Goal: Task Accomplishment & Management: Complete application form

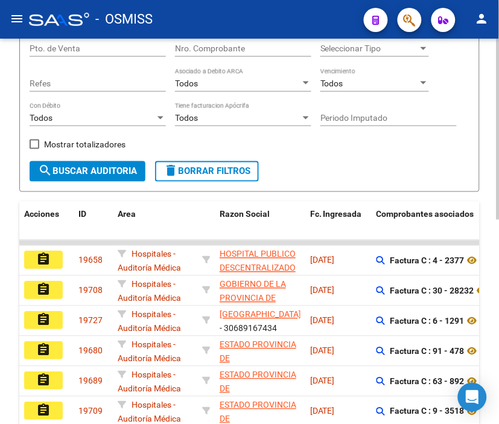
scroll to position [134, 0]
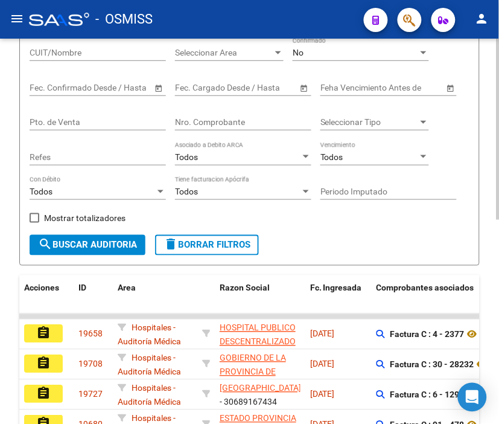
click at [204, 123] on input "Nro. Comprobante" at bounding box center [243, 122] width 136 height 10
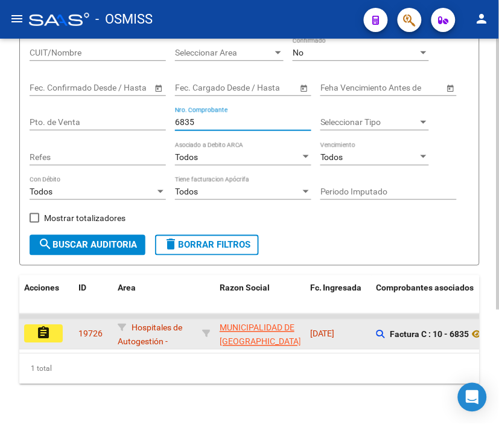
type input "6835"
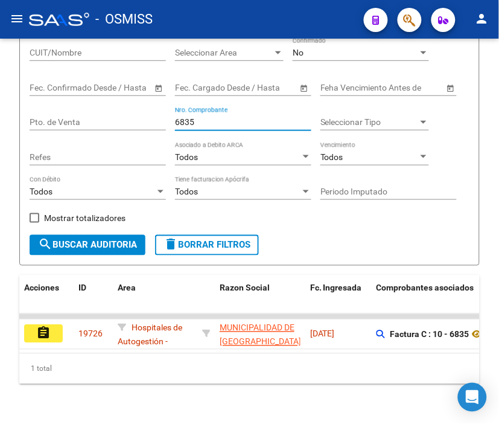
drag, startPoint x: 34, startPoint y: 339, endPoint x: 56, endPoint y: 344, distance: 22.4
click at [34, 338] on button "assignment" at bounding box center [43, 334] width 39 height 18
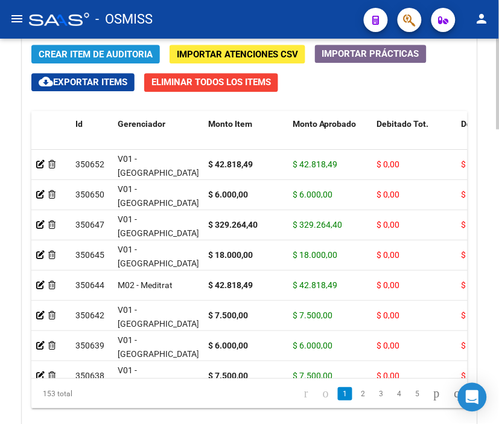
click at [104, 54] on span "Crear Item de Auditoria" at bounding box center [96, 54] width 114 height 11
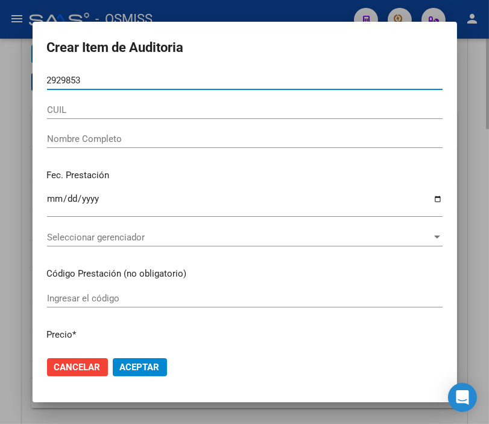
type input "29298534"
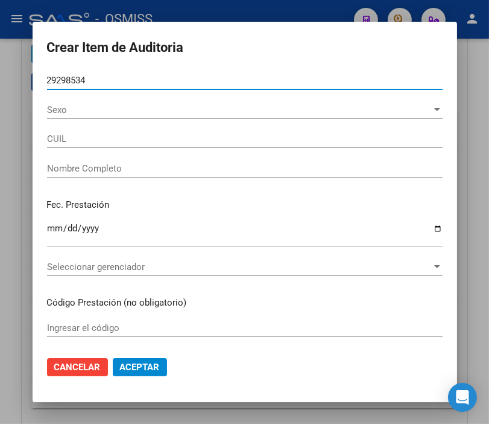
type input "20292985348"
type input "[PERSON_NAME]"
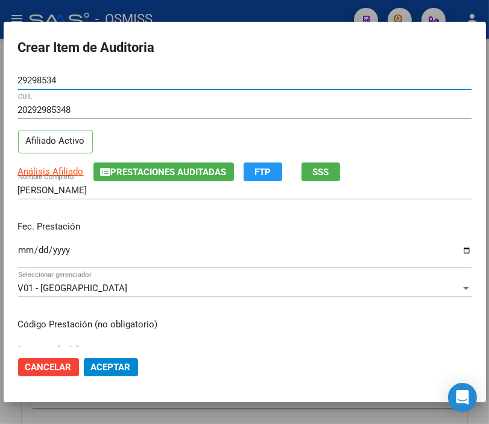
type input "29298534"
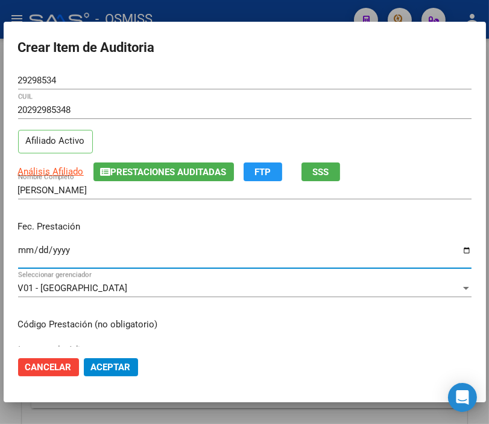
click at [25, 248] on input "Ingresar la fecha" at bounding box center [245, 254] width 454 height 19
type input "[DATE]"
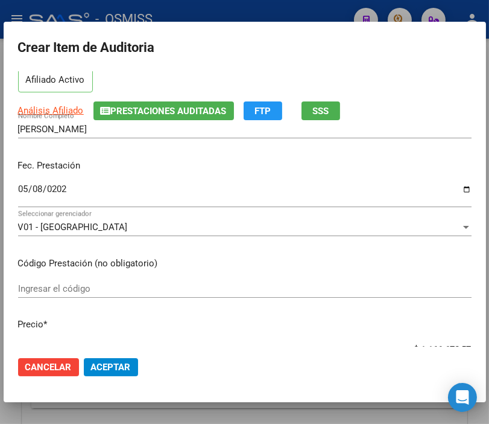
scroll to position [134, 0]
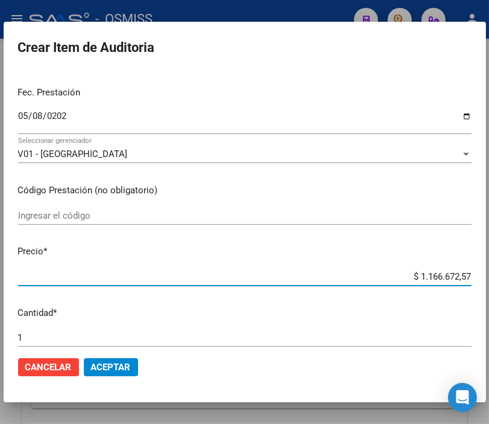
drag, startPoint x: 389, startPoint y: 272, endPoint x: 499, endPoint y: 286, distance: 111.4
click at [489, 286] on html "menu - OSMISS person Firma Express Padrón Padrón Ágil Análisis Afiliado Integra…" at bounding box center [244, 212] width 489 height 424
type input "$ 0,04"
type input "$ 0,46"
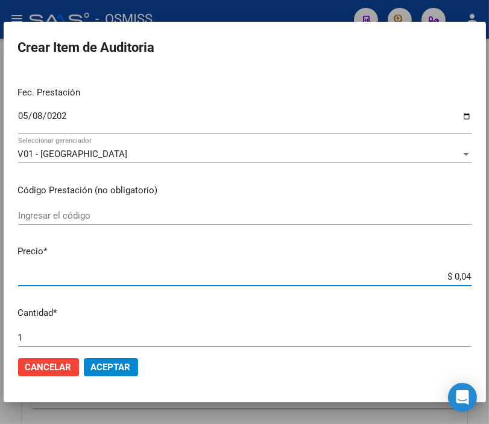
type input "$ 0,46"
type input "$ 4,62"
type input "$ 46,28"
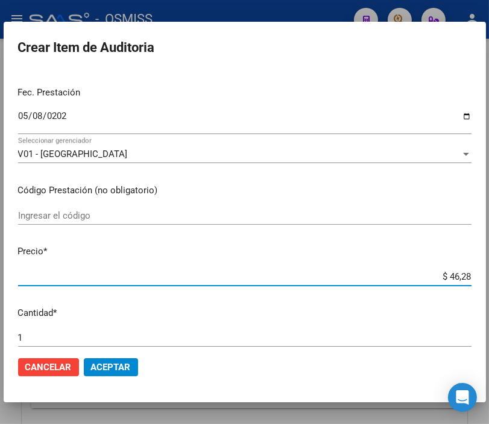
type input "$ 462,80"
type input "$ 4.628,04"
type input "$ 46.280,40"
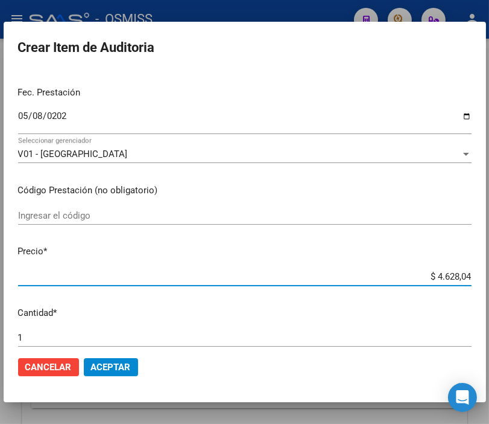
type input "$ 46.280,40"
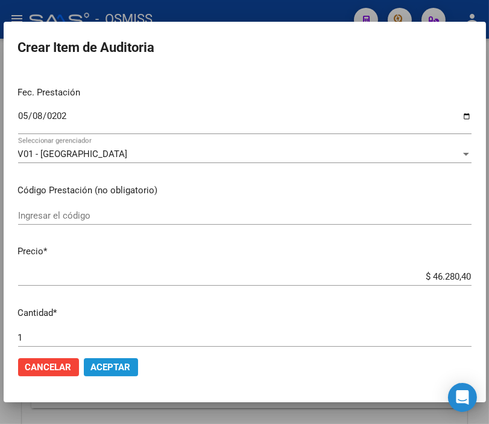
click at [130, 366] on span "Aceptar" at bounding box center [111, 366] width 40 height 11
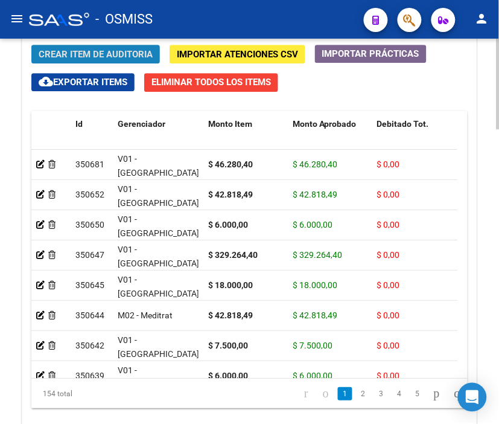
click at [74, 50] on span "Crear Item de Auditoria" at bounding box center [96, 54] width 114 height 11
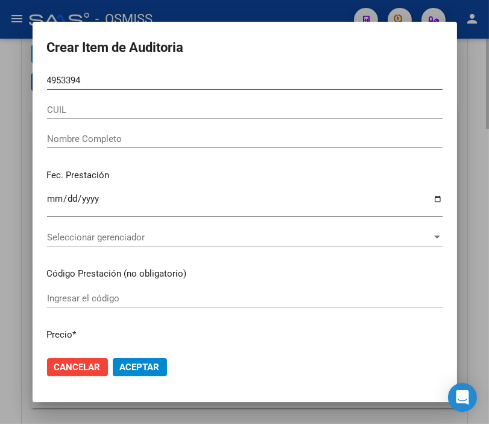
type input "49533948"
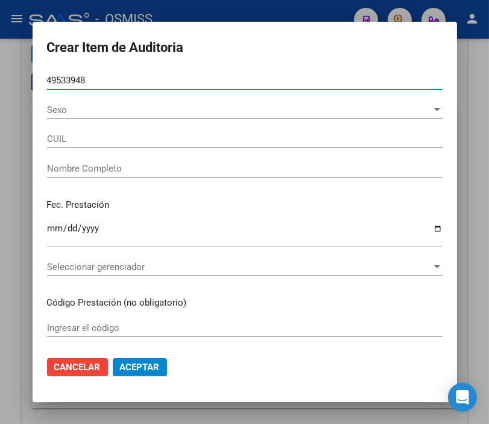
type input "20495339484"
type input "[PERSON_NAME] [PERSON_NAME]"
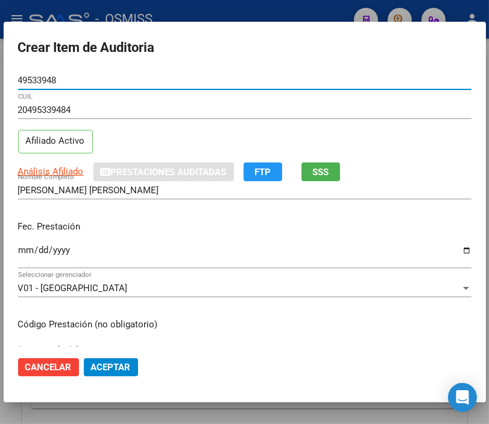
type input "49533948"
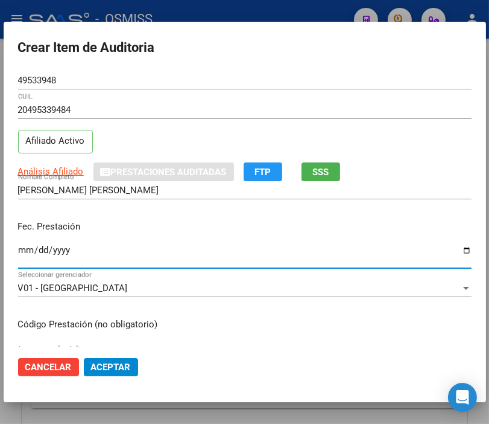
click at [24, 251] on input "Ingresar la fecha" at bounding box center [245, 254] width 454 height 19
type input "[DATE]"
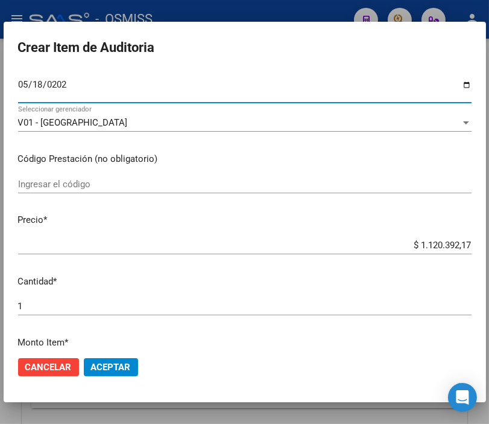
scroll to position [201, 0]
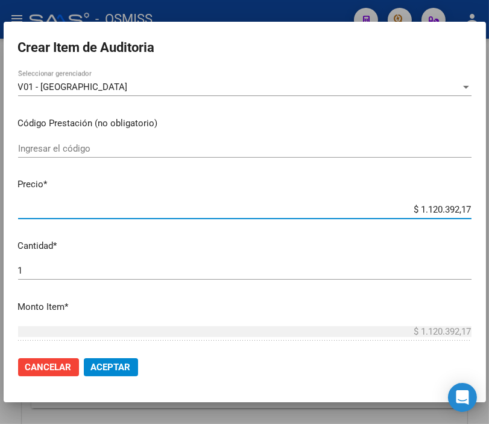
drag, startPoint x: 403, startPoint y: 207, endPoint x: 499, endPoint y: 202, distance: 96.1
click at [489, 202] on html "menu - OSMISS person Firma Express Padrón Padrón Ágil Análisis Afiliado Integra…" at bounding box center [244, 212] width 489 height 424
type input "$ 0,04"
type input "$ 0,42"
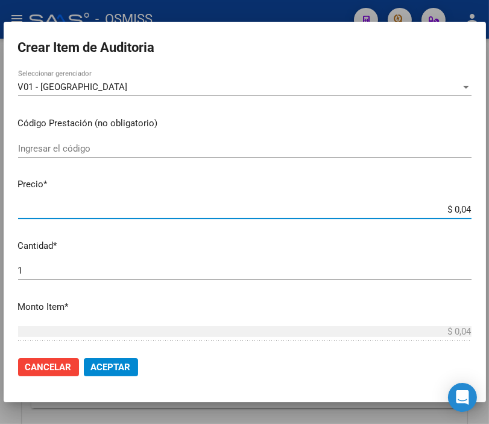
type input "$ 0,42"
type input "$ 4,28"
type input "$ 42,81"
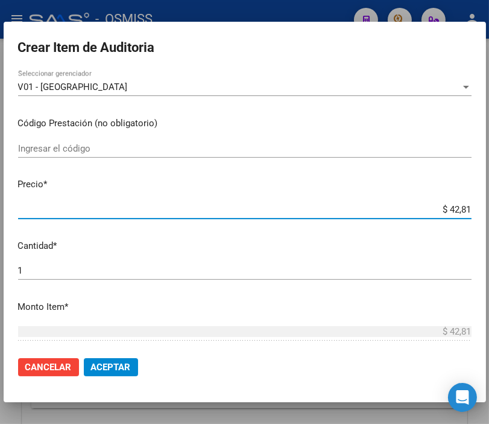
type input "$ 428,18"
type input "$ 4.281,84"
type input "$ 42.818,49"
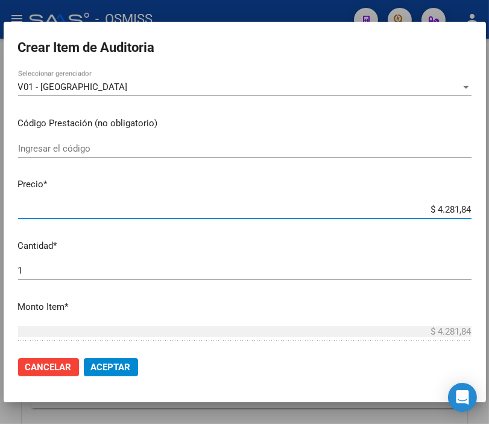
type input "$ 42.818,49"
click at [113, 368] on span "Aceptar" at bounding box center [111, 366] width 40 height 11
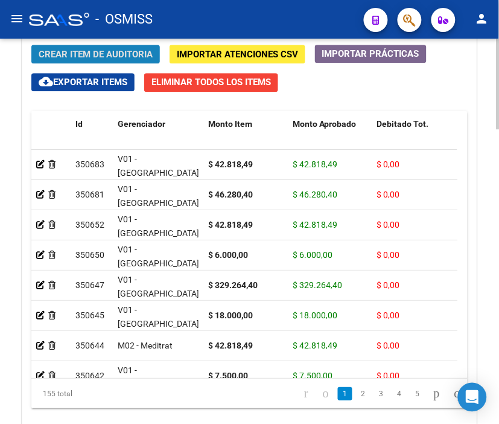
click at [89, 53] on span "Crear Item de Auditoria" at bounding box center [96, 54] width 114 height 11
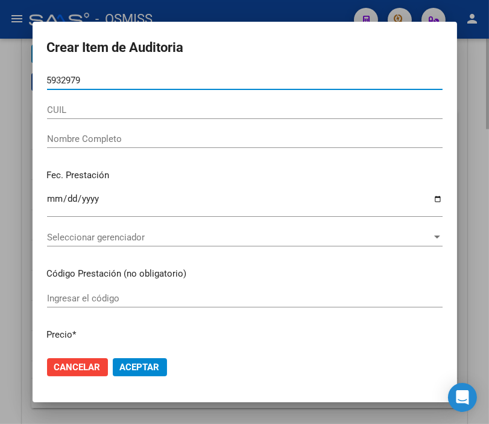
type input "59329790"
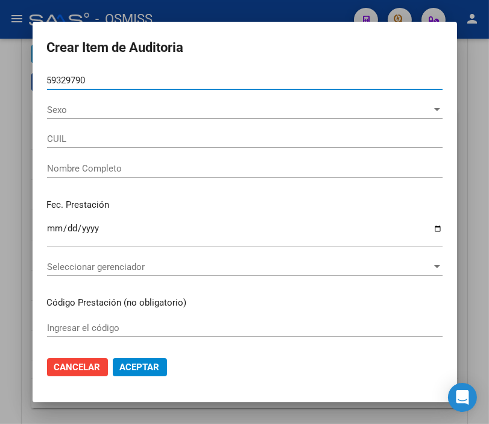
type input "20593297900"
type input "[PERSON_NAME]"
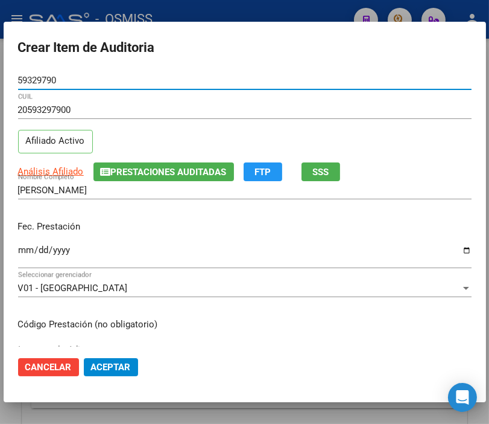
type input "59329790"
click at [23, 248] on input "Ingresar la fecha" at bounding box center [245, 254] width 454 height 19
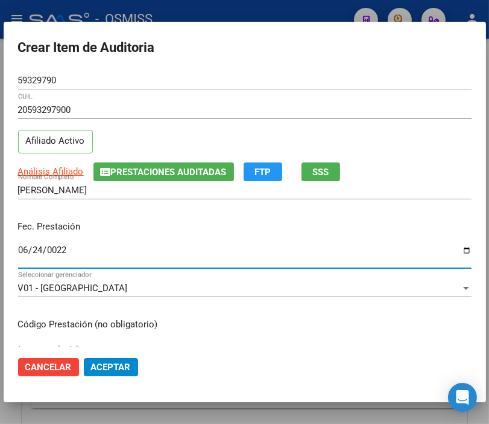
type input "0225-06-24"
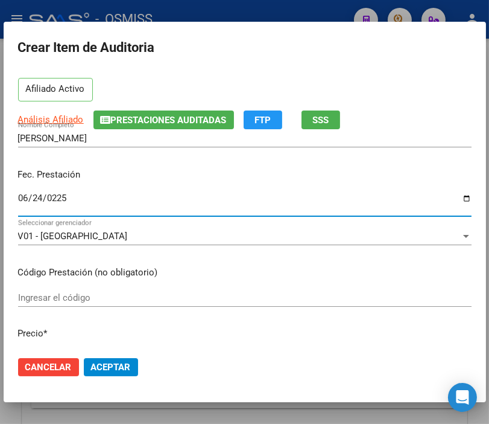
scroll to position [134, 0]
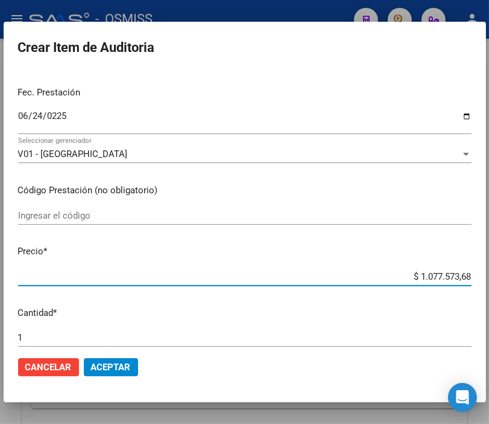
drag, startPoint x: 398, startPoint y: 278, endPoint x: 499, endPoint y: 276, distance: 100.8
click at [489, 276] on html "menu - OSMISS person Firma Express Padrón Padrón Ágil Análisis Afiliado Integra…" at bounding box center [244, 212] width 489 height 424
type input "$ 0,06"
type input "$ 0,60"
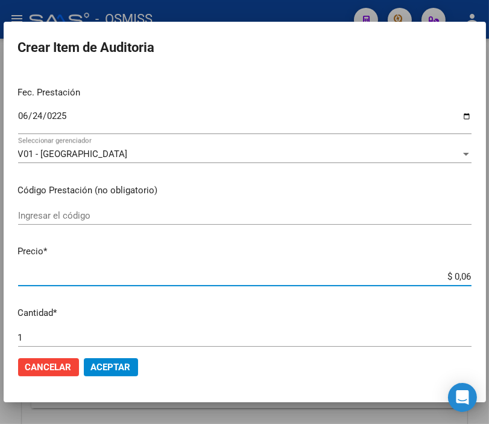
type input "$ 0,60"
type input "$ 6,00"
type input "$ 60,00"
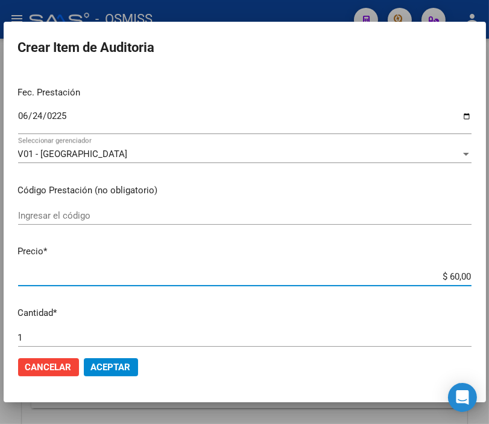
type input "$ 600,00"
type input "$ 6.000,00"
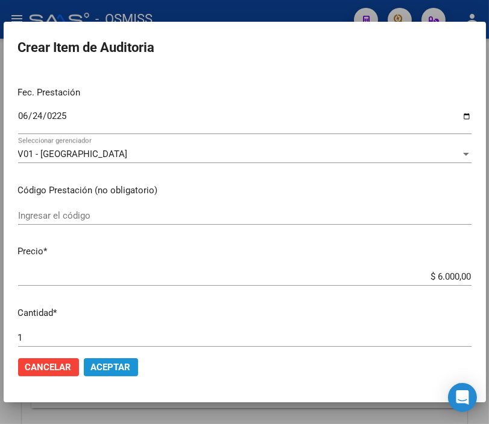
click at [116, 366] on span "Aceptar" at bounding box center [111, 366] width 40 height 11
click at [115, 371] on span "Aceptar" at bounding box center [111, 366] width 40 height 11
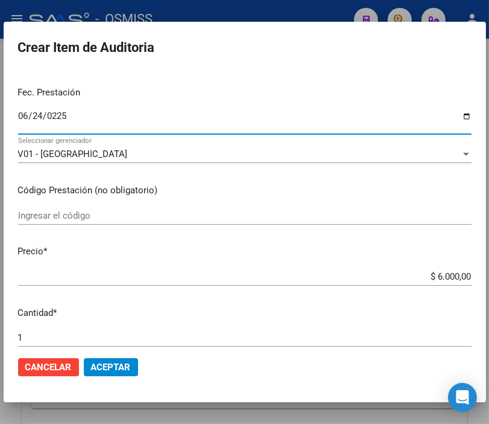
click at [60, 118] on input "0225-06-24" at bounding box center [245, 120] width 454 height 19
type input "[DATE]"
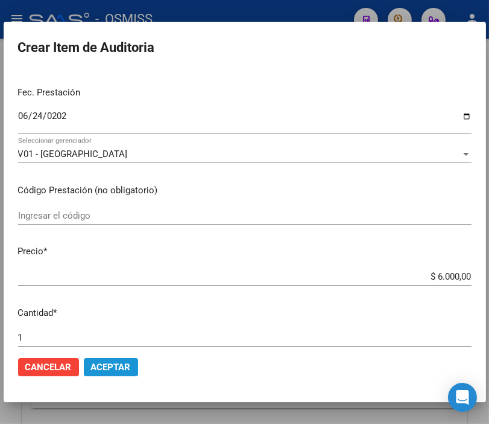
click at [110, 366] on span "Aceptar" at bounding box center [111, 366] width 40 height 11
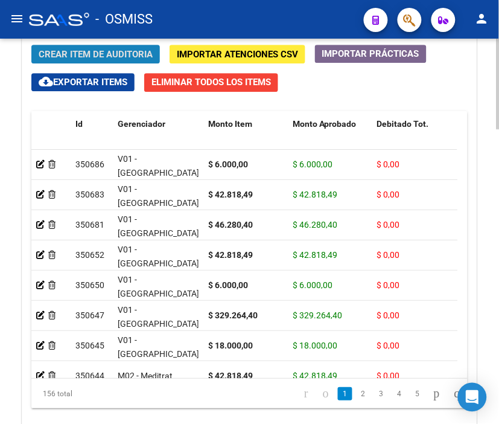
click at [107, 53] on span "Crear Item de Auditoria" at bounding box center [96, 54] width 114 height 11
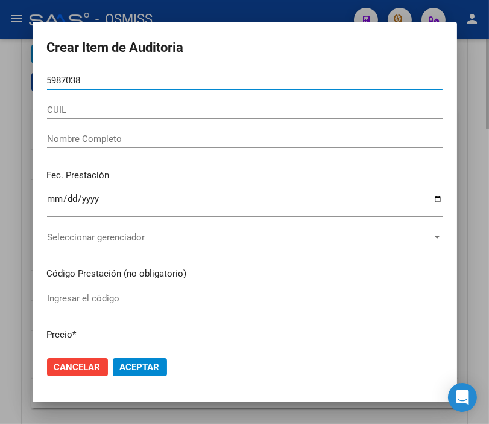
type input "59870381"
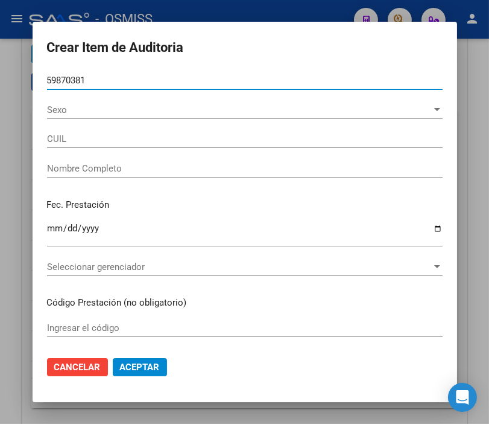
type input "20598703818"
type input "[PERSON_NAME]"
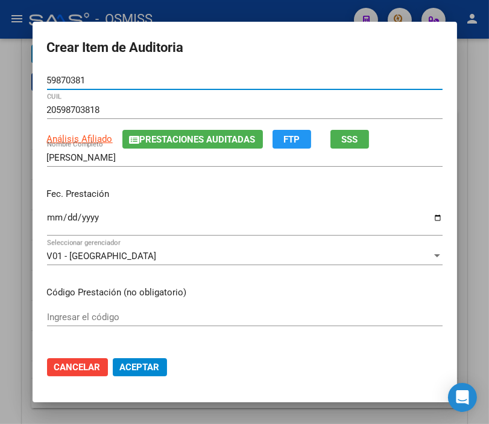
type input "59870381"
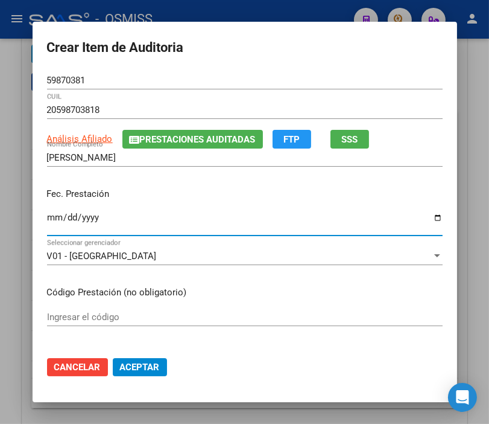
click at [49, 222] on input "Ingresar la fecha" at bounding box center [245, 221] width 396 height 19
type input "[DATE]"
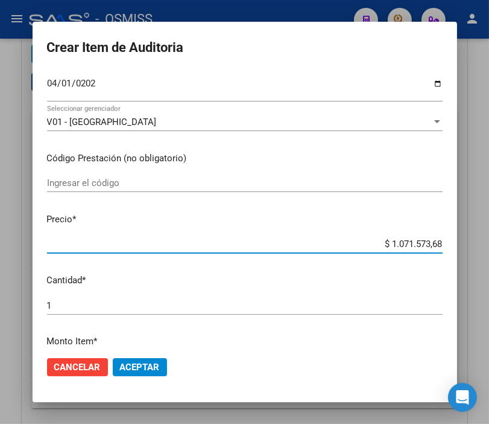
drag, startPoint x: 351, startPoint y: 243, endPoint x: 471, endPoint y: 245, distance: 120.7
click at [471, 245] on div "Crear Item de Auditoria 59870381 Nro Documento 20598703818 CUIL Análisis Afilia…" at bounding box center [244, 212] width 489 height 424
type input "$ 0,05"
type input "$ 0,52"
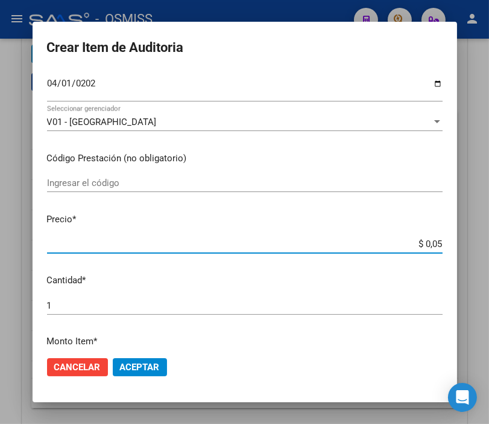
type input "$ 0,52"
type input "$ 5,22"
type input "$ 52,28"
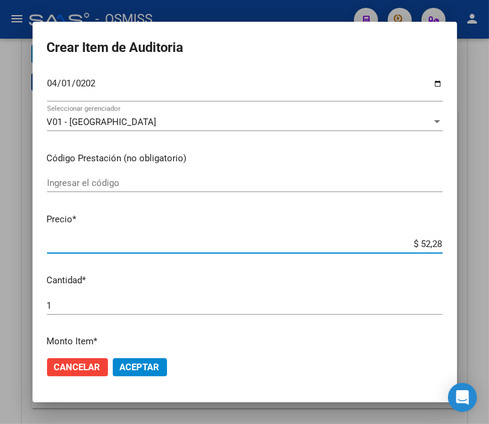
type input "$ 522,80"
type input "$ 5.228,04"
type input "$ 52.280,40"
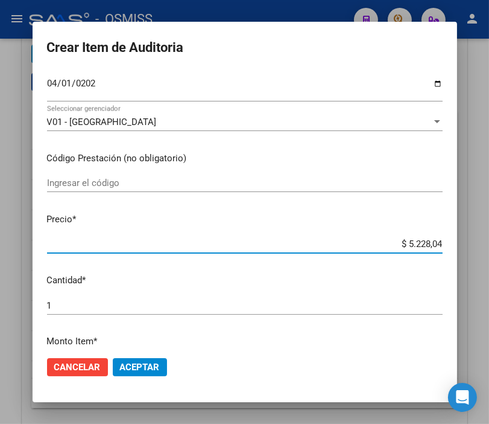
type input "$ 52.280,40"
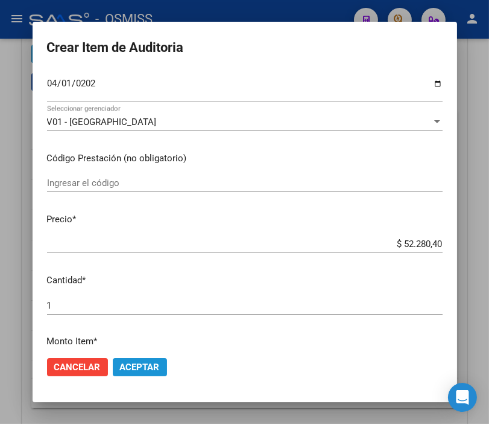
click at [121, 371] on span "Aceptar" at bounding box center [140, 366] width 40 height 11
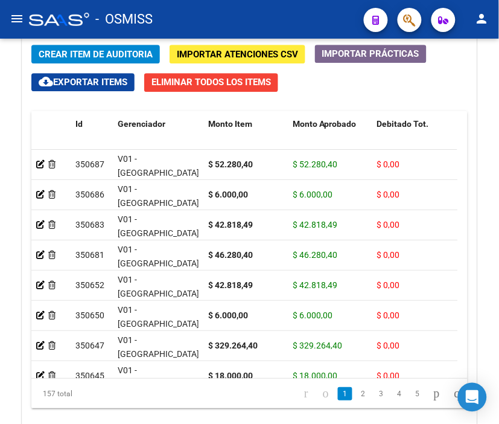
click at [270, 14] on div "- OSMISS" at bounding box center [191, 19] width 325 height 27
click at [119, 59] on span "Crear Item de Auditoria" at bounding box center [96, 54] width 114 height 11
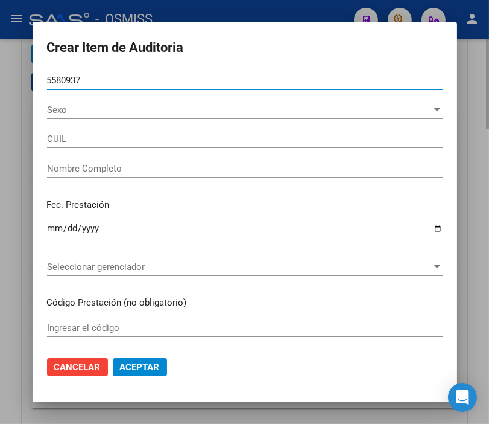
type input "55809379"
type input "20558093790"
type input "[PERSON_NAME]"
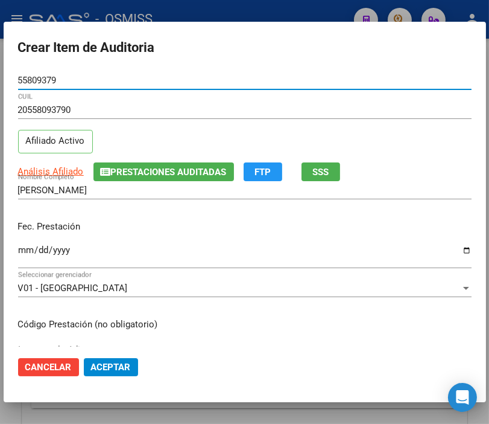
type input "55809379"
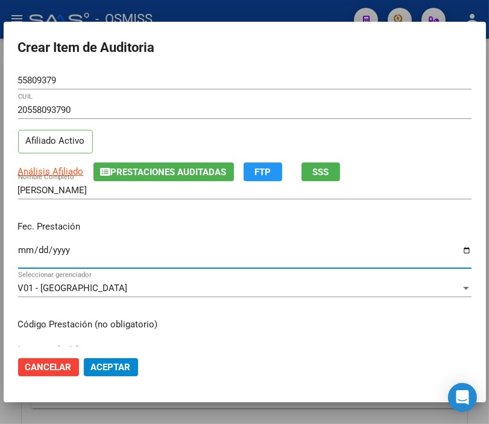
click at [25, 246] on input "Ingresar la fecha" at bounding box center [245, 254] width 454 height 19
type input "[DATE]"
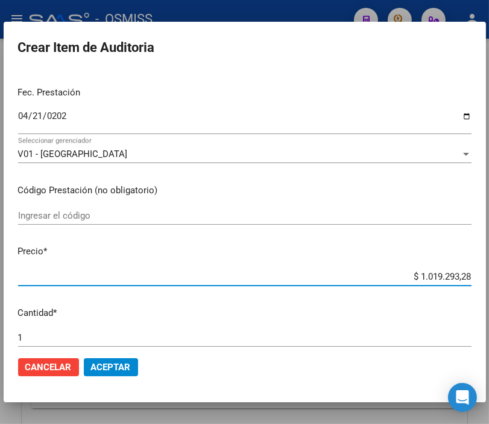
drag, startPoint x: 400, startPoint y: 275, endPoint x: 499, endPoint y: 275, distance: 99.6
click at [489, 275] on html "menu - OSMISS person Firma Express Padrón Padrón Ágil Análisis Afiliado Integra…" at bounding box center [244, 212] width 489 height 424
type input "$ 0,05"
type input "$ 0,59"
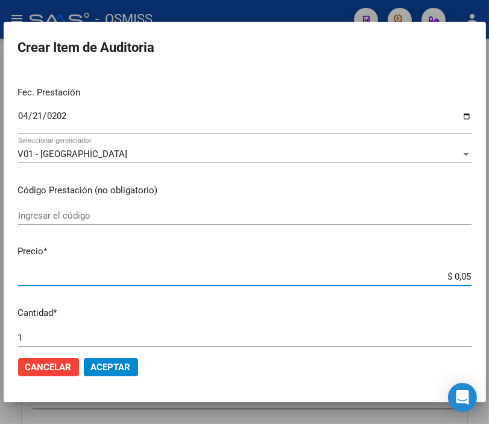
type input "$ 0,59"
type input "$ 5,95"
type input "$ 59,57"
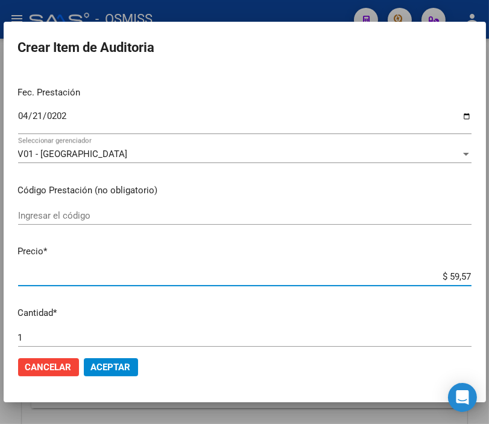
type input "$ 595,79"
type input "$ 5.957,99"
click at [112, 365] on span "Aceptar" at bounding box center [111, 366] width 40 height 11
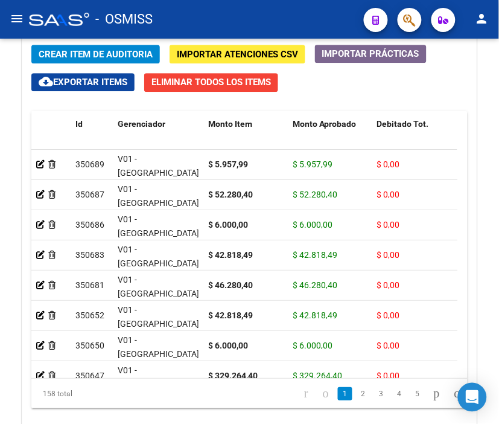
drag, startPoint x: 284, startPoint y: 33, endPoint x: 203, endPoint y: 33, distance: 80.9
click at [284, 33] on mat-toolbar "menu - OSMISS person" at bounding box center [249, 19] width 499 height 39
click at [81, 56] on span "Crear Item de Auditoria" at bounding box center [96, 54] width 114 height 11
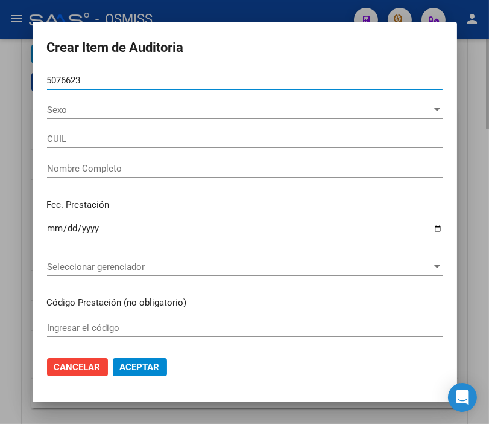
type input "50766233"
type input "27507662337"
type input "[PERSON_NAME] [PERSON_NAME]"
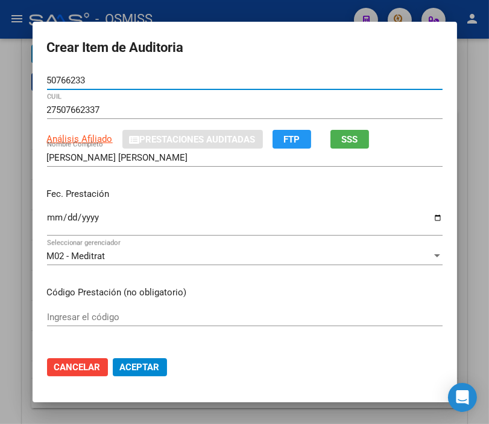
type input "50766233"
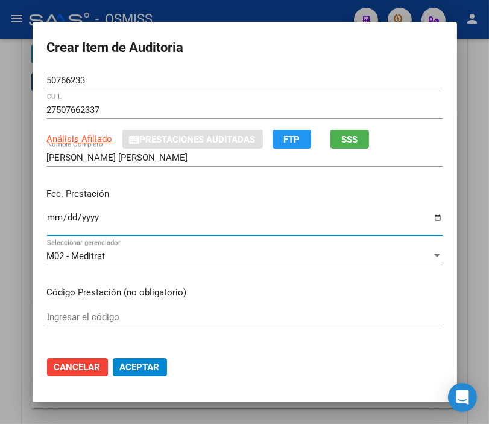
click at [49, 216] on input "Ingresar la fecha" at bounding box center [245, 221] width 396 height 19
type input "[DATE]"
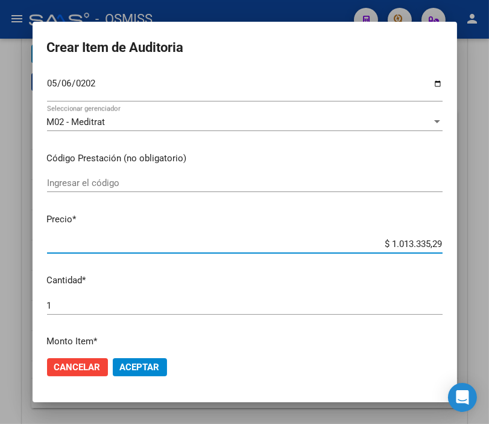
drag, startPoint x: 364, startPoint y: 245, endPoint x: 499, endPoint y: 258, distance: 135.8
click at [489, 258] on html "menu - OSMISS person Firma Express Padrón Padrón Ágil Análisis Afiliado Integra…" at bounding box center [244, 212] width 489 height 424
type input "$ 0,06"
type input "$ 0,60"
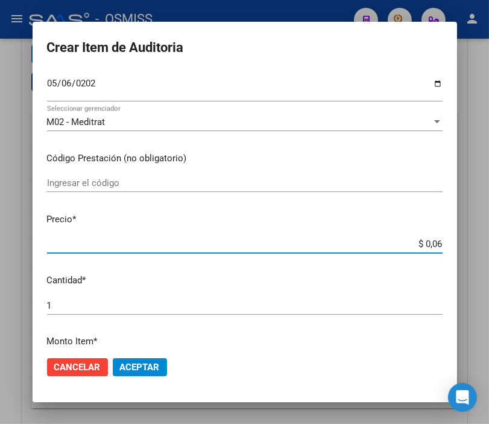
type input "$ 0,60"
type input "$ 6,00"
type input "$ 60,00"
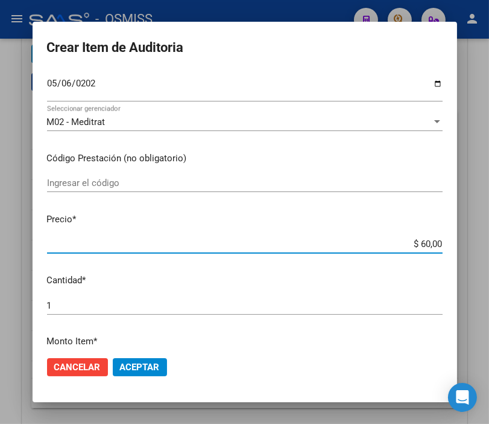
type input "$ 600,00"
type input "$ 6.000,00"
click at [148, 368] on span "Aceptar" at bounding box center [140, 366] width 40 height 11
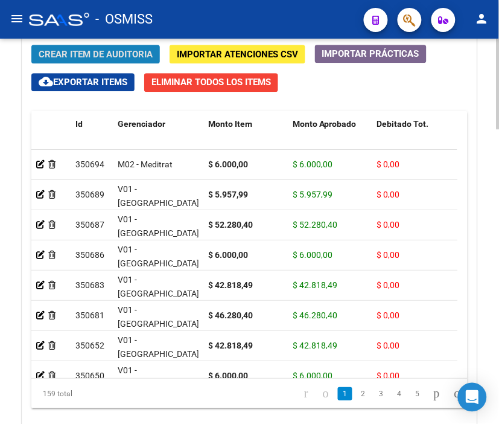
click at [74, 57] on span "Crear Item de Auditoria" at bounding box center [96, 54] width 114 height 11
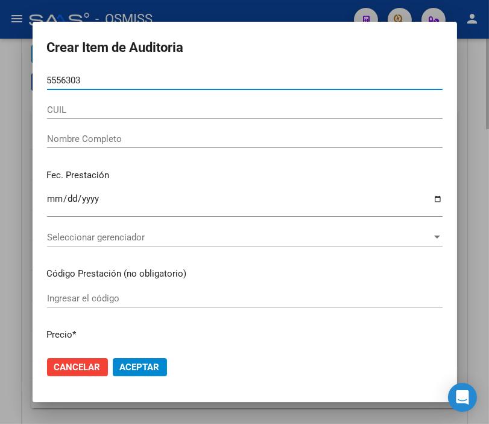
type input "55563033"
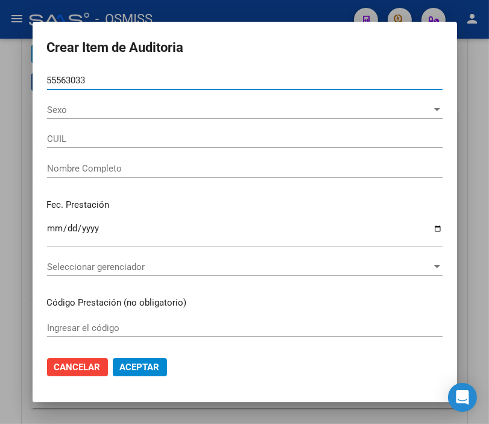
type input "27555630331"
type input "[PERSON_NAME] [PERSON_NAME]"
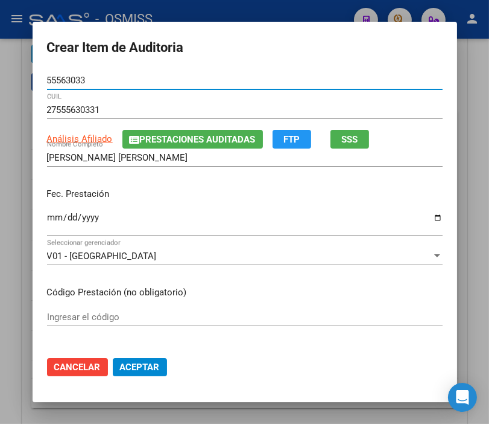
type input "55563033"
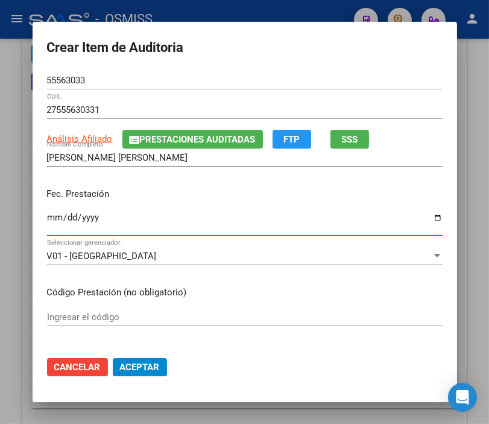
click at [49, 215] on input "Ingresar la fecha" at bounding box center [245, 221] width 396 height 19
type input "[DATE]"
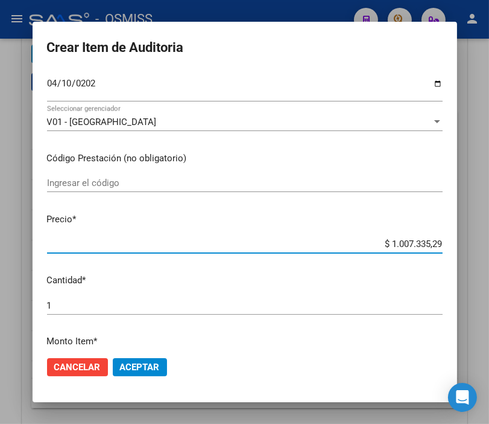
drag, startPoint x: 360, startPoint y: 250, endPoint x: 460, endPoint y: 243, distance: 99.8
click at [457, 243] on mat-dialog-content "55563033 Nro Documento 27555630331 CUIL Análisis Afiliado Prestaciones Auditada…" at bounding box center [245, 208] width 425 height 275
click at [351, 233] on mat-dialog-content "55563033 Nro Documento 27555630331 CUIL Análisis Afiliado Prestaciones Auditada…" at bounding box center [245, 208] width 425 height 275
drag, startPoint x: 360, startPoint y: 239, endPoint x: 210, endPoint y: 172, distance: 164.0
click at [489, 246] on html "menu - OSMISS person Firma Express Padrón Padrón Ágil Análisis Afiliado Integra…" at bounding box center [244, 212] width 489 height 424
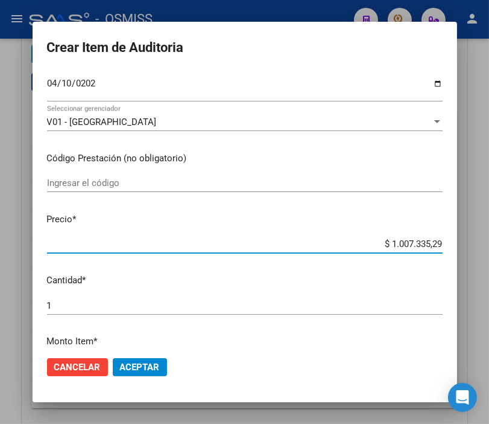
type input "$ 0,01"
type input "$ 0,10"
type input "$ 1,07"
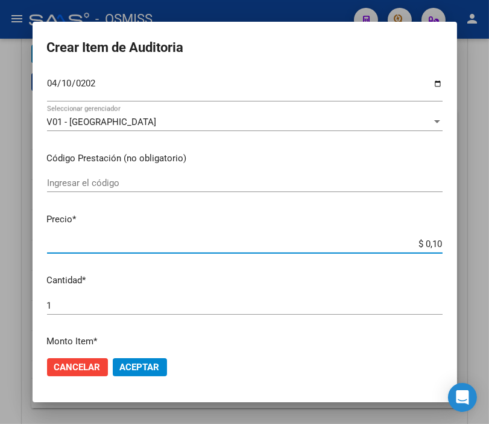
type input "$ 1,07"
type input "$ 10,76"
type input "$ 107,66"
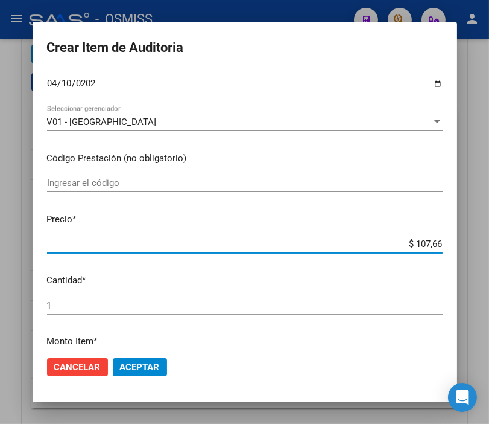
type input "$ 1.076,63"
type input "$ 10.766,39"
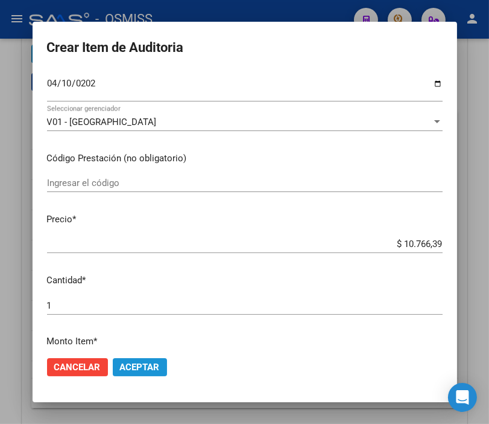
click at [152, 369] on span "Aceptar" at bounding box center [140, 366] width 40 height 11
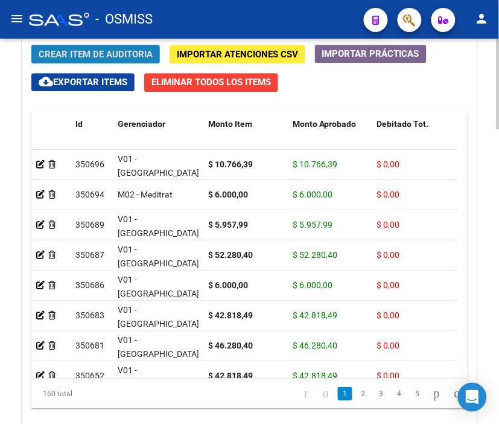
click at [118, 55] on span "Crear Item de Auditoria" at bounding box center [96, 54] width 114 height 11
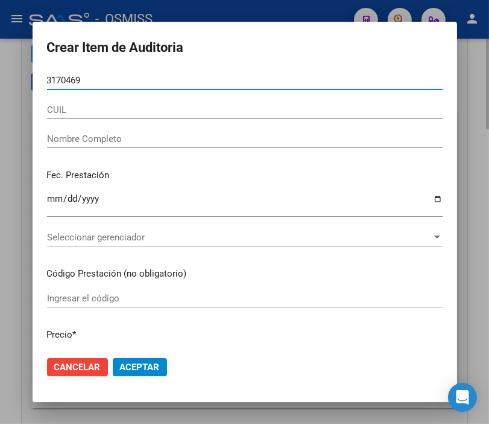
type input "31704698"
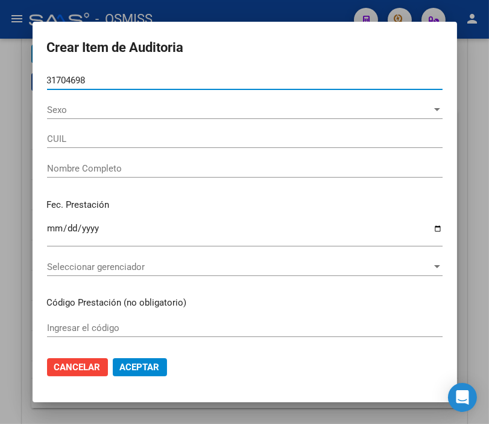
type input "20317046988"
type input "[PERSON_NAME] [PERSON_NAME]"
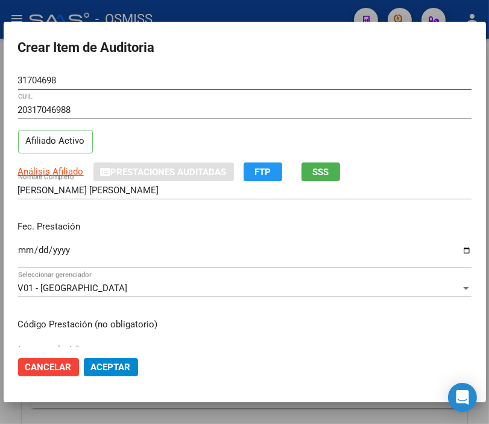
type input "31704698"
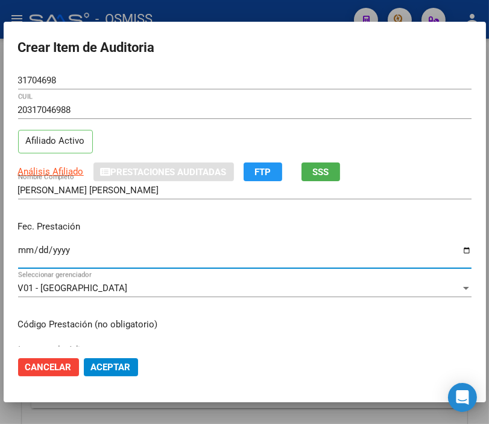
click at [25, 251] on input "Ingresar la fecha" at bounding box center [245, 254] width 454 height 19
type input "[DATE]"
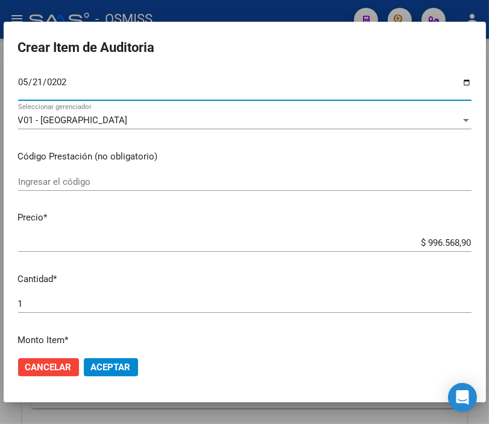
scroll to position [201, 0]
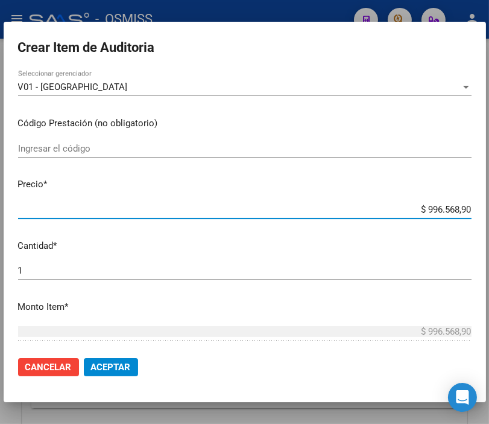
drag, startPoint x: 392, startPoint y: 209, endPoint x: 499, endPoint y: 213, distance: 106.9
click at [489, 213] on html "menu - OSMISS person Firma Express Padrón Padrón Ágil Análisis Afiliado Integra…" at bounding box center [244, 212] width 489 height 424
type input "$ 0,07"
type input "$ 0,72"
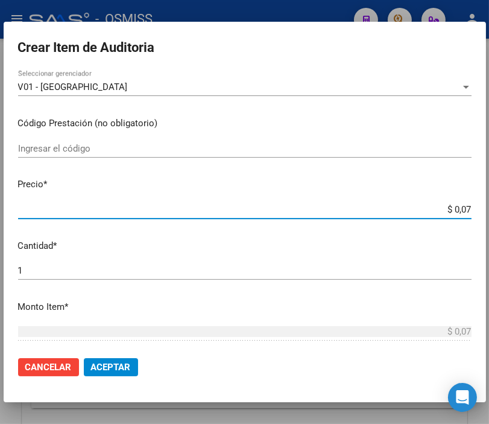
type input "$ 0,72"
type input "$ 7,20"
type input "$ 72,00"
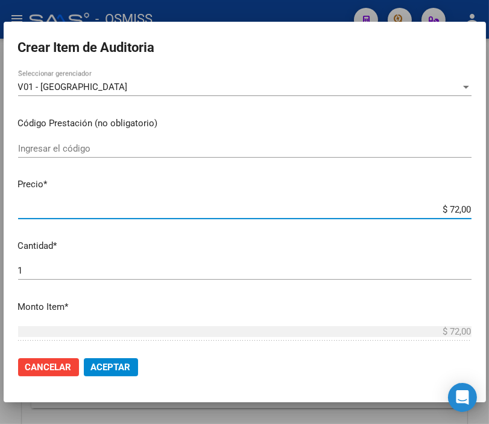
type input "$ 720,00"
type input "$ 7.200,00"
type input "$ 72.000,00"
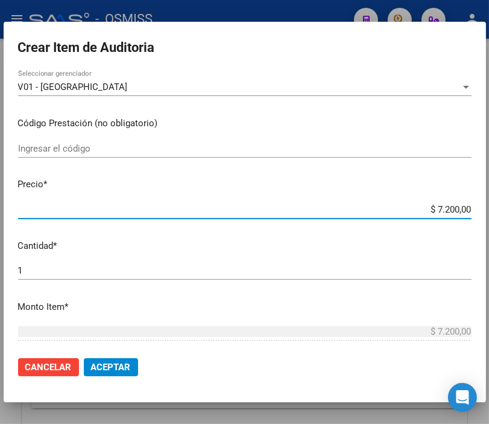
type input "$ 72.000,00"
type input "$ 720.000,00"
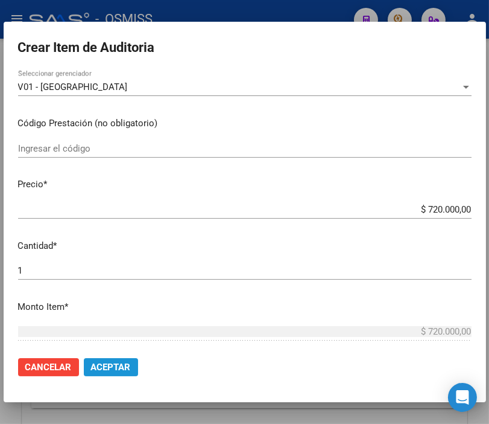
click at [119, 372] on button "Aceptar" at bounding box center [111, 367] width 54 height 18
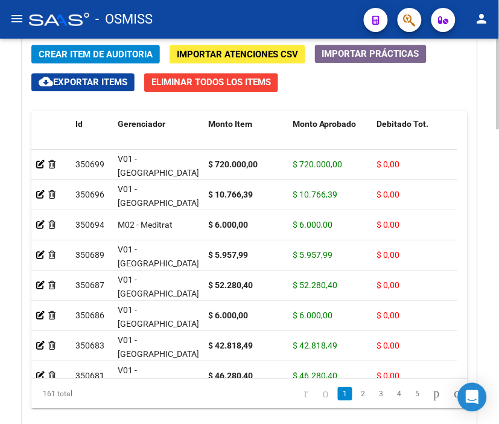
drag, startPoint x: 252, startPoint y: 16, endPoint x: 113, endPoint y: 52, distance: 143.4
click at [252, 16] on div "- OSMISS" at bounding box center [191, 19] width 325 height 27
click at [51, 44] on div "Crear Item de Auditoria Importar Atenciones CSV Importar Prácticas cloud_downlo…" at bounding box center [249, 241] width 454 height 410
click at [57, 53] on span "Crear Item de Auditoria" at bounding box center [96, 54] width 114 height 11
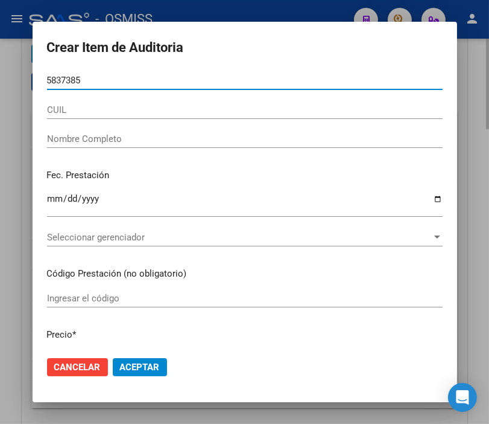
type input "58373854"
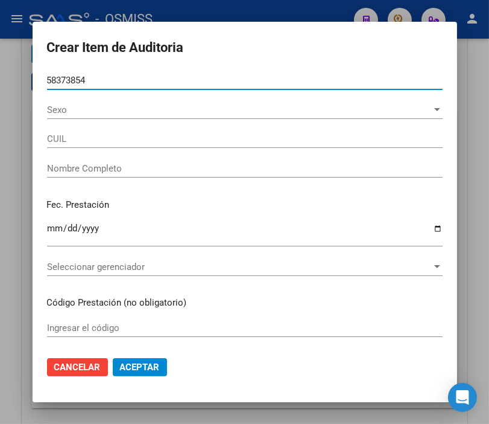
type input "20583738542"
type input "[PERSON_NAME] [PERSON_NAME]"
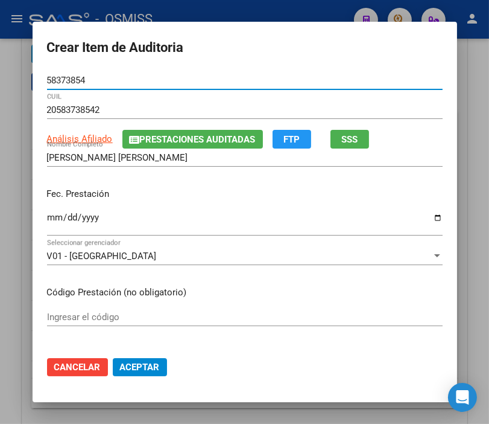
type input "58373854"
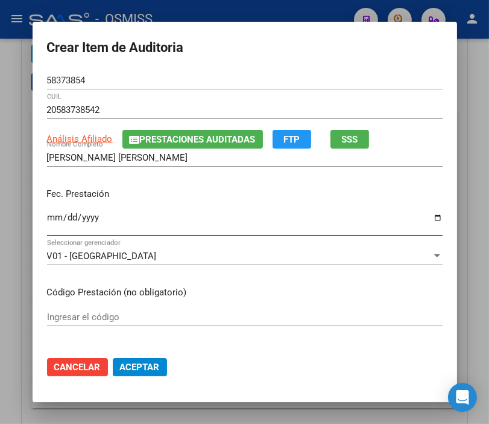
click at [47, 217] on input "Ingresar la fecha" at bounding box center [245, 221] width 396 height 19
type input "[DATE]"
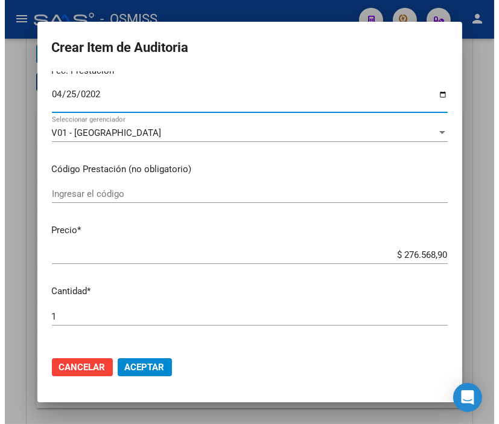
scroll to position [134, 0]
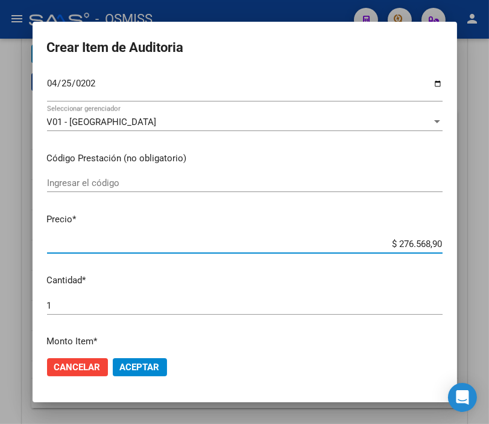
drag, startPoint x: 369, startPoint y: 248, endPoint x: 481, endPoint y: 247, distance: 111.6
click at [481, 247] on div "Crear Item de Auditoria 58373854 Nro Documento 20583738542 CUIL Análisis Afilia…" at bounding box center [244, 212] width 489 height 424
type input "$ 0,06"
type input "$ 0,60"
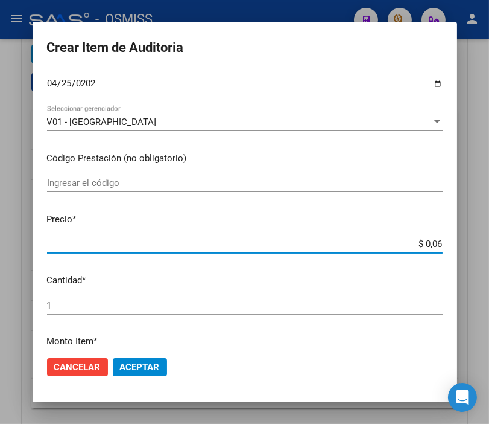
type input "$ 0,60"
type input "$ 6,00"
type input "$ 60,00"
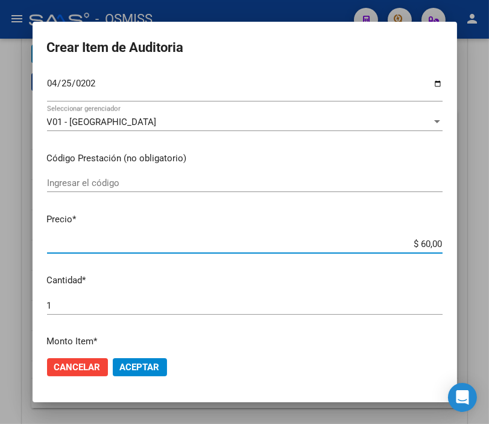
type input "$ 600,00"
type input "$ 6.000,00"
click at [133, 366] on span "Aceptar" at bounding box center [140, 366] width 40 height 11
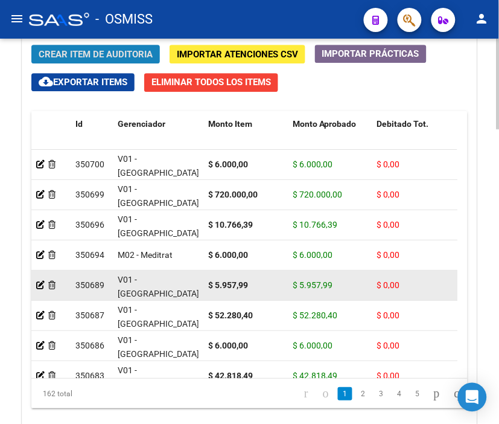
drag, startPoint x: 76, startPoint y: 49, endPoint x: 115, endPoint y: 279, distance: 233.7
click at [57, 121] on div "Crear Item de Auditoria Importar Atenciones CSV Importar Prácticas cloud_downlo…" at bounding box center [249, 241] width 454 height 410
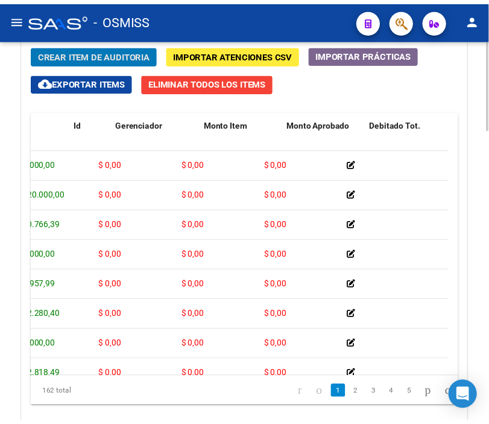
scroll to position [0, 0]
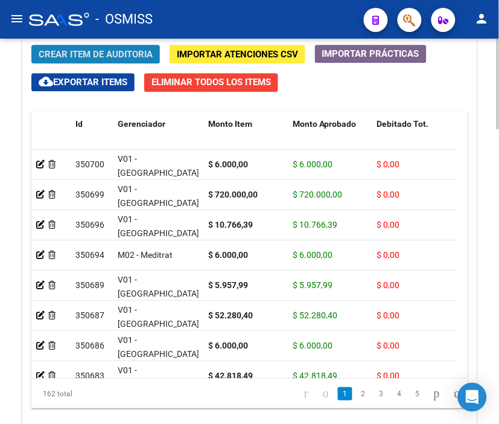
click at [83, 55] on span "Crear Item de Auditoria" at bounding box center [96, 54] width 114 height 11
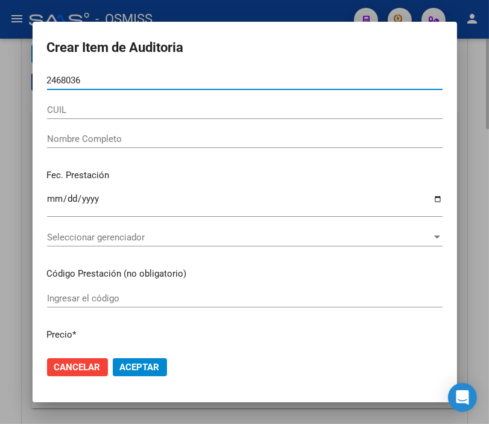
type input "24680362"
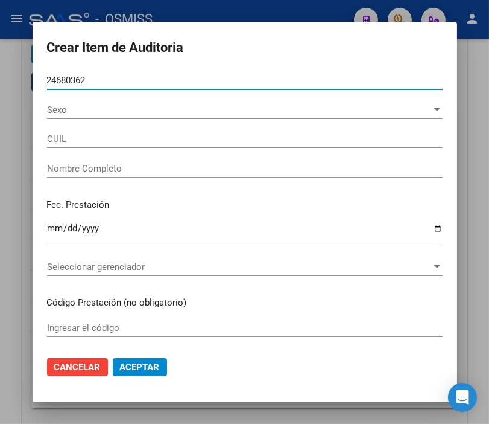
type input "20246803626"
type input "[PERSON_NAME]"
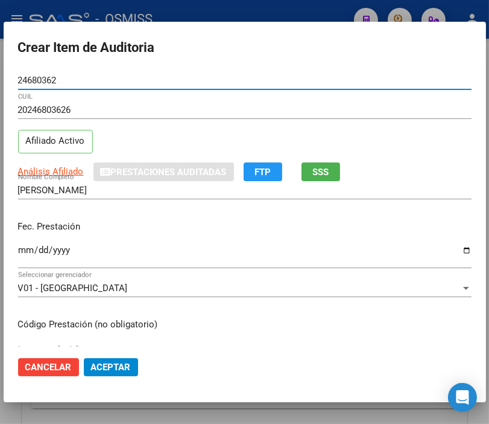
type input "24680362"
click at [30, 247] on input "Ingresar la fecha" at bounding box center [245, 254] width 454 height 19
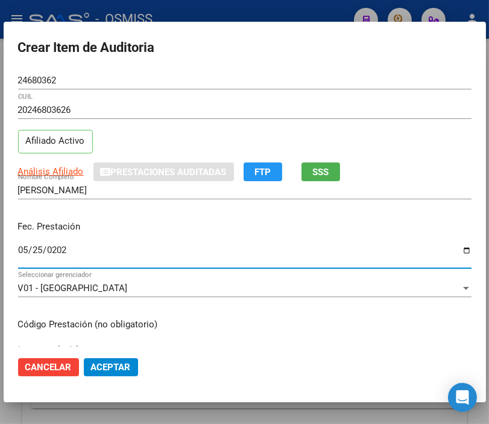
type input "[DATE]"
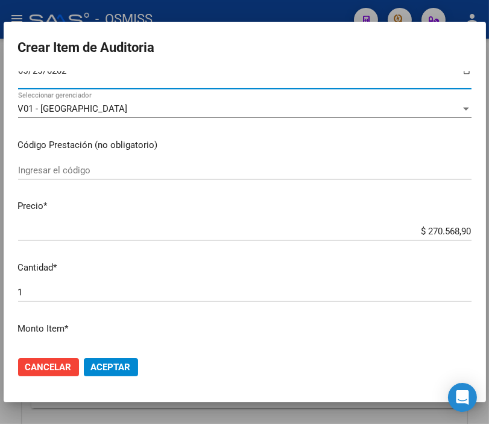
scroll to position [201, 0]
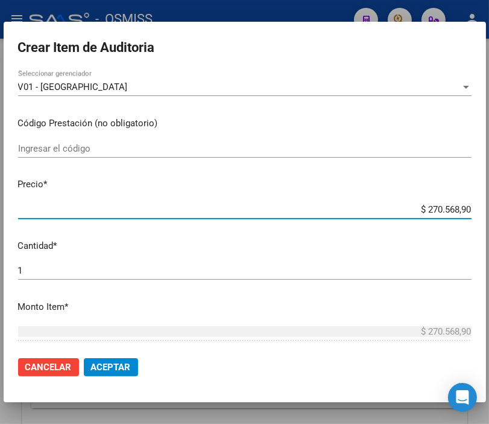
drag, startPoint x: 383, startPoint y: 211, endPoint x: 498, endPoint y: 208, distance: 114.7
click at [489, 208] on html "menu - OSMISS person Firma Express Padrón Padrón Ágil Análisis Afiliado Integra…" at bounding box center [244, 212] width 489 height 424
type input "$ 0,05"
type input "$ 0,53"
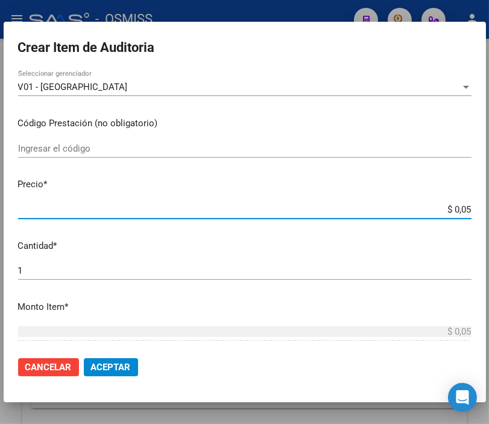
type input "$ 0,53"
type input "$ 5,35"
type input "$ 53,52"
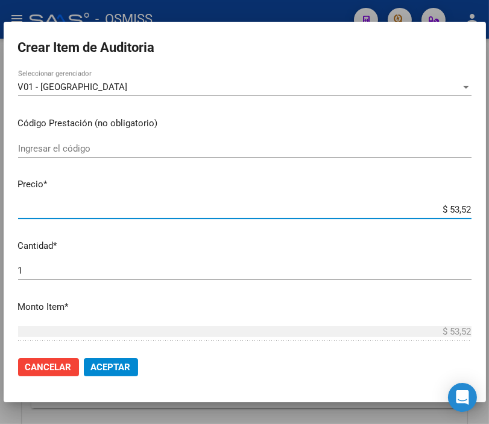
type input "$ 535,23"
type input "$ 5.352,31"
type input "$ 53.523,11"
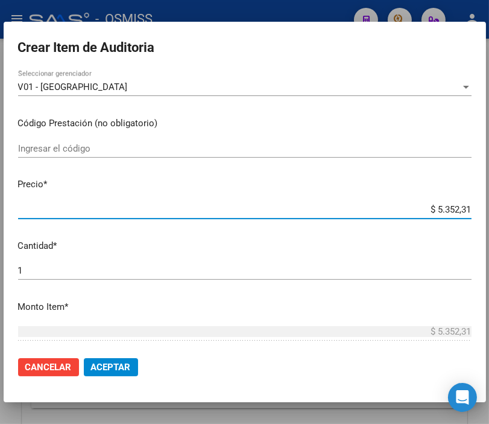
type input "$ 53.523,11"
click at [132, 369] on button "Aceptar" at bounding box center [111, 367] width 54 height 18
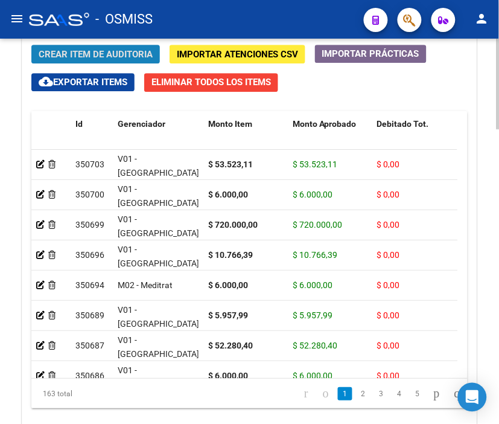
click at [94, 51] on span "Crear Item de Auditoria" at bounding box center [96, 54] width 114 height 11
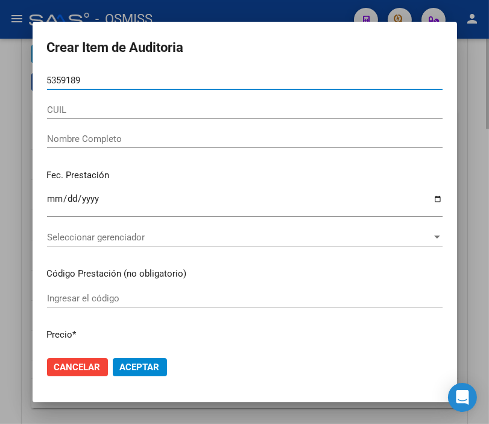
type input "53591896"
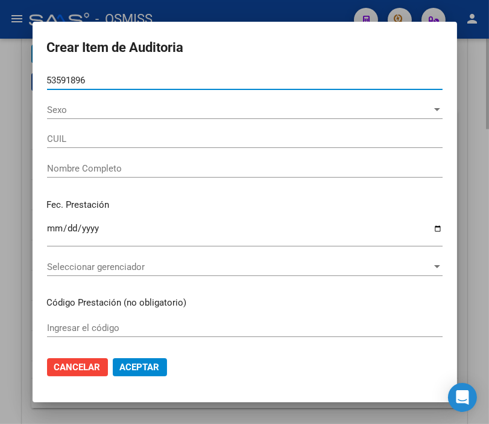
type input "20535918962"
type input "ULTRERA [PERSON_NAME]"
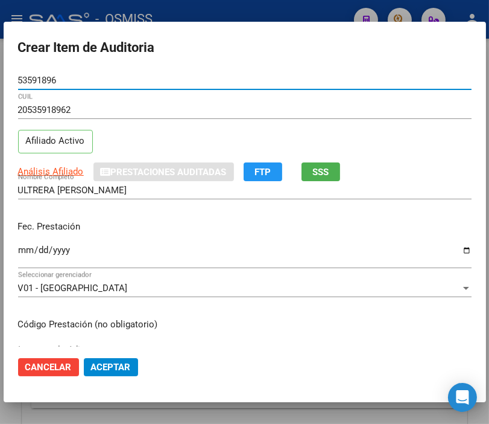
type input "53591896"
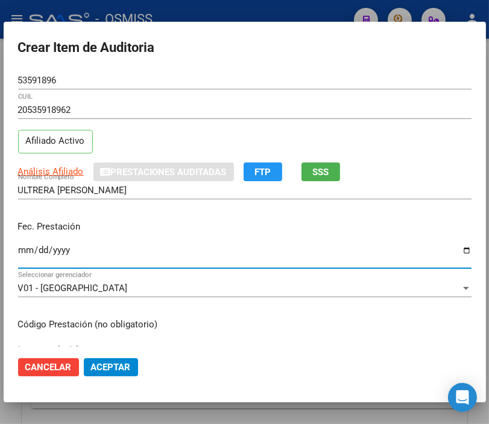
click at [24, 249] on input "Ingresar la fecha" at bounding box center [245, 254] width 454 height 19
type input "[DATE]"
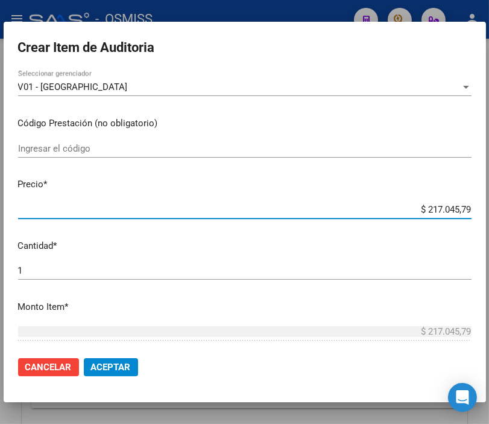
drag, startPoint x: 401, startPoint y: 208, endPoint x: 499, endPoint y: 207, distance: 98.4
click at [489, 207] on html "menu - OSMISS person Firma Express Padrón Padrón Ágil Análisis Afiliado Integra…" at bounding box center [244, 212] width 489 height 424
type input "$ 0,01"
type input "$ 0,10"
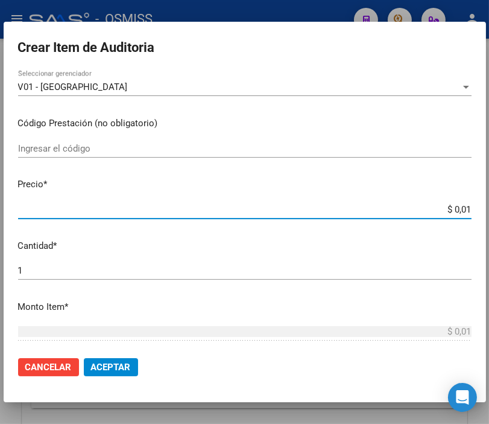
type input "$ 0,10"
type input "$ 1,04"
type input "$ 10,49"
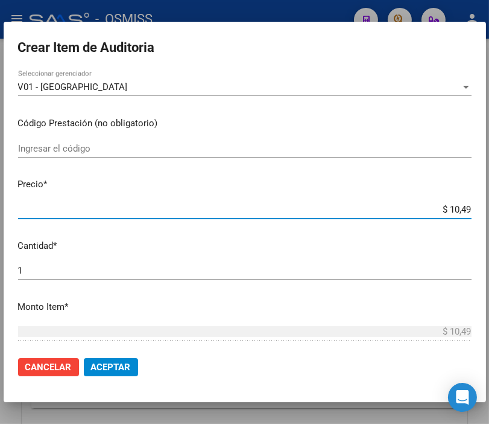
type input "$ 104,91"
click at [127, 365] on span "Aceptar" at bounding box center [111, 366] width 40 height 11
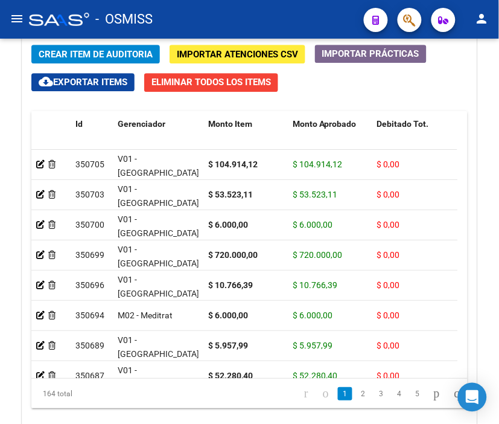
click at [279, 19] on div "- OSMISS" at bounding box center [191, 19] width 325 height 27
click at [97, 59] on span "Crear Item de Auditoria" at bounding box center [96, 54] width 114 height 11
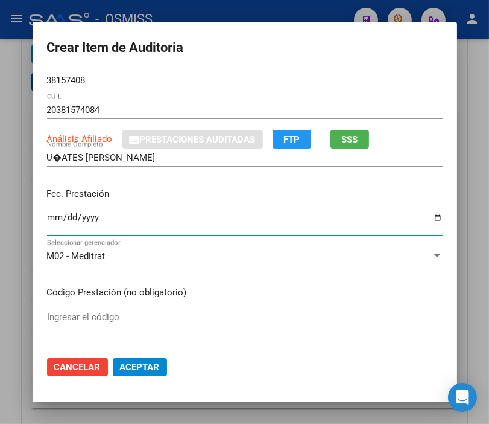
click at [49, 219] on input "Ingresar la fecha" at bounding box center [245, 221] width 396 height 19
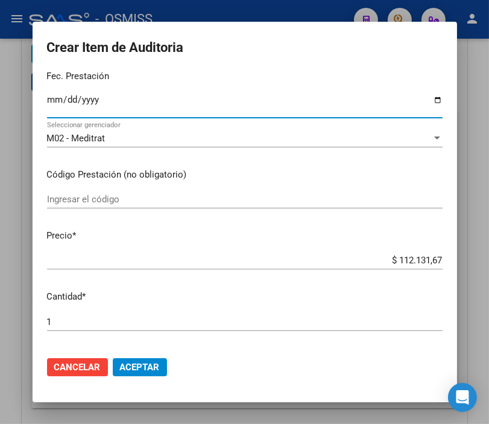
scroll to position [134, 0]
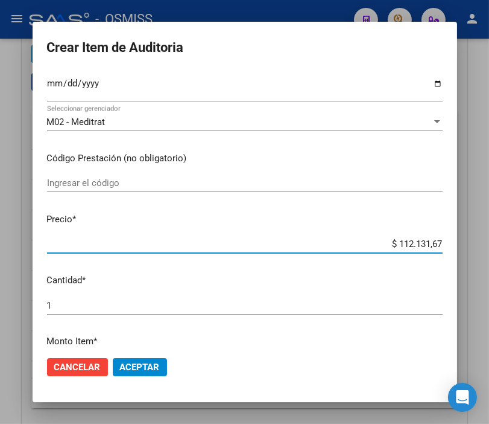
drag, startPoint x: 374, startPoint y: 244, endPoint x: 480, endPoint y: 244, distance: 105.6
click at [480, 244] on div "Crear Item de Auditoria 38157408 Nro Documento 20381574084 CUIL Análisis Afilia…" at bounding box center [244, 212] width 489 height 424
click at [145, 370] on span "Aceptar" at bounding box center [140, 366] width 40 height 11
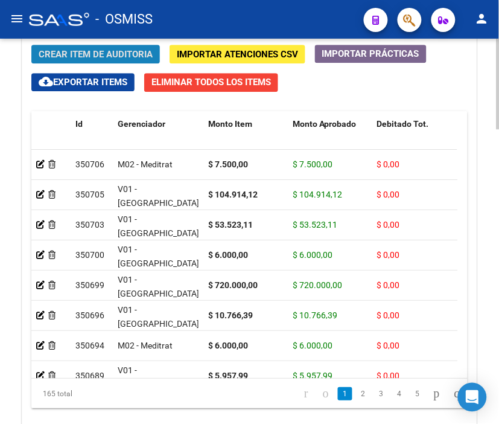
click at [83, 48] on span "Crear Item de Auditoria" at bounding box center [96, 53] width 114 height 11
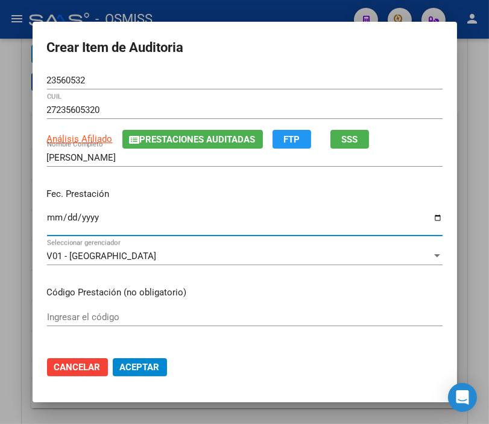
click at [47, 220] on input "Ingresar la fecha" at bounding box center [245, 221] width 396 height 19
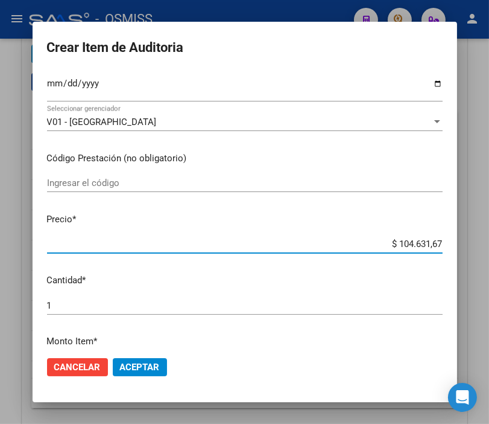
drag, startPoint x: 352, startPoint y: 238, endPoint x: 496, endPoint y: 244, distance: 144.4
click at [489, 244] on html "menu - OSMISS person Firma Express Padrón Padrón Ágil Análisis Afiliado Integra…" at bounding box center [244, 212] width 489 height 424
click at [143, 367] on span "Aceptar" at bounding box center [140, 366] width 40 height 11
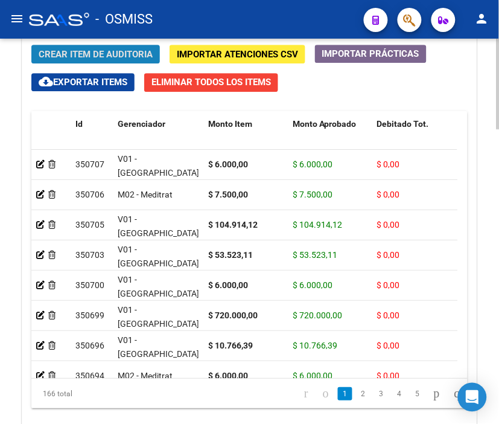
click at [81, 55] on span "Crear Item de Auditoria" at bounding box center [96, 54] width 114 height 11
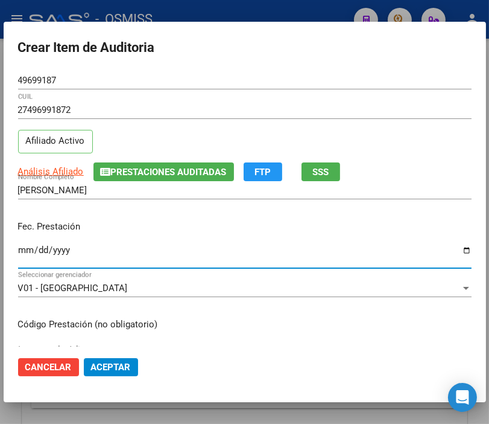
click at [27, 251] on input "Ingresar la fecha" at bounding box center [245, 254] width 454 height 19
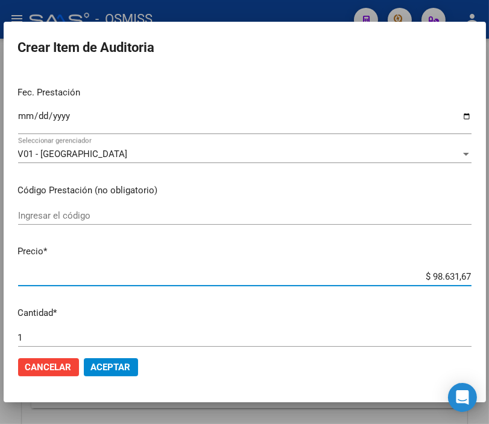
drag, startPoint x: 405, startPoint y: 275, endPoint x: 499, endPoint y: 275, distance: 94.1
click at [489, 275] on html "menu - OSMISS person Firma Express Padrón Padrón Ágil Análisis Afiliado Integra…" at bounding box center [244, 212] width 489 height 424
click at [122, 367] on span "Aceptar" at bounding box center [111, 366] width 40 height 11
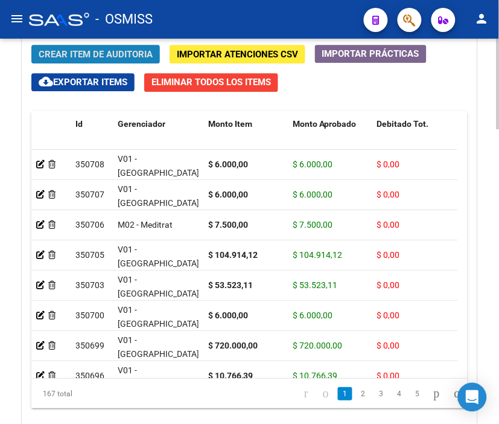
click at [80, 52] on span "Crear Item de Auditoria" at bounding box center [96, 54] width 114 height 11
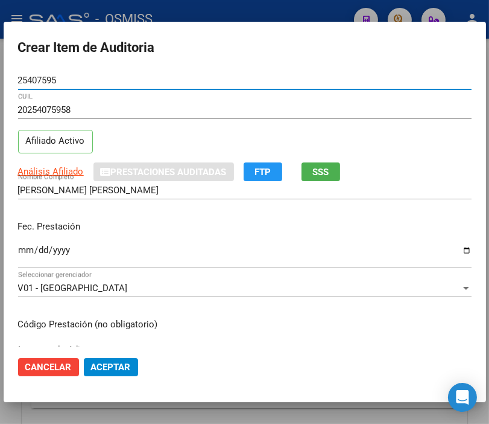
click at [20, 250] on input "Ingresar la fecha" at bounding box center [245, 254] width 454 height 19
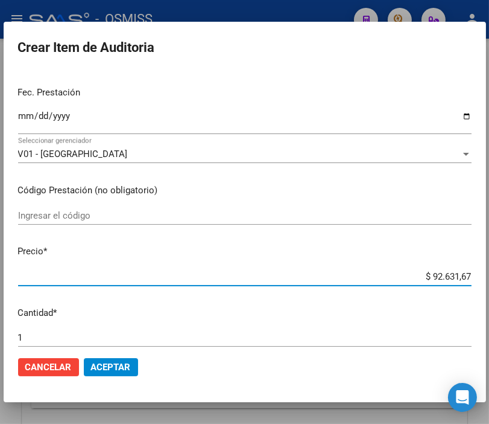
drag, startPoint x: 406, startPoint y: 270, endPoint x: 491, endPoint y: 280, distance: 85.6
click at [489, 280] on html "menu - OSMISS person Firma Express Padrón Padrón Ágil Análisis Afiliado Integra…" at bounding box center [244, 212] width 489 height 424
click at [95, 367] on span "Aceptar" at bounding box center [111, 366] width 40 height 11
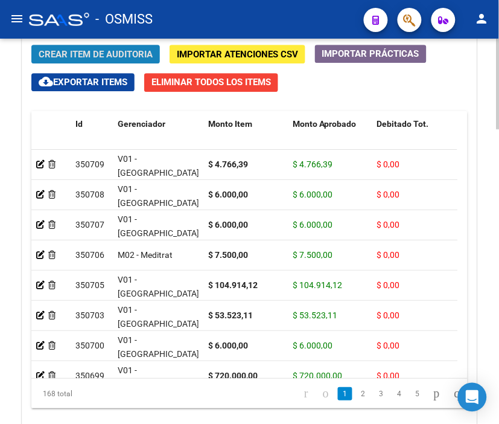
click at [77, 46] on button "Crear Item de Auditoria" at bounding box center [95, 54] width 129 height 19
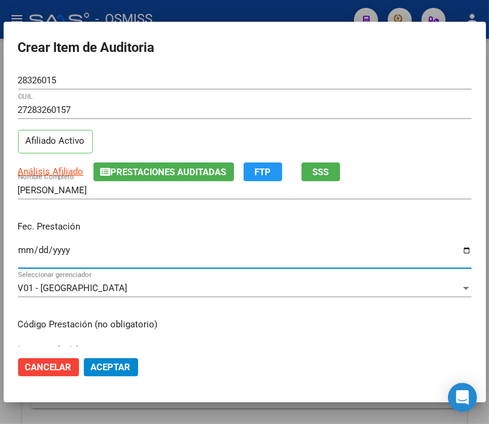
click at [25, 249] on input "Ingresar la fecha" at bounding box center [245, 254] width 454 height 19
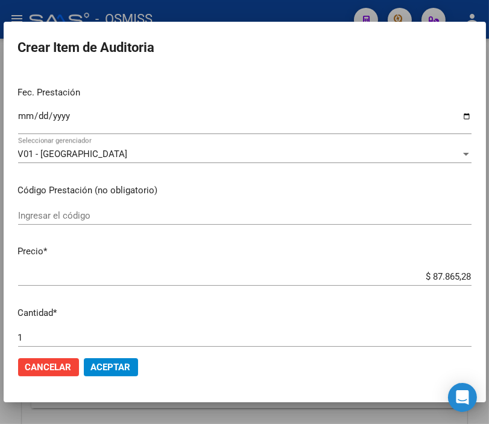
drag, startPoint x: 376, startPoint y: 268, endPoint x: 499, endPoint y: 275, distance: 123.3
click at [489, 275] on html "menu - OSMISS person Firma Express Padrón Padrón Ágil Análisis Afiliado Integra…" at bounding box center [244, 212] width 489 height 424
click at [445, 275] on input "$ 87.865,28" at bounding box center [245, 276] width 454 height 11
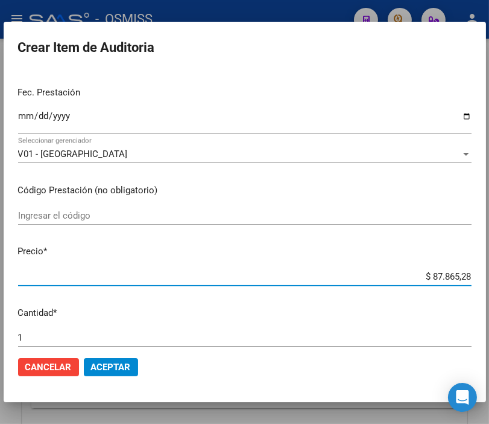
drag, startPoint x: 393, startPoint y: 278, endPoint x: 499, endPoint y: 291, distance: 106.4
click at [489, 291] on html "menu - OSMISS person Firma Express Padrón Padrón Ágil Análisis Afiliado Integra…" at bounding box center [244, 212] width 489 height 424
click at [97, 359] on button "Aceptar" at bounding box center [111, 367] width 54 height 18
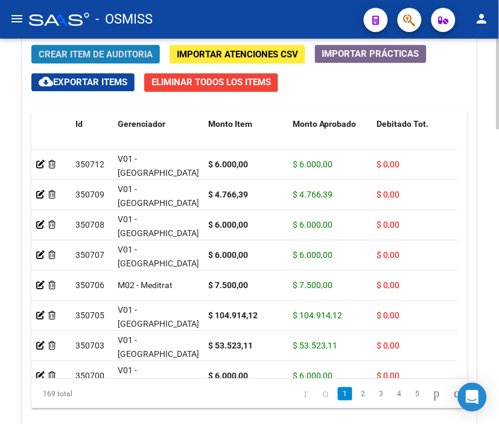
click at [81, 51] on span "Crear Item de Auditoria" at bounding box center [96, 54] width 114 height 11
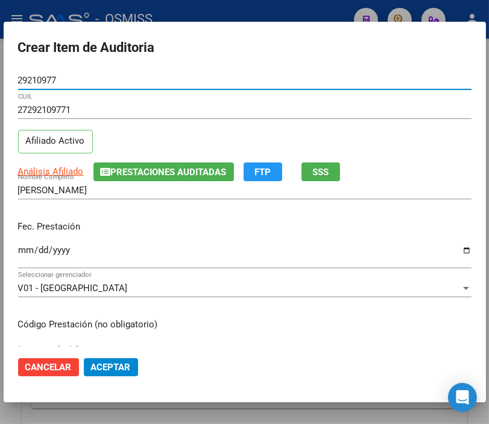
click at [25, 249] on input "Ingresar la fecha" at bounding box center [245, 254] width 454 height 19
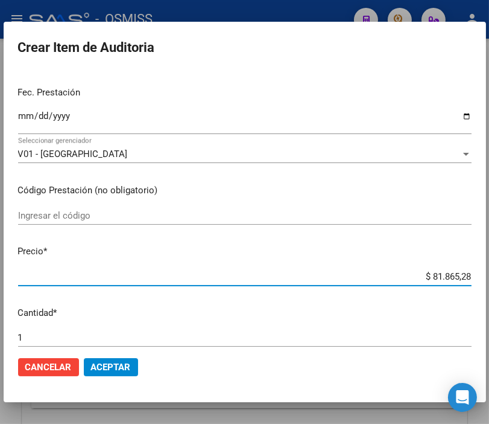
drag, startPoint x: 415, startPoint y: 275, endPoint x: 499, endPoint y: 274, distance: 83.9
click at [489, 274] on html "menu - OSMISS person Firma Express Padrón Padrón Ágil Análisis Afiliado Integra…" at bounding box center [244, 212] width 489 height 424
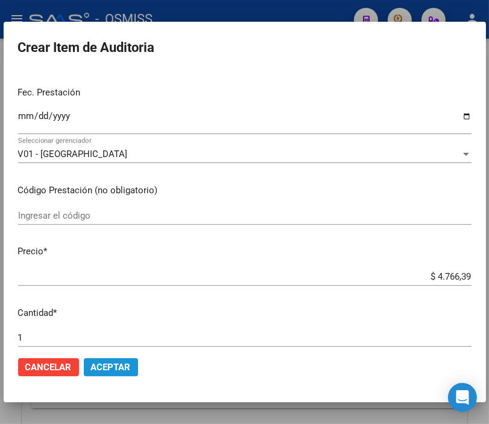
click at [104, 360] on button "Aceptar" at bounding box center [111, 367] width 54 height 18
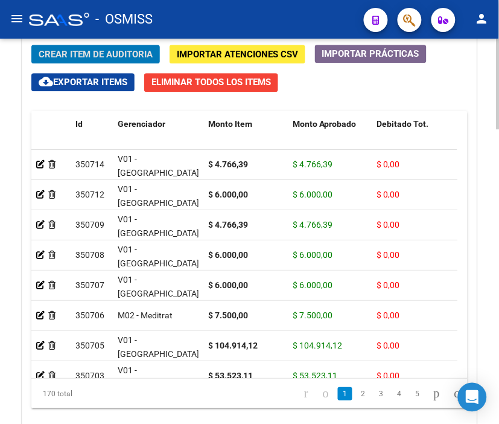
click at [83, 51] on span "Crear Item de Auditoria" at bounding box center [96, 54] width 114 height 11
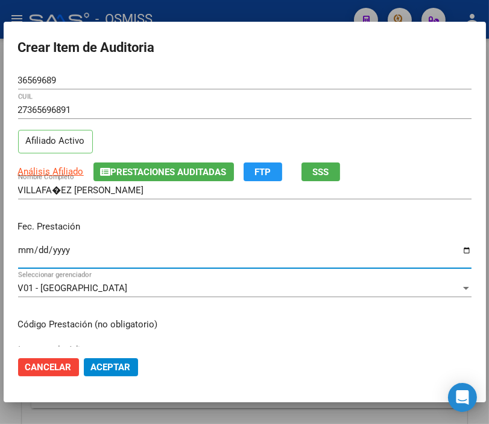
click at [26, 249] on input "Ingresar la fecha" at bounding box center [245, 254] width 454 height 19
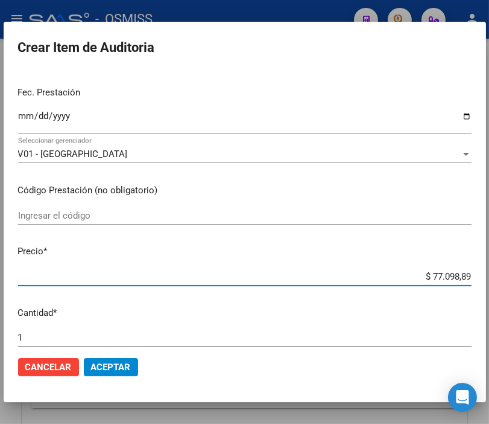
drag, startPoint x: 395, startPoint y: 276, endPoint x: 499, endPoint y: 278, distance: 103.8
click at [489, 278] on html "menu - OSMISS person Firma Express Padrón Padrón Ágil Análisis Afiliado Integra…" at bounding box center [244, 212] width 489 height 424
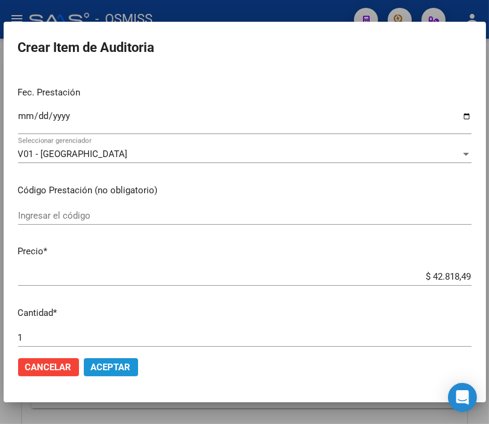
click at [113, 363] on span "Aceptar" at bounding box center [111, 366] width 40 height 11
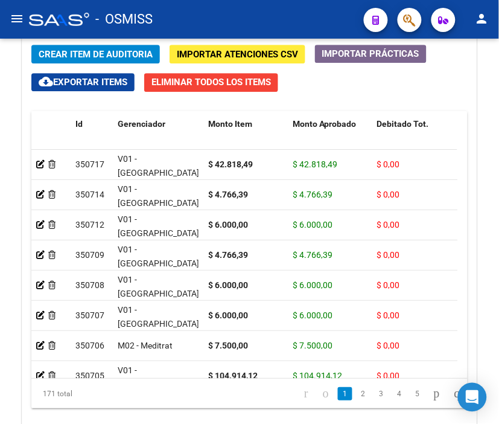
click at [233, 8] on div "- OSMISS" at bounding box center [191, 19] width 325 height 27
click at [89, 49] on span "Crear Item de Auditoria" at bounding box center [96, 54] width 114 height 11
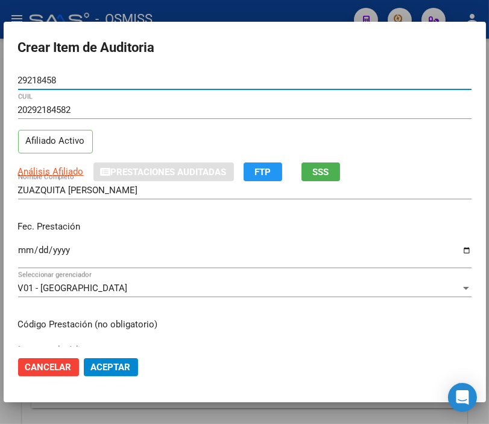
click at [23, 252] on input "Ingresar la fecha" at bounding box center [245, 254] width 454 height 19
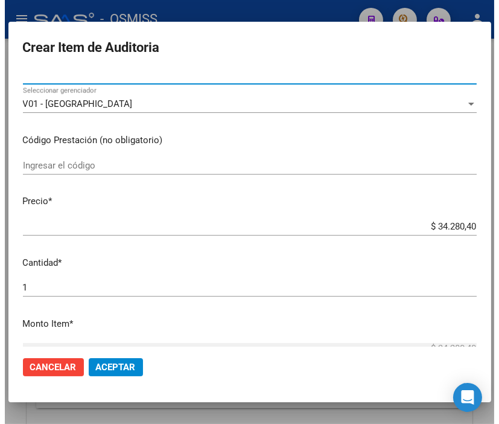
scroll to position [201, 0]
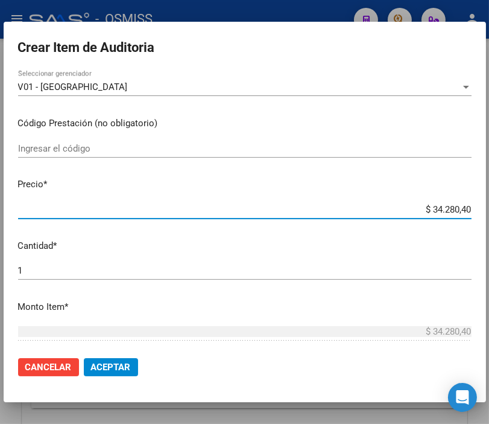
drag, startPoint x: 381, startPoint y: 207, endPoint x: 499, endPoint y: 206, distance: 118.3
click at [489, 206] on html "menu - OSMISS person Firma Express Padrón Padrón Ágil Análisis Afiliado Integra…" at bounding box center [244, 212] width 489 height 424
click at [124, 360] on button "Aceptar" at bounding box center [111, 367] width 54 height 18
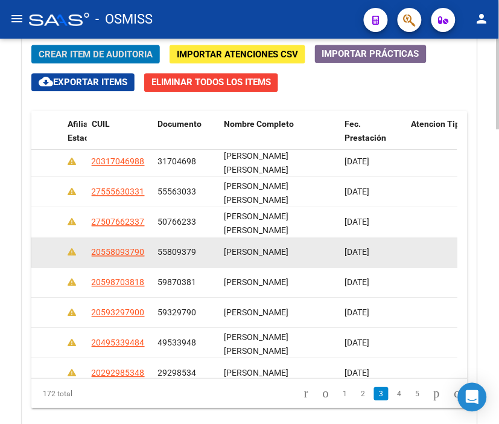
scroll to position [402, 925]
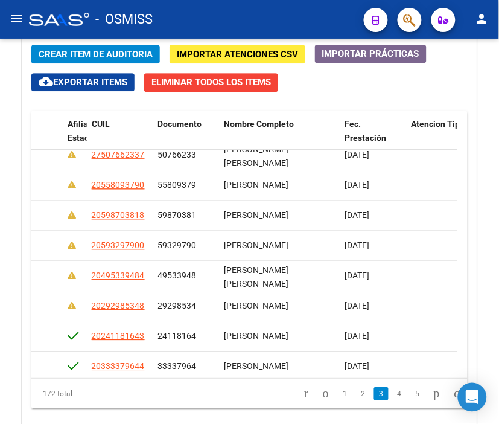
click at [222, 17] on div "- OSMISS" at bounding box center [191, 19] width 325 height 27
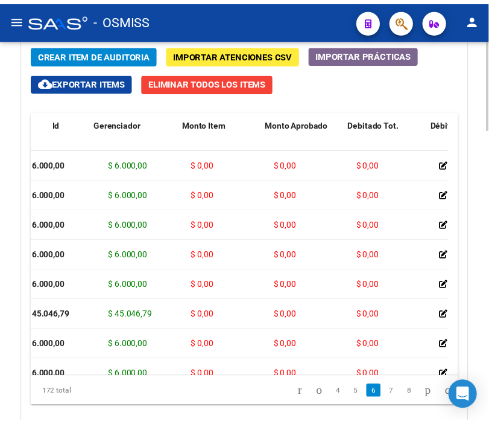
scroll to position [1207, 0]
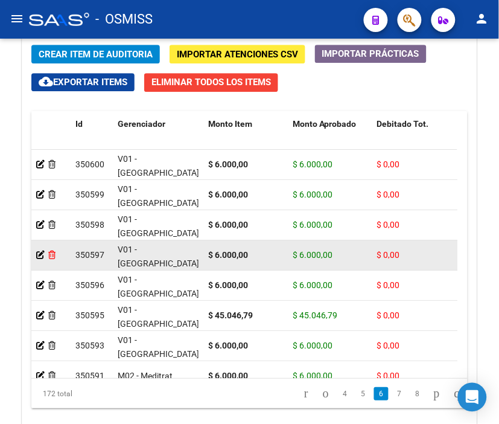
click at [53, 255] on icon at bounding box center [51, 254] width 7 height 8
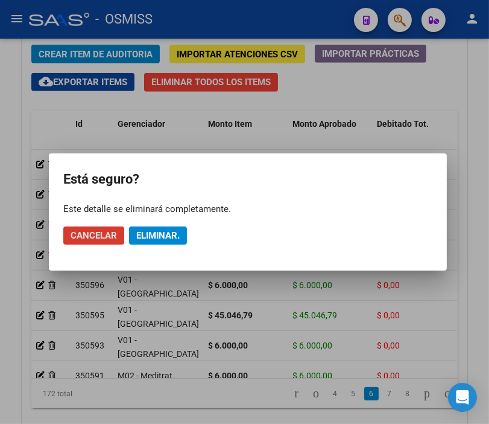
click at [165, 231] on span "Eliminar." at bounding box center [157, 235] width 43 height 11
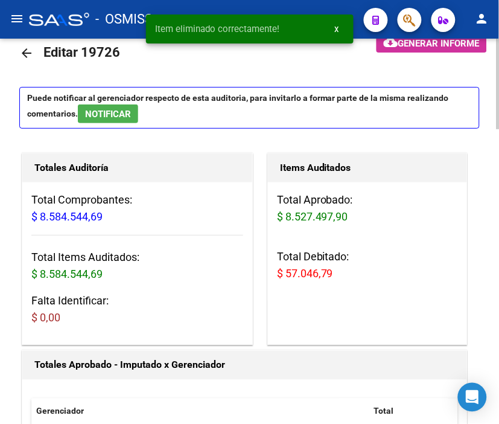
scroll to position [0, 0]
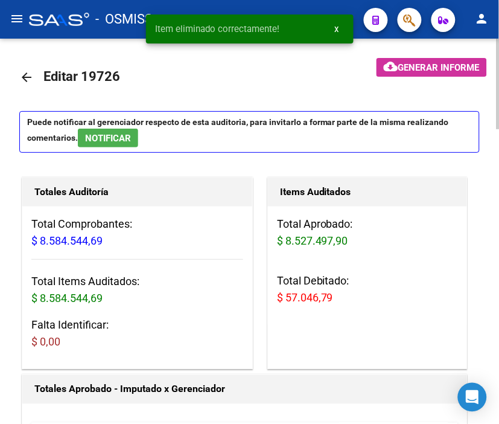
click at [424, 64] on span "Generar informe" at bounding box center [438, 67] width 81 height 11
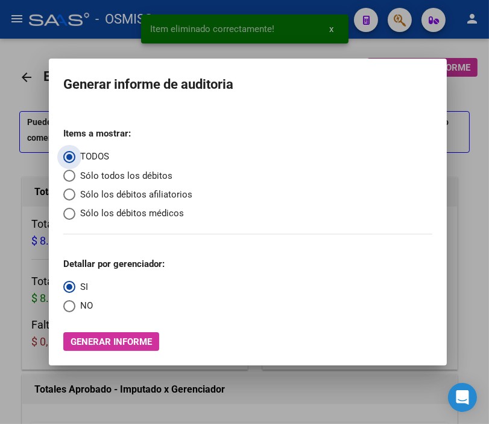
click at [92, 193] on span "Sólo los débitos afiliatorios" at bounding box center [133, 195] width 117 height 14
click at [75, 193] on input "Sólo los débitos afiliatorios" at bounding box center [69, 194] width 12 height 12
click at [63, 309] on span "Select an option" at bounding box center [69, 306] width 12 height 12
click at [63, 309] on input "NO" at bounding box center [69, 306] width 12 height 12
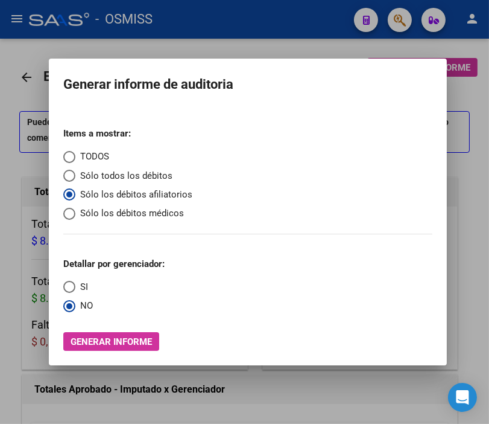
click at [106, 340] on span "Generar informe" at bounding box center [111, 341] width 81 height 11
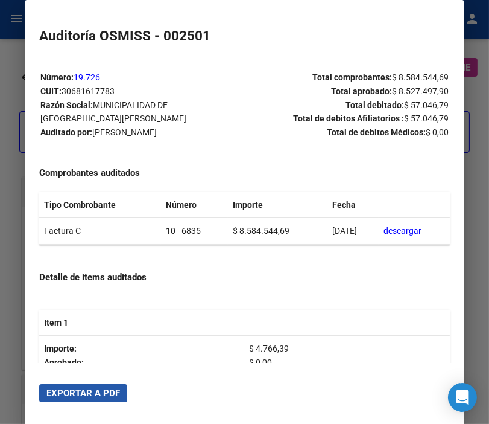
drag, startPoint x: 88, startPoint y: 395, endPoint x: 169, endPoint y: 405, distance: 82.0
click at [88, 395] on span "Exportar a PDF" at bounding box center [83, 392] width 74 height 11
click at [15, 69] on div at bounding box center [244, 212] width 489 height 424
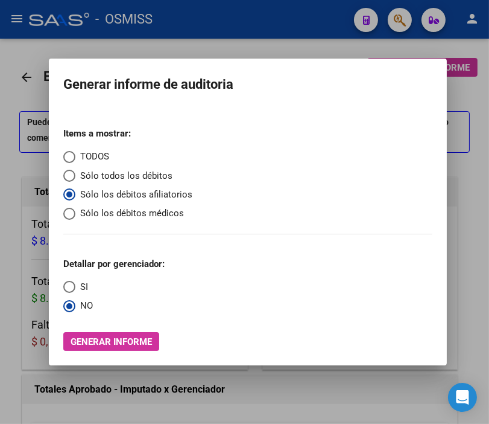
click at [15, 69] on div at bounding box center [244, 212] width 489 height 424
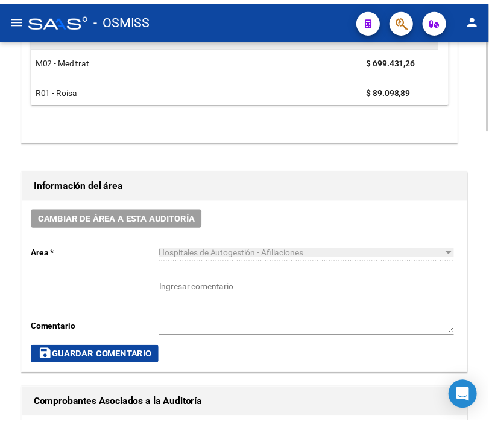
scroll to position [469, 0]
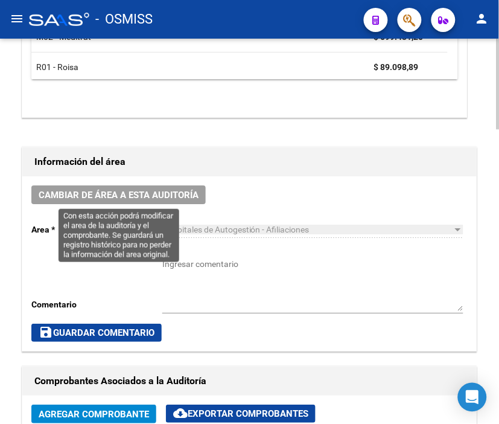
click at [136, 196] on span "Cambiar de área a esta auditoría" at bounding box center [119, 194] width 160 height 11
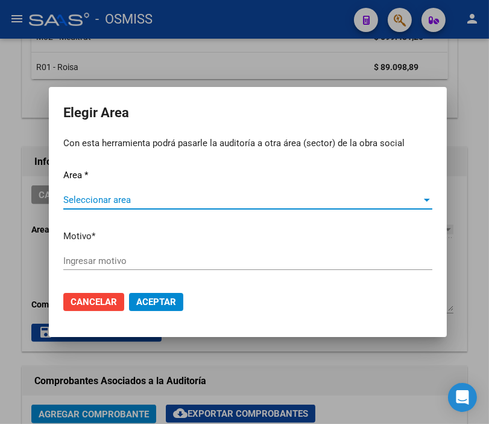
click at [109, 202] on span "Seleccionar area" at bounding box center [242, 199] width 358 height 11
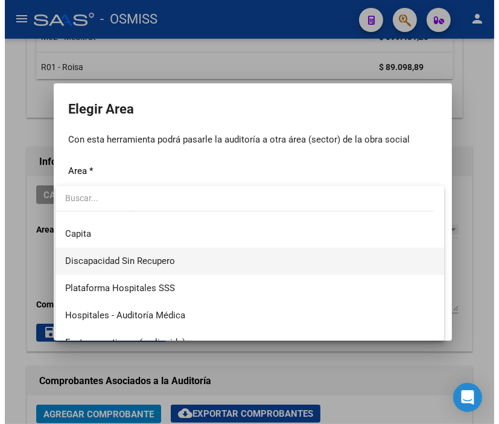
scroll to position [134, 0]
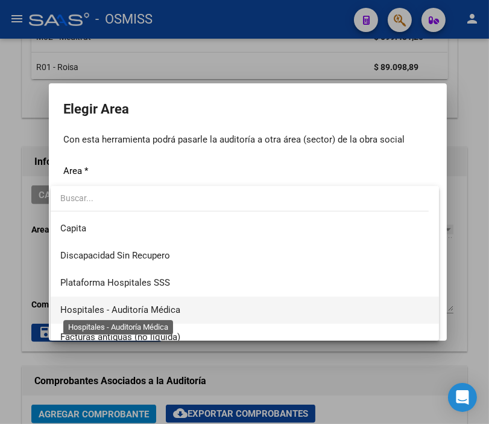
click at [168, 307] on span "Hospitales - Auditoría Médica" at bounding box center [120, 309] width 120 height 11
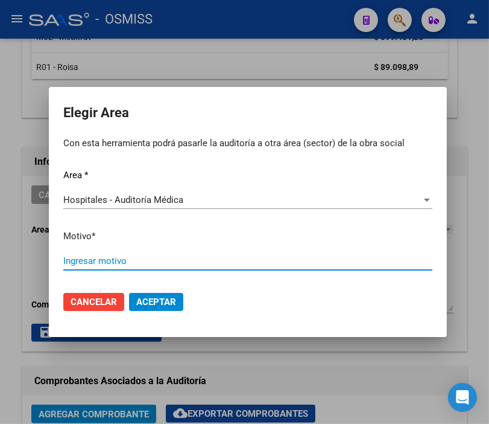
click at [136, 263] on input "Ingresar motivo" at bounding box center [247, 260] width 369 height 11
click at [149, 302] on span "Aceptar" at bounding box center [156, 301] width 40 height 11
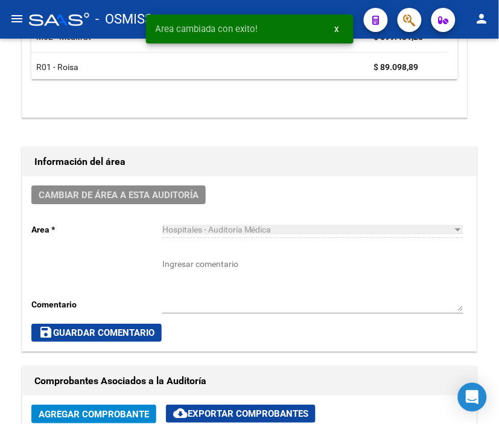
scroll to position [0, 0]
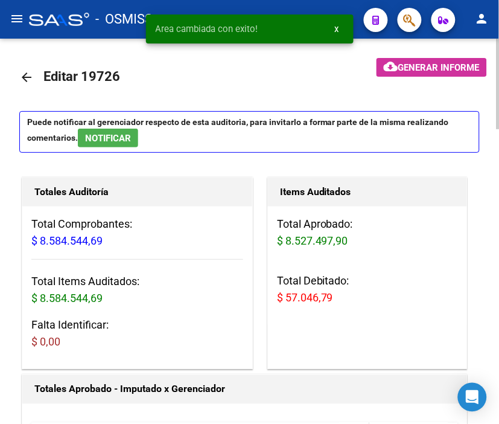
click at [27, 75] on mat-icon "arrow_back" at bounding box center [26, 77] width 14 height 14
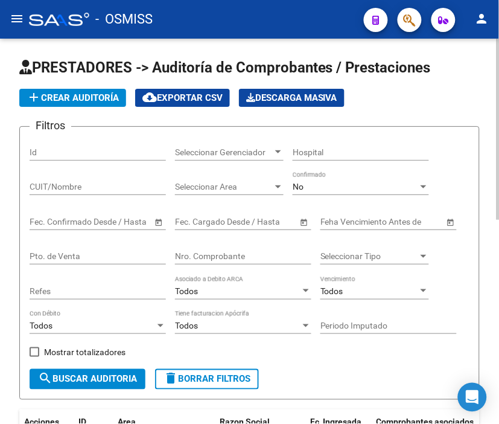
click at [207, 10] on div "- OSMISS" at bounding box center [191, 19] width 325 height 27
click at [52, 97] on span "add Crear Auditoría" at bounding box center [73, 97] width 92 height 11
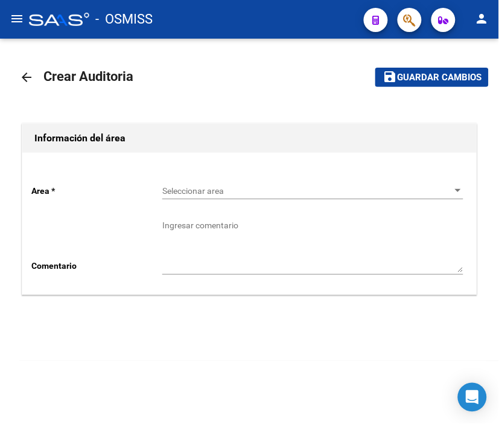
click at [190, 189] on span "Seleccionar area" at bounding box center [307, 191] width 290 height 10
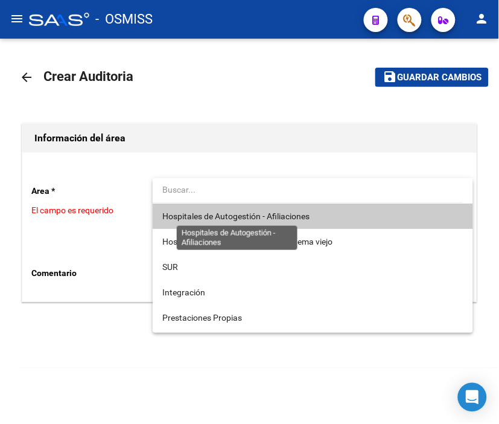
click at [213, 215] on span "Hospitales de Autogestión - Afiliaciones" at bounding box center [235, 216] width 147 height 10
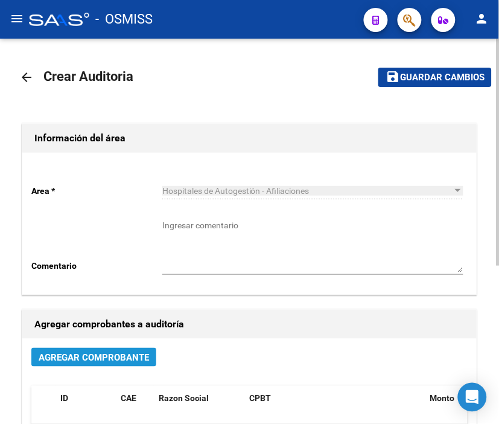
click at [134, 352] on span "Agregar Comprobante" at bounding box center [94, 357] width 110 height 11
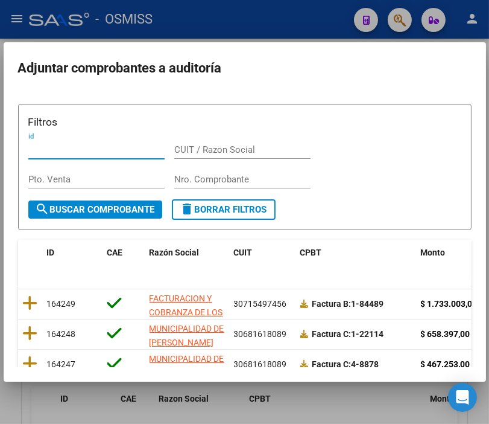
click at [206, 176] on input "Nro. Comprobante" at bounding box center [242, 179] width 136 height 11
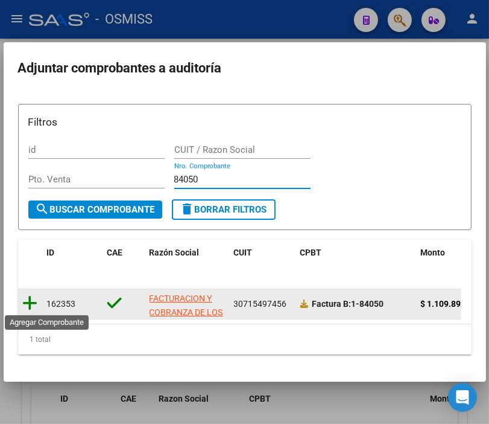
click at [28, 299] on icon at bounding box center [30, 303] width 15 height 17
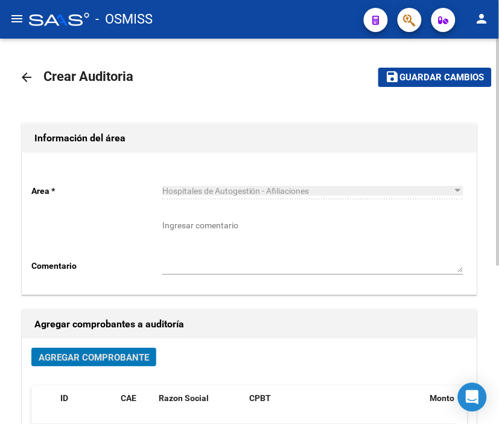
click at [414, 78] on span "Guardar cambios" at bounding box center [442, 77] width 84 height 11
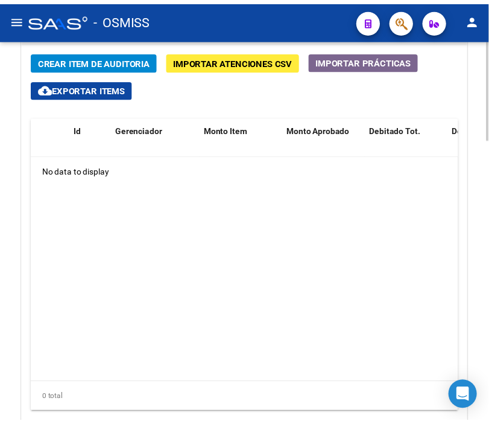
scroll to position [979, 0]
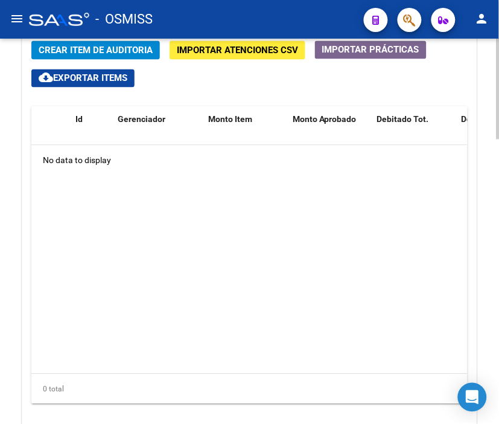
click at [498, 310] on html "menu - OSMISS person Firma Express Padrón Padrón Ágil Análisis Afiliado Integra…" at bounding box center [249, 212] width 499 height 424
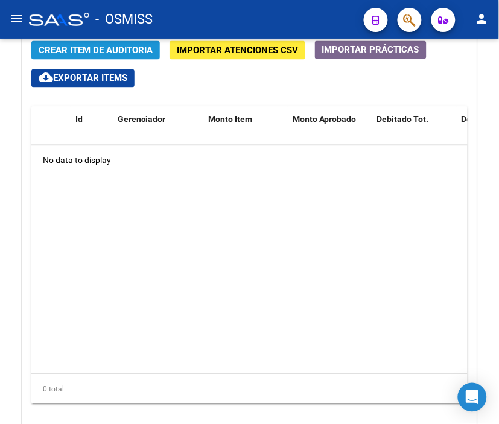
click at [103, 49] on span "Crear Item de Auditoria" at bounding box center [96, 50] width 114 height 11
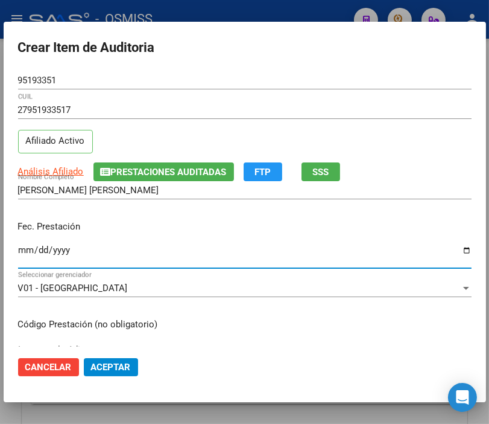
click at [30, 254] on input "Ingresar la fecha" at bounding box center [245, 254] width 454 height 19
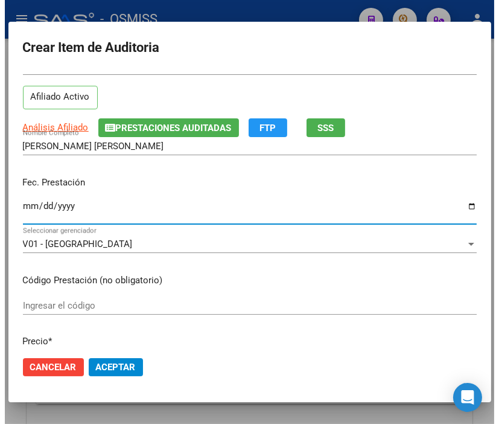
scroll to position [134, 0]
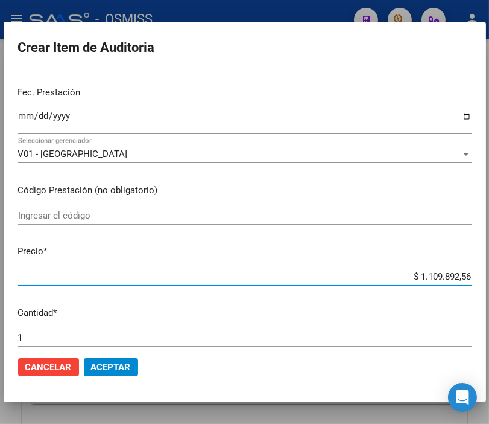
drag, startPoint x: 401, startPoint y: 275, endPoint x: 489, endPoint y: 279, distance: 88.8
click at [489, 279] on html "menu - OSMISS person Firma Express Padrón Padrón Ágil Análisis Afiliado Integra…" at bounding box center [244, 212] width 489 height 424
click at [123, 366] on span "Aceptar" at bounding box center [111, 366] width 40 height 11
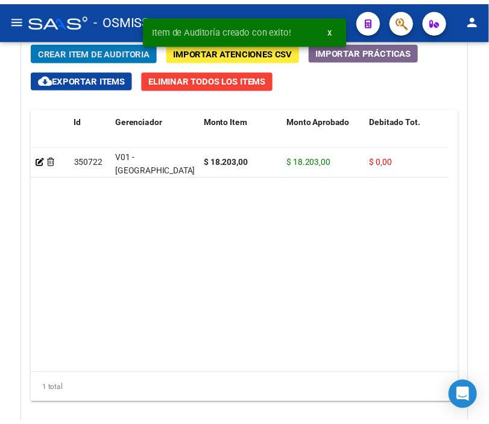
scroll to position [1143, 0]
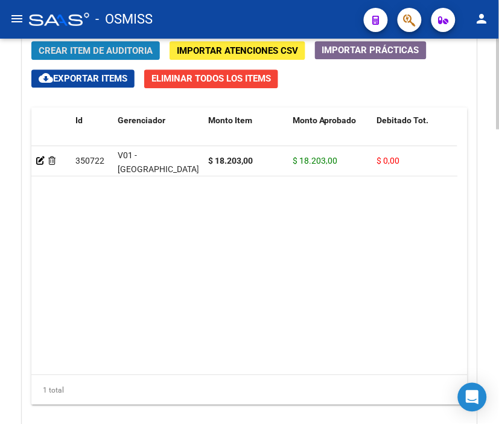
click at [75, 50] on span "Crear Item de Auditoria" at bounding box center [96, 50] width 114 height 11
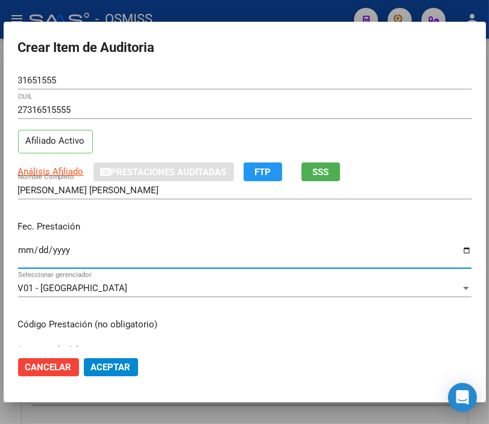
click at [29, 248] on input "Ingresar la fecha" at bounding box center [245, 254] width 454 height 19
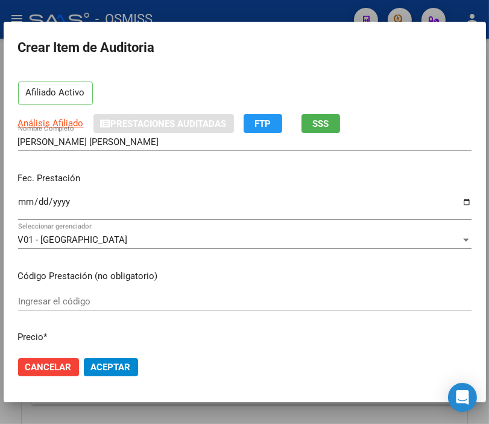
scroll to position [134, 0]
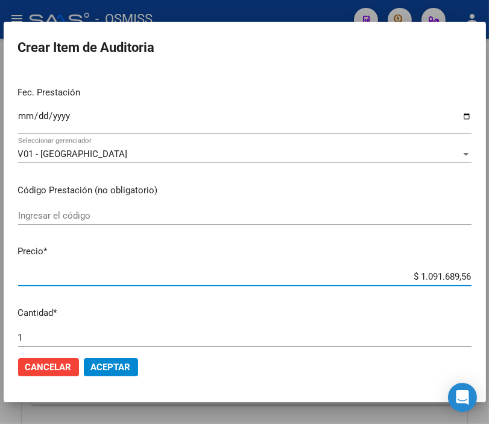
drag, startPoint x: 396, startPoint y: 279, endPoint x: 499, endPoint y: 286, distance: 103.4
click at [489, 286] on html "menu - OSMISS person Firma Express Padrón Padrón Ágil Análisis Afiliado Integra…" at bounding box center [244, 212] width 489 height 424
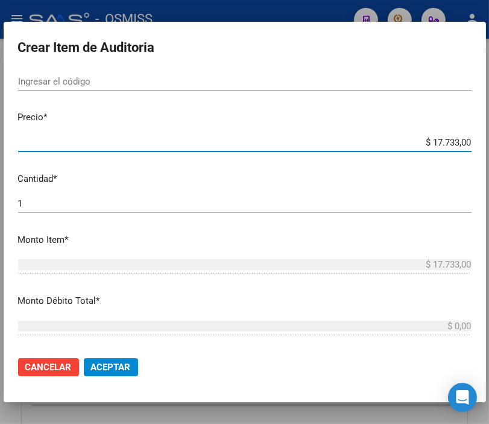
scroll to position [335, 0]
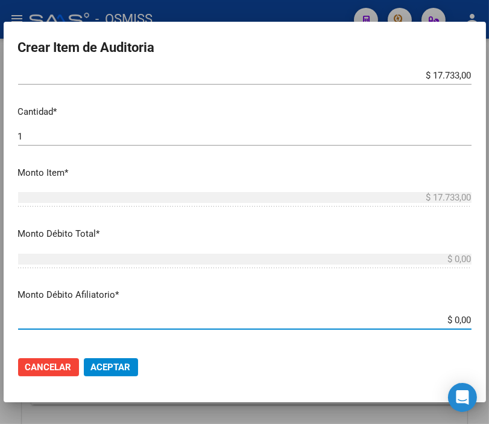
drag, startPoint x: 435, startPoint y: 324, endPoint x: 491, endPoint y: 317, distance: 56.6
click at [489, 317] on html "menu - OSMISS person Firma Express Padrón Padrón Ágil Análisis Afiliado Integra…" at bounding box center [244, 212] width 489 height 424
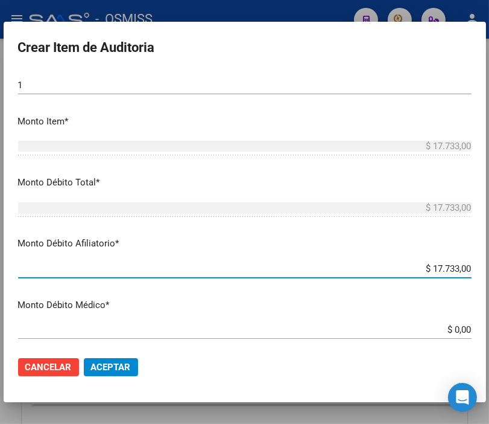
scroll to position [469, 0]
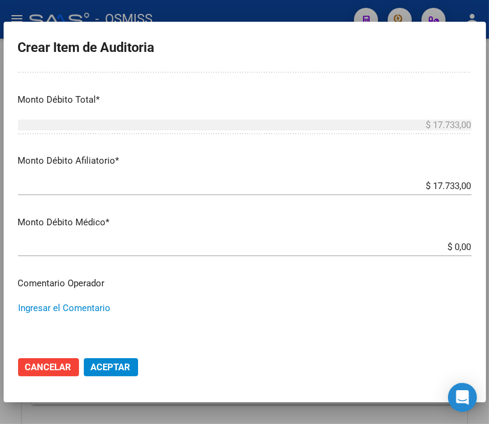
click at [82, 314] on textarea "Ingresar el Comentario" at bounding box center [245, 329] width 454 height 57
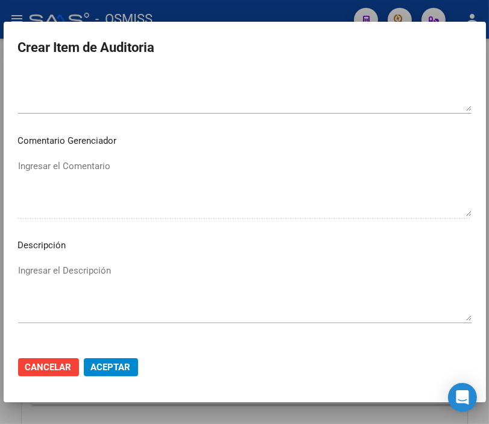
scroll to position [737, 0]
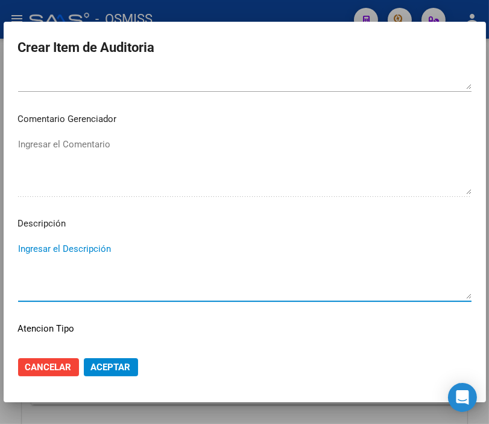
click at [41, 246] on textarea "Ingresar el Descripción" at bounding box center [245, 270] width 454 height 57
paste textarea "GRUPO DDM S.A."
paste textarea "9-0330-9"
click at [18, 246] on textarea "GRUPO DDM S.A. - 9-0330-9" at bounding box center [245, 270] width 454 height 57
click at [116, 366] on span "Aceptar" at bounding box center [111, 366] width 40 height 11
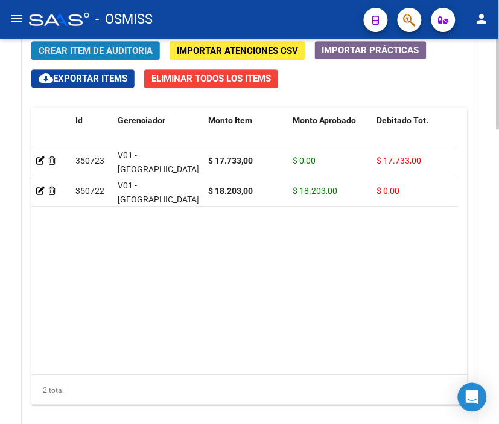
click at [116, 53] on span "Crear Item de Auditoria" at bounding box center [96, 50] width 114 height 11
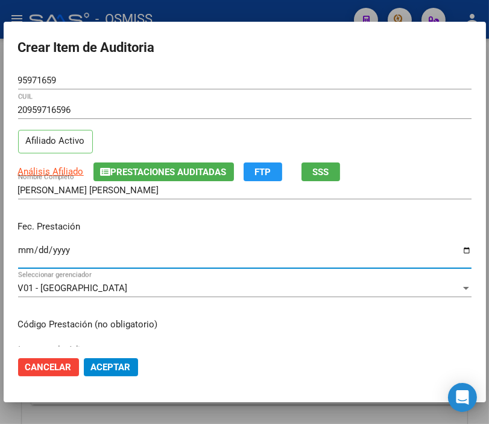
click at [25, 249] on input "Ingresar la fecha" at bounding box center [245, 254] width 454 height 19
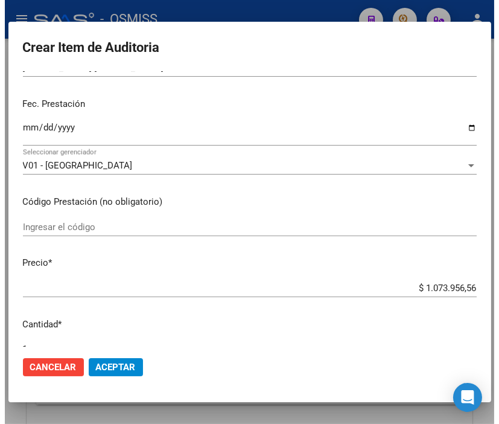
scroll to position [134, 0]
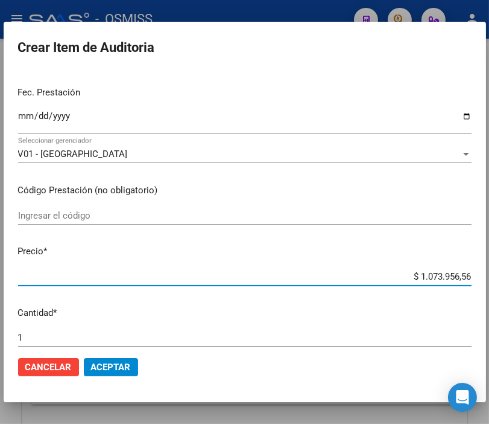
drag, startPoint x: 385, startPoint y: 280, endPoint x: 499, endPoint y: 273, distance: 114.3
click at [489, 273] on html "menu - OSMISS person Firma Express Padrón Padrón Ágil Análisis Afiliado Integra…" at bounding box center [244, 212] width 489 height 424
click at [95, 358] on button "Aceptar" at bounding box center [111, 367] width 54 height 18
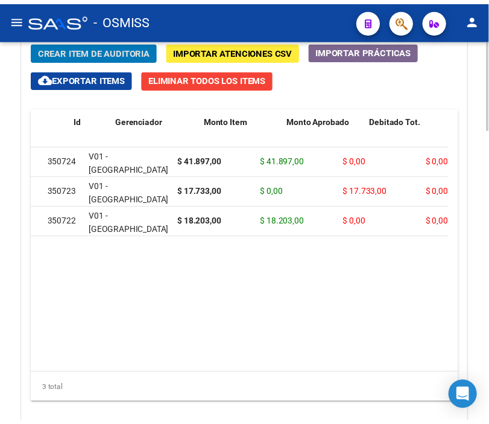
scroll to position [0, 0]
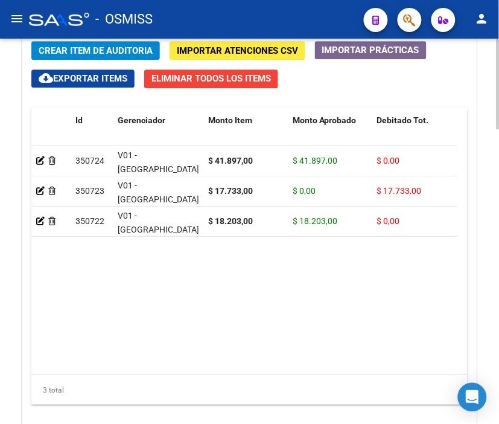
click at [104, 54] on span "Crear Item de Auditoria" at bounding box center [96, 50] width 114 height 11
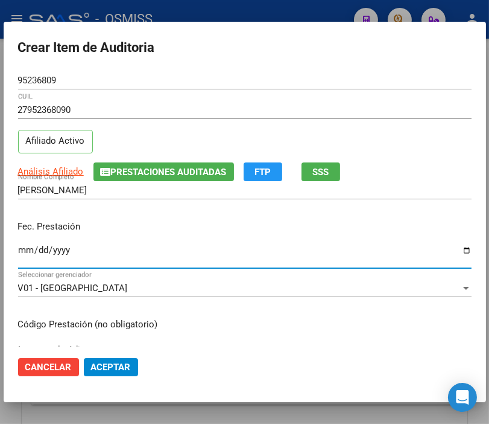
click at [27, 249] on input "Ingresar la fecha" at bounding box center [245, 254] width 454 height 19
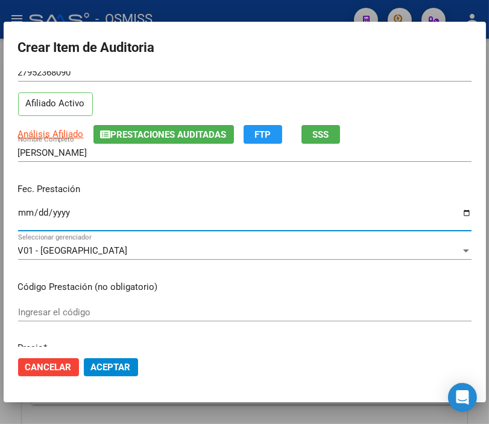
scroll to position [134, 0]
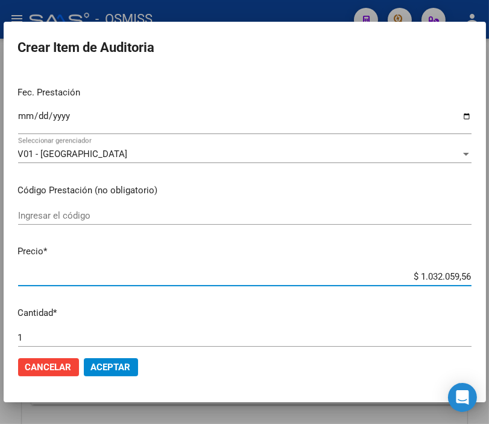
drag, startPoint x: 387, startPoint y: 279, endPoint x: 497, endPoint y: 281, distance: 110.4
click at [489, 281] on html "menu - OSMISS person Firma Express Padrón Padrón Ágil Análisis Afiliado Integra…" at bounding box center [244, 212] width 489 height 424
click at [122, 365] on span "Aceptar" at bounding box center [111, 366] width 40 height 11
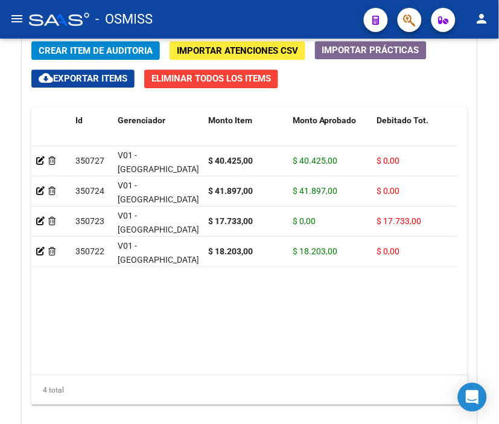
drag, startPoint x: 234, startPoint y: 17, endPoint x: 142, endPoint y: 29, distance: 92.5
click at [234, 17] on div "- OSMISS" at bounding box center [191, 19] width 325 height 27
click at [93, 47] on span "Crear Item de Auditoria" at bounding box center [96, 50] width 114 height 11
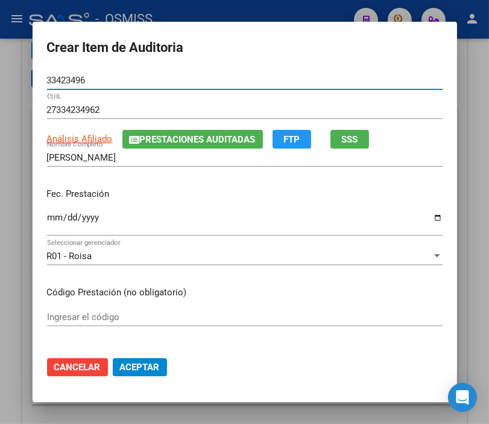
click at [47, 216] on input "Ingresar la fecha" at bounding box center [245, 221] width 396 height 19
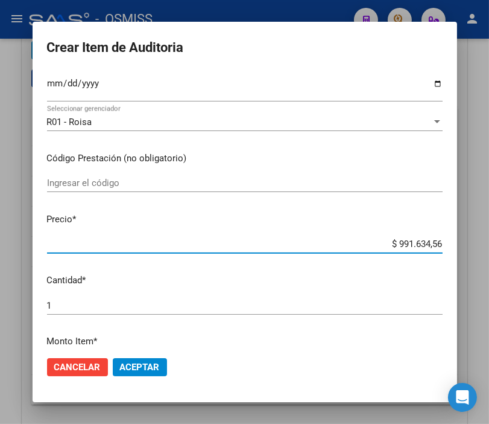
drag, startPoint x: 346, startPoint y: 245, endPoint x: 499, endPoint y: 252, distance: 153.4
click at [489, 252] on html "menu - OSMISS person Firma Express Padrón Padrón Ágil Análisis Afiliado Integra…" at bounding box center [244, 212] width 489 height 424
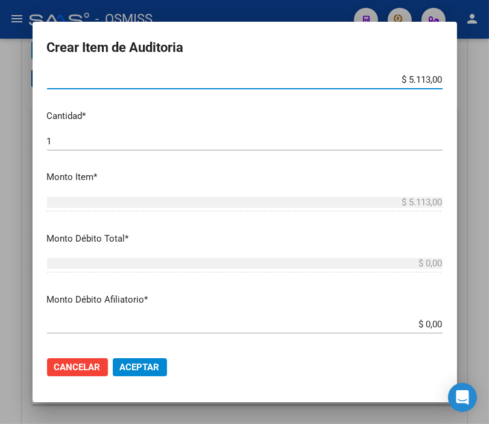
scroll to position [335, 0]
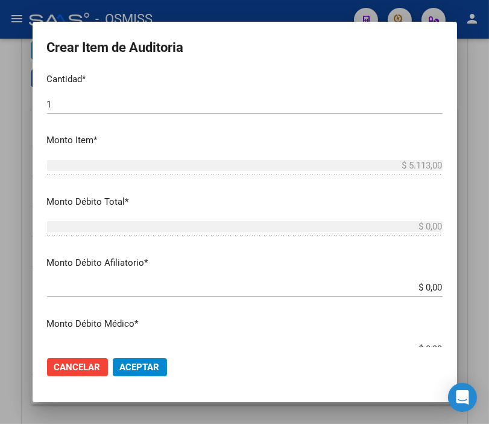
drag, startPoint x: 466, startPoint y: 291, endPoint x: 487, endPoint y: 293, distance: 21.2
click at [485, 293] on div "Crear Item de Auditoria 33423496 Nro Documento 27334234962 CUIL Análisis Afilia…" at bounding box center [244, 212] width 489 height 424
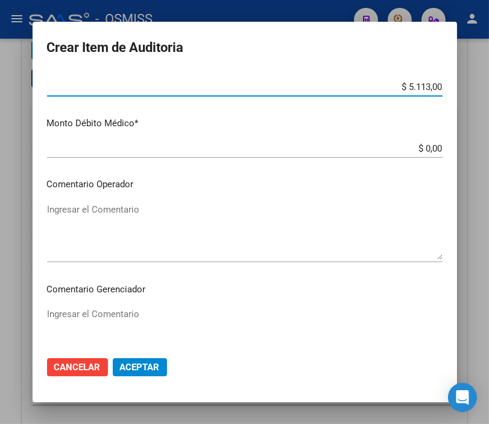
scroll to position [536, 0]
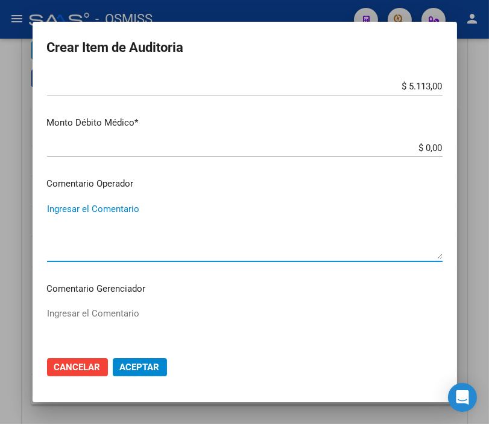
click at [99, 221] on textarea "Ingresar el Comentario" at bounding box center [245, 230] width 396 height 57
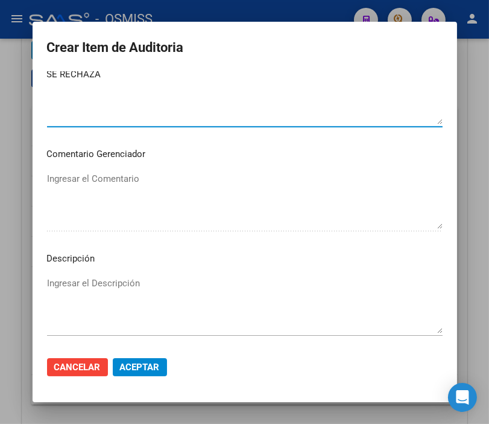
scroll to position [737, 0]
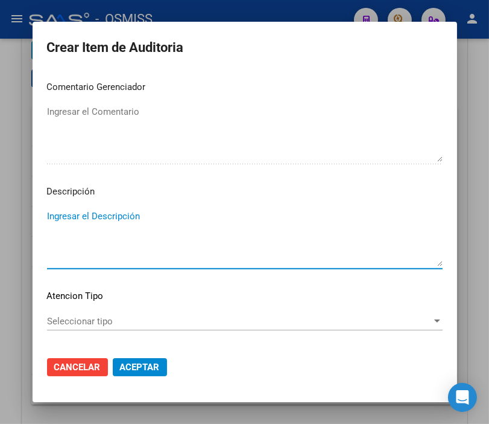
click at [50, 217] on textarea "Ingresar el Descripción" at bounding box center [245, 237] width 396 height 57
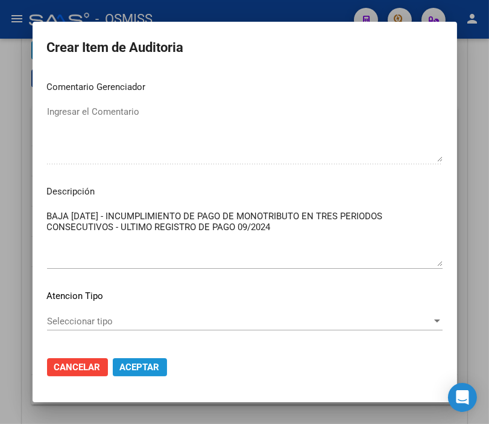
click at [134, 358] on button "Aceptar" at bounding box center [140, 367] width 54 height 18
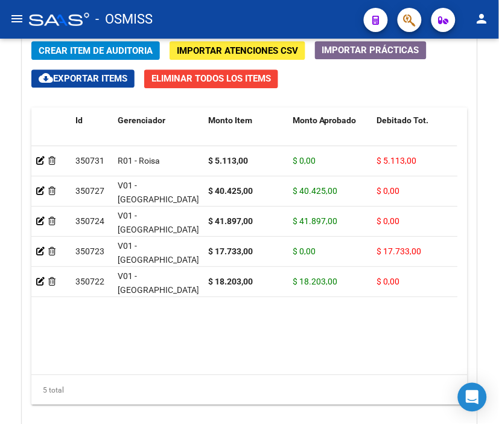
click at [253, 20] on div "- OSMISS" at bounding box center [191, 19] width 325 height 27
click at [78, 49] on span "Crear Item de Auditoria" at bounding box center [96, 50] width 114 height 11
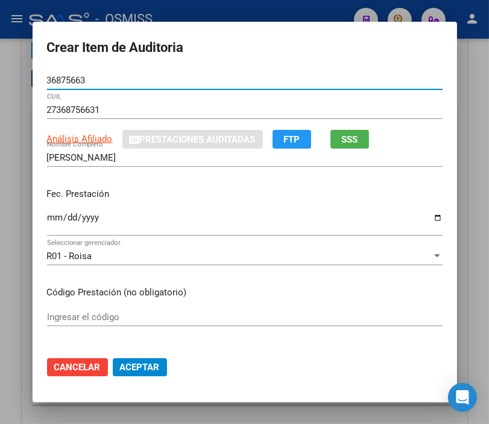
click at [48, 218] on input "Ingresar la fecha" at bounding box center [245, 221] width 396 height 19
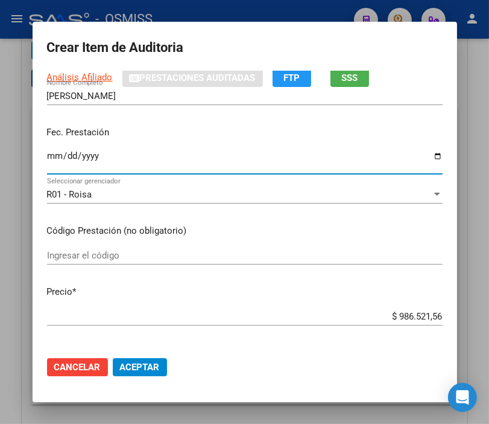
scroll to position [134, 0]
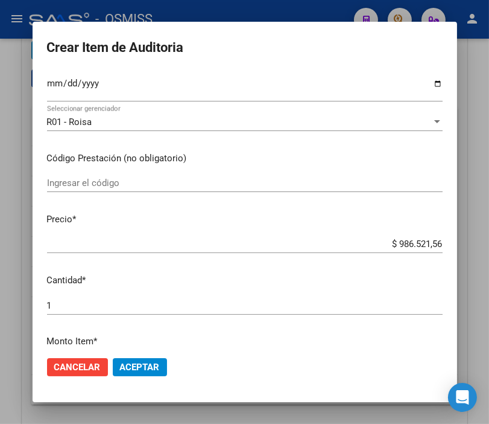
drag, startPoint x: 378, startPoint y: 237, endPoint x: 465, endPoint y: 246, distance: 87.4
click at [465, 246] on div "Crear Item de Auditoria 36875663 Nro Documento 27368756631 CUIL Análisis Afilia…" at bounding box center [244, 212] width 489 height 424
click at [383, 241] on input "$ 986.521,56" at bounding box center [245, 243] width 396 height 11
drag, startPoint x: 374, startPoint y: 246, endPoint x: 485, endPoint y: 250, distance: 110.5
click at [485, 250] on div "Crear Item de Auditoria 36875663 Nro Documento 27368756631 CUIL Análisis Afilia…" at bounding box center [244, 212] width 489 height 424
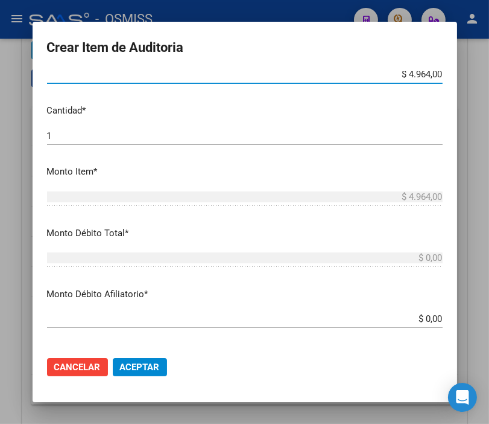
scroll to position [335, 0]
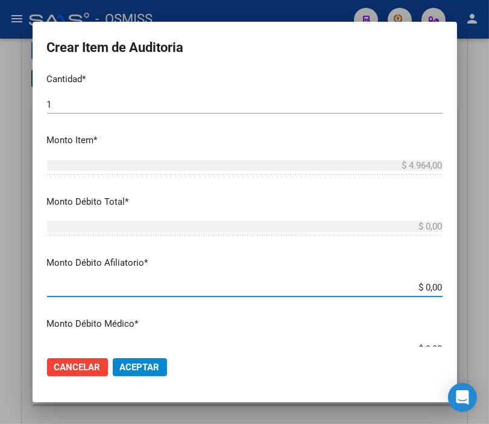
drag, startPoint x: 486, startPoint y: 291, endPoint x: 499, endPoint y: 291, distance: 13.3
click at [489, 291] on html "menu - OSMISS person Firma Express Padrón Padrón Ágil Análisis Afiliado Integra…" at bounding box center [244, 212] width 489 height 424
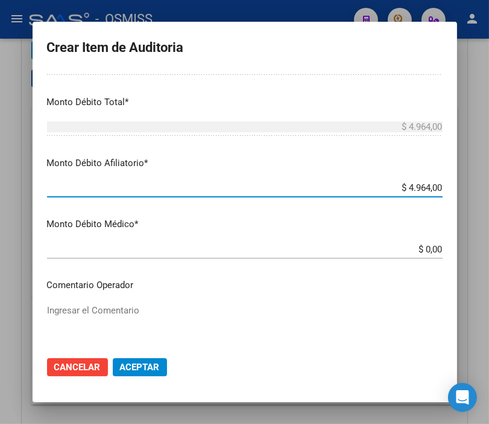
scroll to position [469, 0]
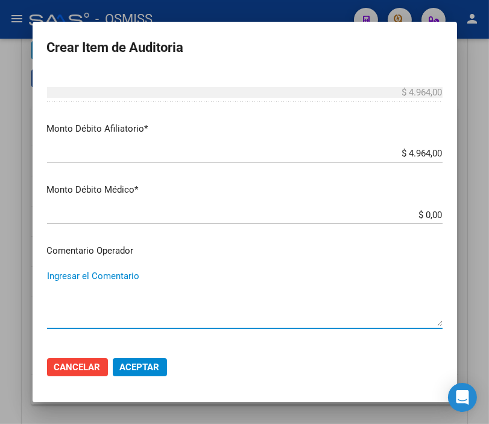
click at [89, 273] on textarea "Ingresar el Comentario" at bounding box center [245, 297] width 396 height 57
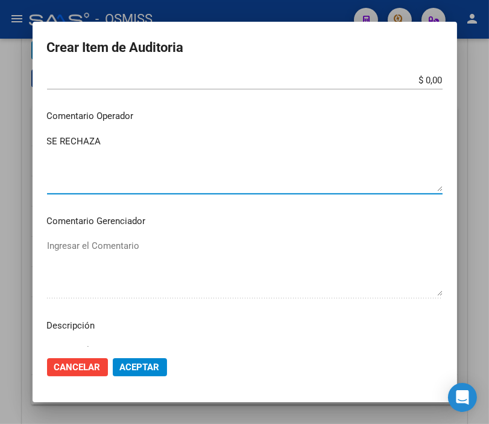
scroll to position [670, 0]
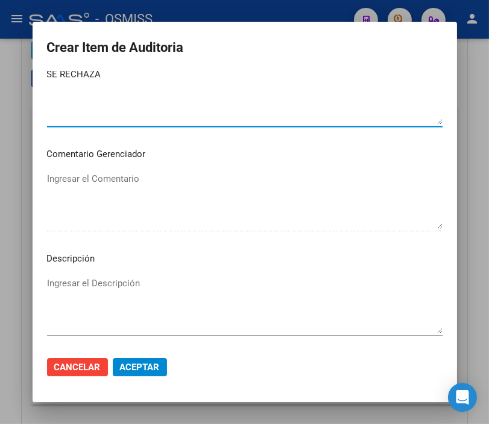
click at [52, 282] on textarea "Ingresar el Descripción" at bounding box center [245, 304] width 396 height 57
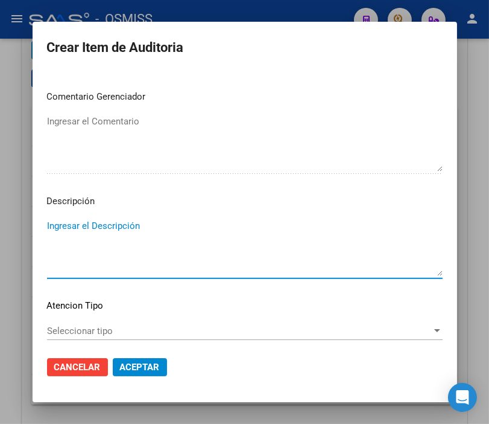
scroll to position [737, 0]
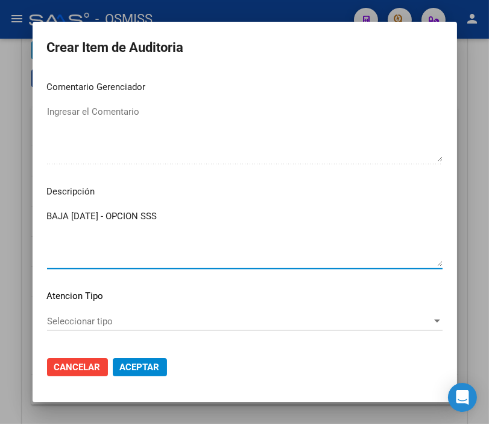
paste textarea "RNAS, 9-0340-8. Denominación, ROI SA"
click at [66, 225] on textarea "BAJA [DATE] - OPCION SSS RNAS, 9-0340-8. Denominación, ROI SA" at bounding box center [245, 237] width 396 height 57
click at [165, 227] on textarea "BAJA [DATE] - OPCION SSS RNAS 9-0340-8. Denominación, ROI SA" at bounding box center [245, 237] width 396 height 57
click at [170, 226] on textarea "BAJA [DATE] - OPCION SSS RNAS 9-0340-8. Denominación, ROI SA" at bounding box center [245, 237] width 396 height 57
click at [196, 212] on textarea "BAJA [DATE] - OPCION SSS RNAS 9-0340-8. ROI SA" at bounding box center [245, 237] width 396 height 57
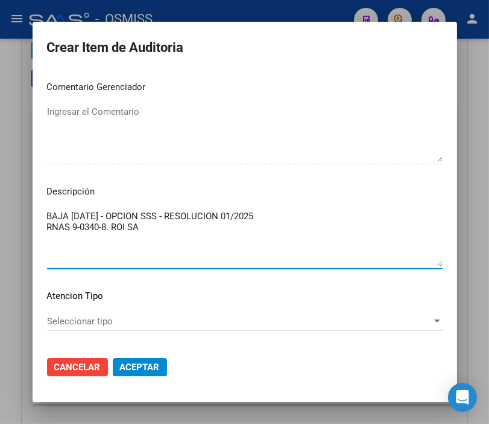
click at [130, 371] on span "Aceptar" at bounding box center [140, 366] width 40 height 11
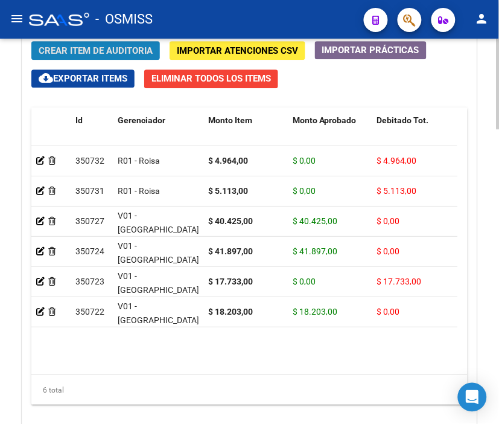
click at [97, 42] on button "Crear Item de Auditoria" at bounding box center [95, 50] width 129 height 19
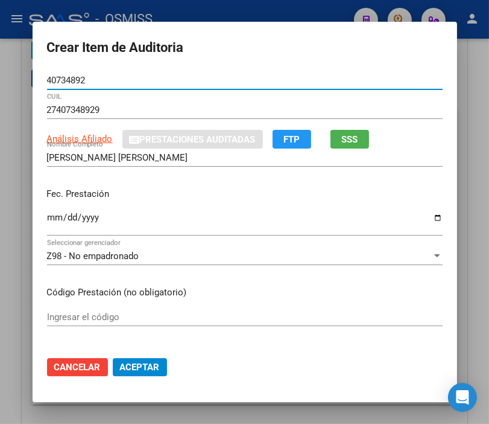
click at [50, 220] on input "Ingresar la fecha" at bounding box center [245, 221] width 396 height 19
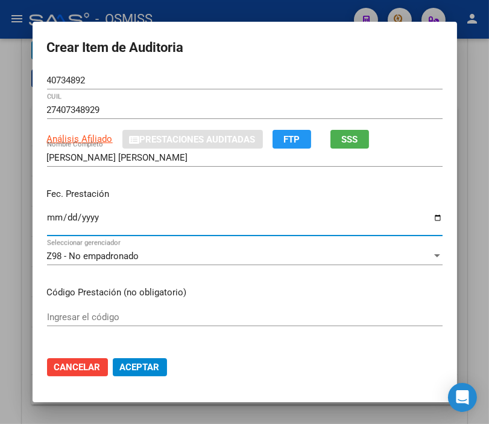
scroll to position [67, 0]
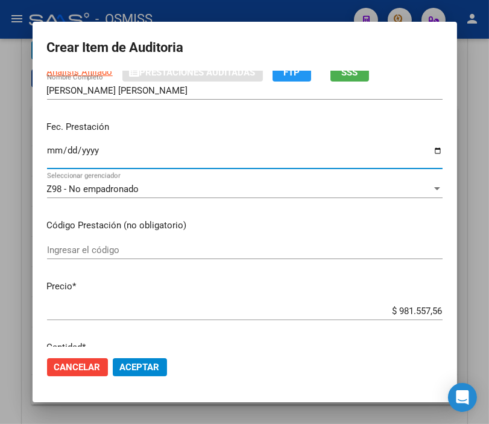
click at [66, 150] on input "[DATE]" at bounding box center [245, 154] width 396 height 19
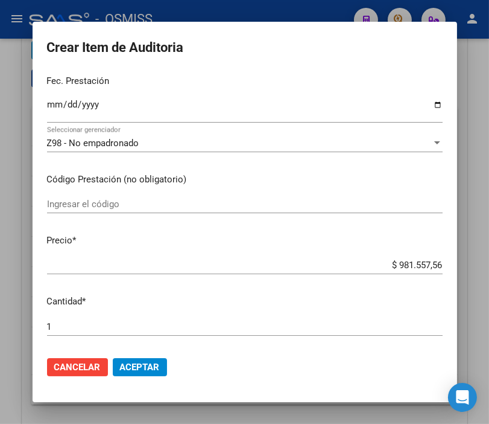
scroll to position [134, 0]
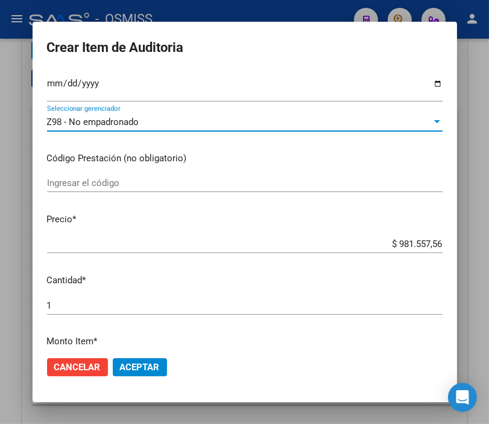
click at [107, 121] on span "Z98 - No empadronado" at bounding box center [93, 121] width 92 height 11
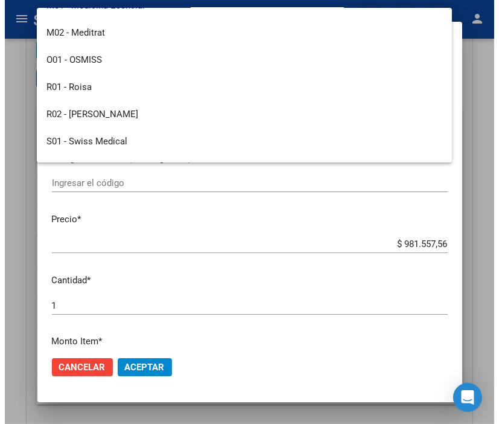
scroll to position [200, 0]
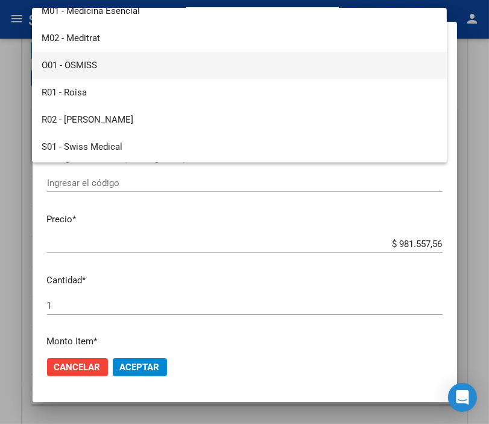
click at [101, 65] on span "O01 - OSMISS" at bounding box center [240, 65] width 396 height 27
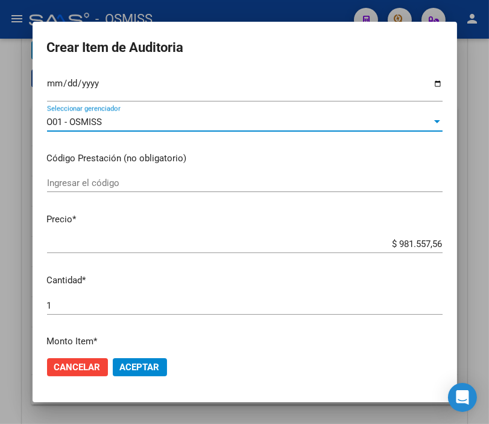
click at [384, 243] on input "$ 981.557,56" at bounding box center [245, 243] width 396 height 11
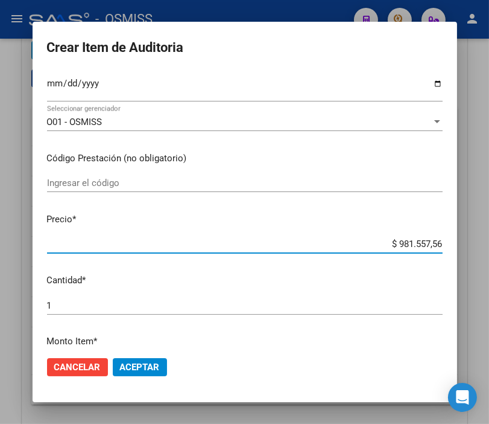
drag, startPoint x: 367, startPoint y: 244, endPoint x: 463, endPoint y: 244, distance: 96.6
click at [463, 244] on div "Crear Item de Auditoria 40734892 Nro Documento 27407348929 CUIL Análisis Afilia…" at bounding box center [244, 212] width 489 height 424
click at [126, 366] on span "Aceptar" at bounding box center [140, 366] width 40 height 11
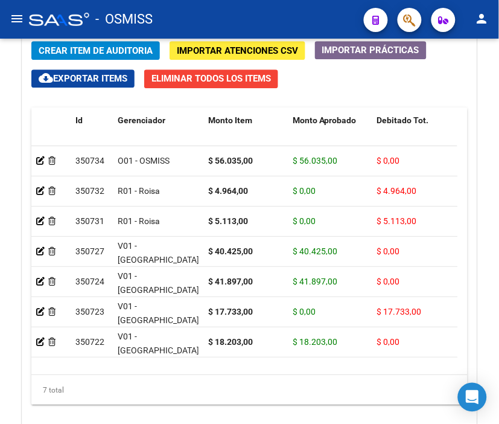
click at [202, 13] on div "- OSMISS" at bounding box center [191, 19] width 325 height 27
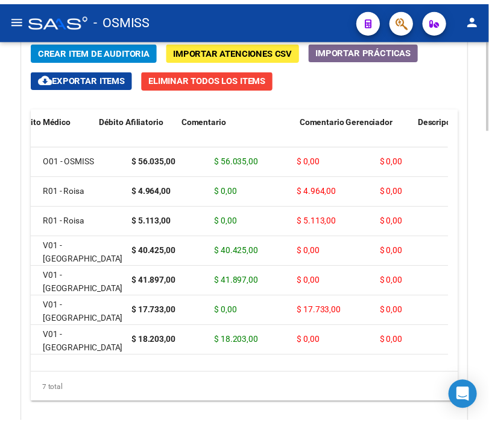
scroll to position [0, 0]
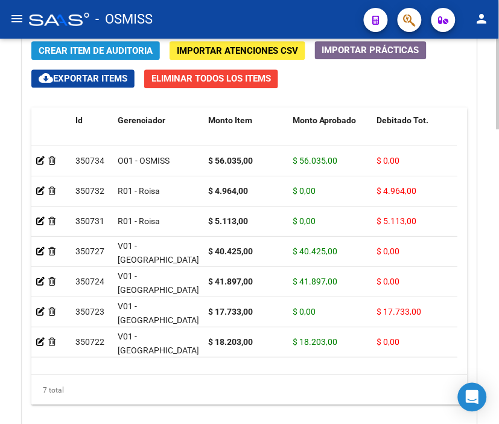
click at [94, 53] on span "Crear Item de Auditoria" at bounding box center [96, 50] width 114 height 11
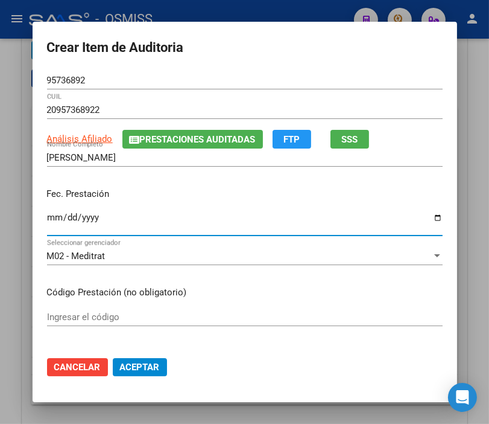
click at [53, 218] on input "Ingresar la fecha" at bounding box center [245, 221] width 396 height 19
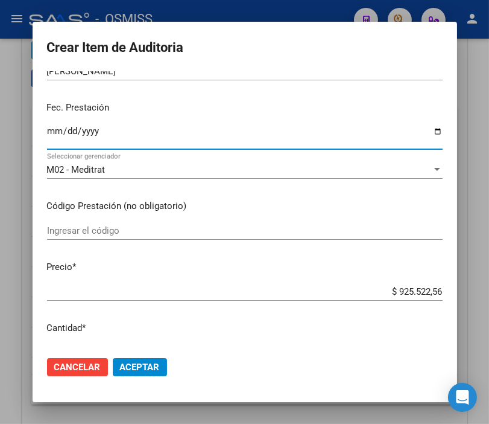
scroll to position [134, 0]
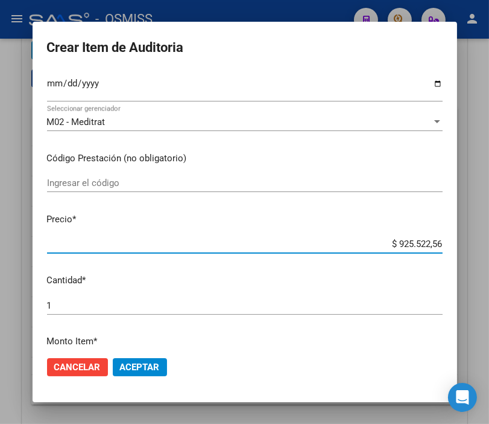
drag, startPoint x: 371, startPoint y: 247, endPoint x: 459, endPoint y: 246, distance: 88.1
click at [457, 246] on mat-dialog-content "95736892 Nro Documento 20957368922 CUIL Análisis Afiliado Prestaciones Auditada…" at bounding box center [245, 208] width 425 height 275
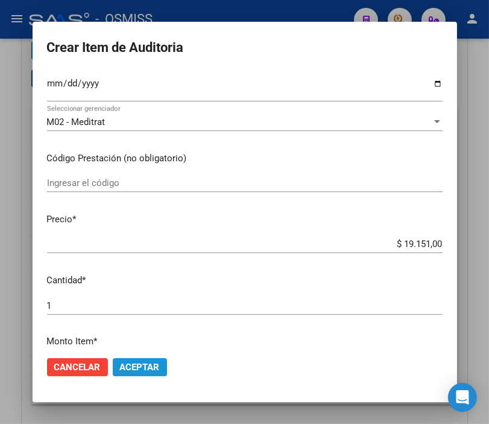
click at [158, 371] on button "Aceptar" at bounding box center [140, 367] width 54 height 18
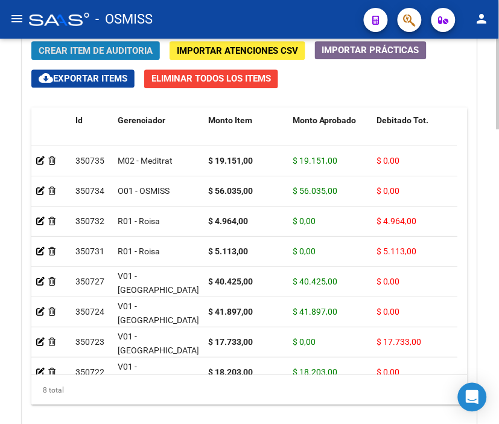
click at [115, 51] on span "Crear Item de Auditoria" at bounding box center [96, 50] width 114 height 11
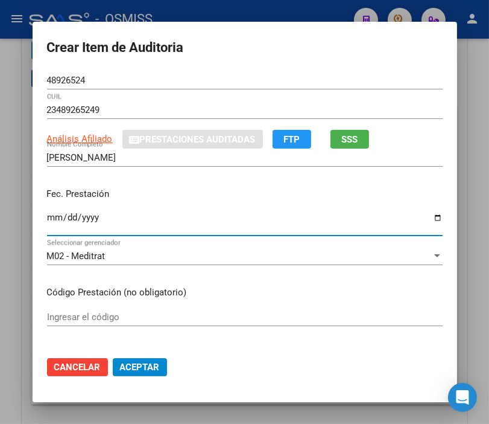
click at [56, 213] on input "Ingresar la fecha" at bounding box center [245, 221] width 396 height 19
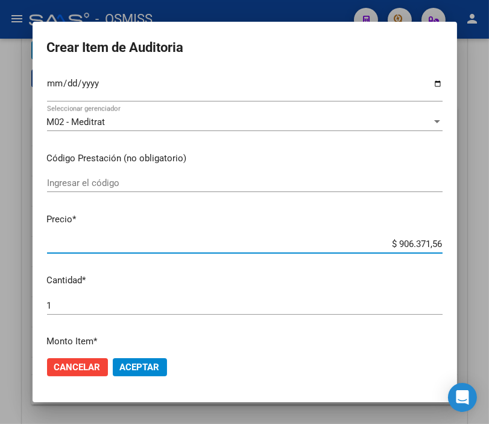
drag, startPoint x: 377, startPoint y: 243, endPoint x: 463, endPoint y: 246, distance: 86.9
click at [463, 246] on div "Crear Item de Auditoria 48926524 Nro Documento 23489265249 CUIL Análisis Afilia…" at bounding box center [244, 212] width 489 height 424
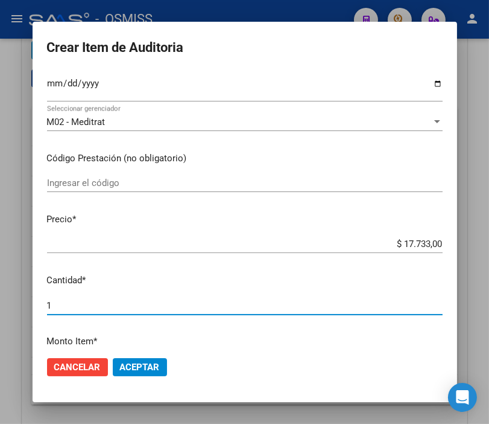
drag, startPoint x: 33, startPoint y: 299, endPoint x: -11, endPoint y: 295, distance: 44.9
click at [0, 295] on html "menu - OSMISS person Firma Express Padrón Padrón Ágil Análisis Afiliado Integra…" at bounding box center [244, 212] width 489 height 424
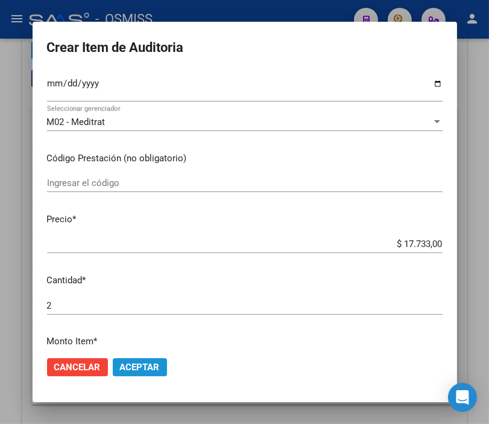
click at [145, 365] on span "Aceptar" at bounding box center [140, 366] width 40 height 11
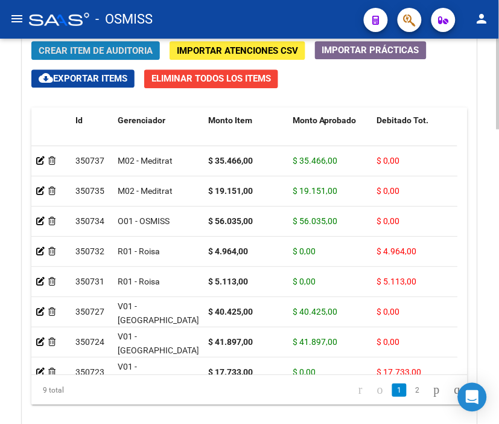
click at [122, 51] on span "Crear Item de Auditoria" at bounding box center [96, 50] width 114 height 11
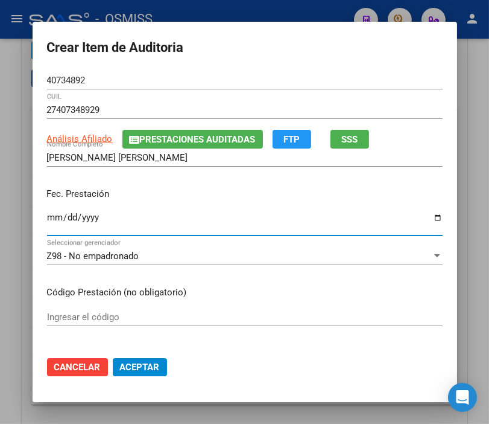
click at [51, 214] on input "Ingresar la fecha" at bounding box center [245, 221] width 396 height 19
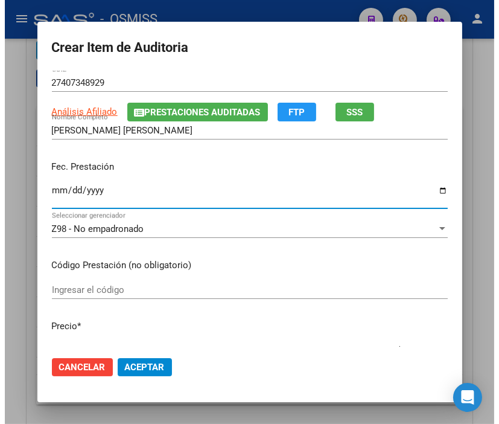
scroll to position [67, 0]
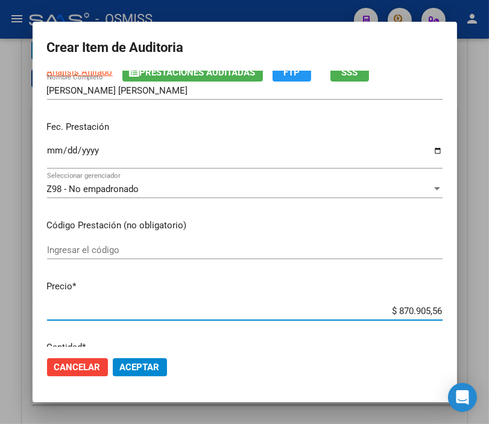
drag, startPoint x: 384, startPoint y: 310, endPoint x: 463, endPoint y: 310, distance: 79.1
click at [463, 310] on div "Crear Item de Auditoria 40734892 Nro Documento 27407348929 CUIL Análisis Afilia…" at bounding box center [244, 212] width 489 height 424
click at [207, 6] on div at bounding box center [244, 212] width 489 height 424
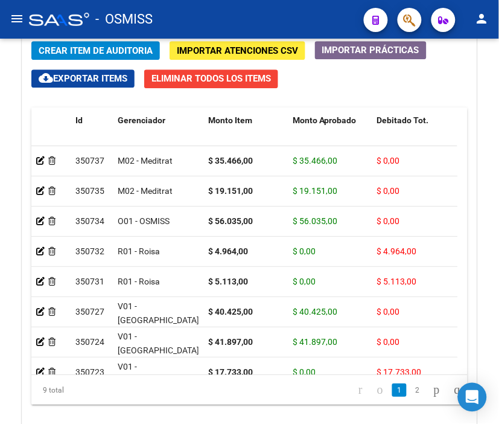
click at [194, 25] on div "- OSMISS" at bounding box center [191, 19] width 325 height 27
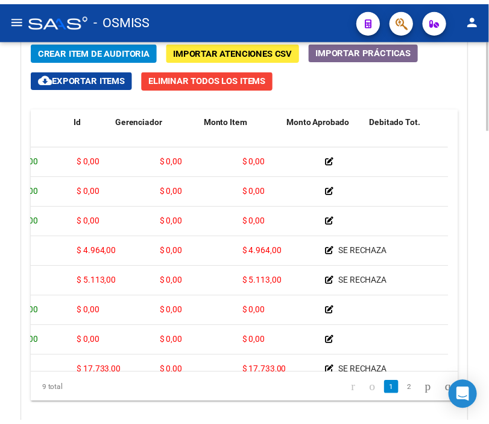
scroll to position [0, 0]
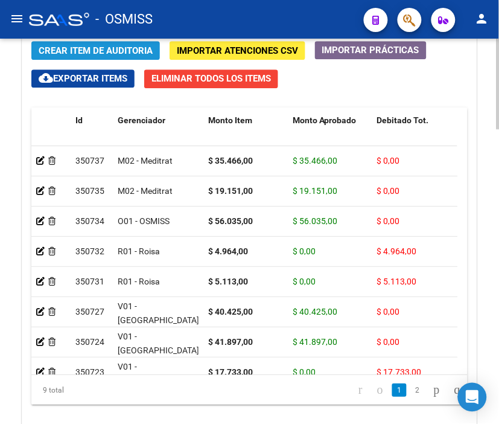
click at [100, 52] on span "Crear Item de Auditoria" at bounding box center [96, 50] width 114 height 11
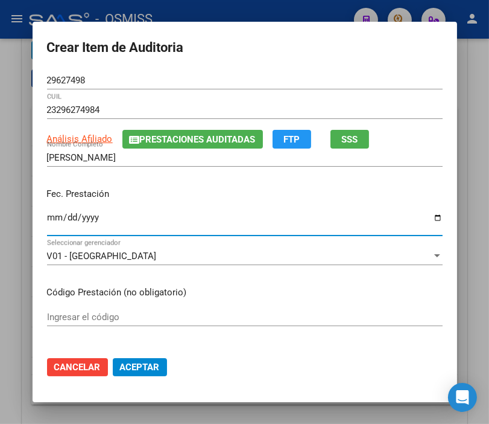
click at [48, 218] on input "Ingresar la fecha" at bounding box center [245, 221] width 396 height 19
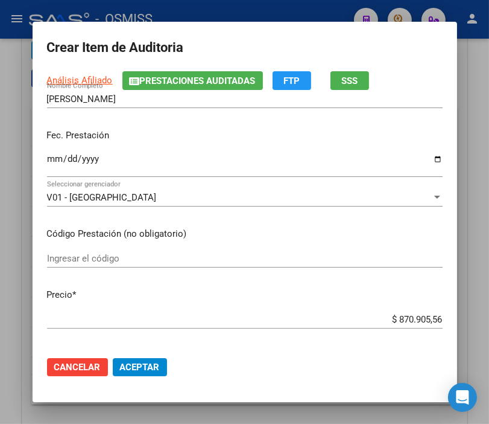
scroll to position [134, 0]
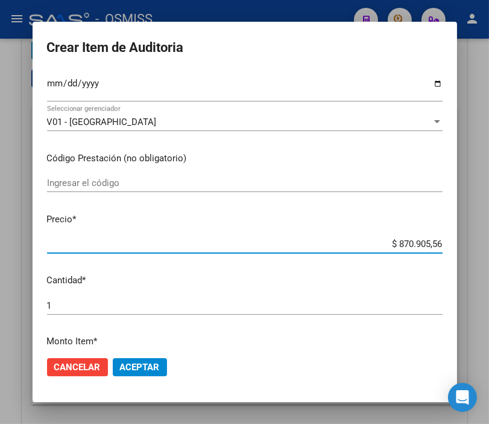
drag, startPoint x: 377, startPoint y: 245, endPoint x: 497, endPoint y: 253, distance: 120.4
click at [489, 253] on html "menu - OSMISS person Firma Express Padrón Padrón Ágil Análisis Afiliado Integra…" at bounding box center [244, 212] width 489 height 424
click at [133, 371] on span "Aceptar" at bounding box center [140, 366] width 40 height 11
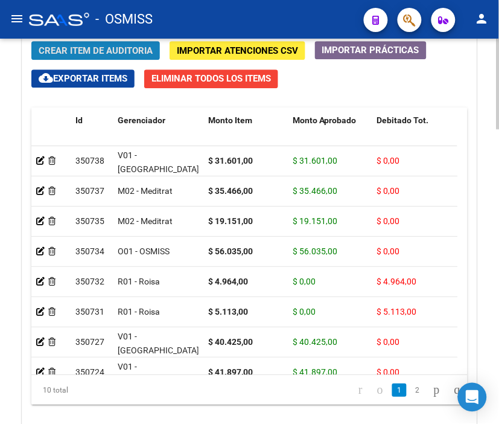
click at [109, 51] on span "Crear Item de Auditoria" at bounding box center [96, 50] width 114 height 11
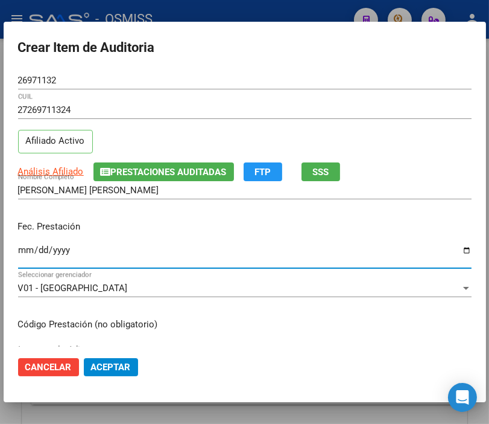
click at [23, 249] on input "Ingresar la fecha" at bounding box center [245, 254] width 454 height 19
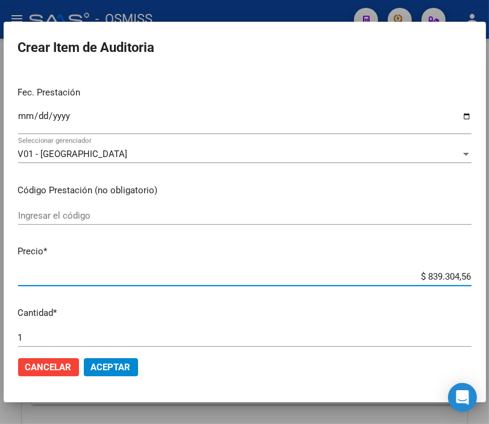
drag, startPoint x: 375, startPoint y: 279, endPoint x: 490, endPoint y: 284, distance: 114.7
click at [489, 284] on html "menu - OSMISS person Firma Express Padrón Padrón Ágil Análisis Afiliado Integra…" at bounding box center [244, 212] width 489 height 424
click at [132, 370] on button "Aceptar" at bounding box center [111, 367] width 54 height 18
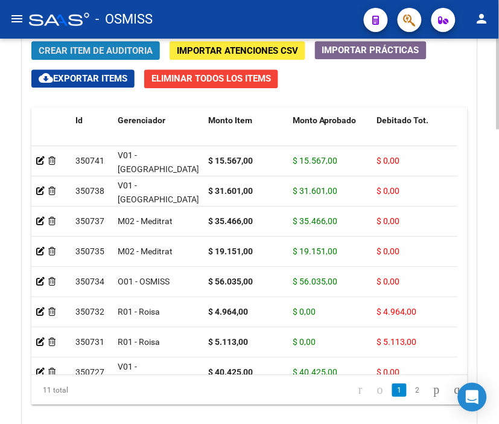
click at [69, 44] on button "Crear Item de Auditoria" at bounding box center [95, 50] width 129 height 19
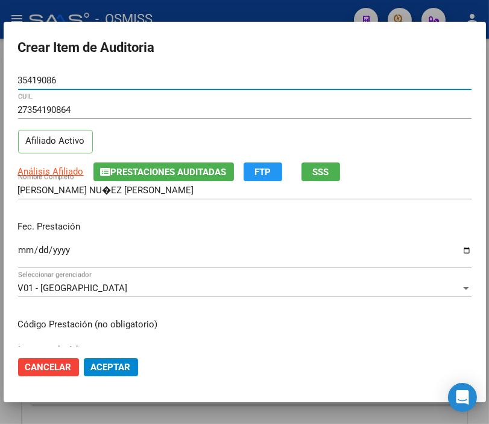
click at [24, 248] on input "Ingresar la fecha" at bounding box center [245, 254] width 454 height 19
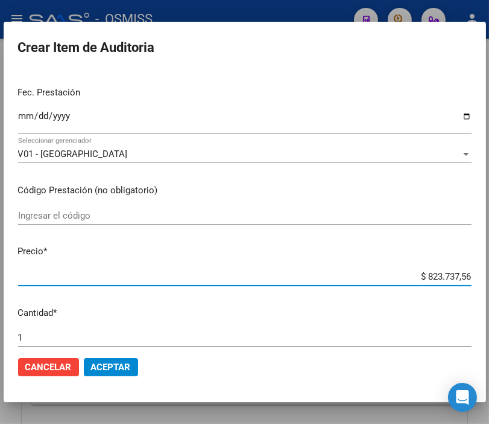
drag, startPoint x: 390, startPoint y: 274, endPoint x: 499, endPoint y: 274, distance: 108.6
click at [489, 274] on html "menu - OSMISS person Firma Express Padrón Padrón Ágil Análisis Afiliado Integra…" at bounding box center [244, 212] width 489 height 424
click at [119, 365] on span "Aceptar" at bounding box center [111, 366] width 40 height 11
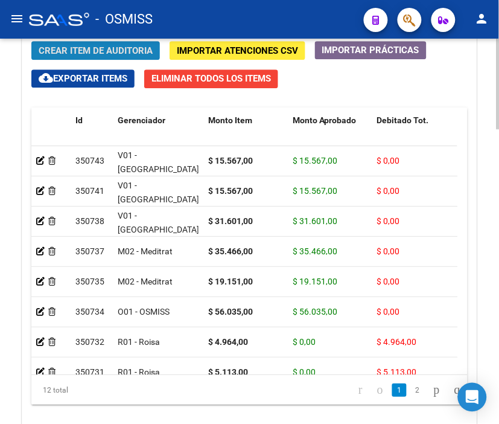
click at [104, 51] on span "Crear Item de Auditoria" at bounding box center [96, 50] width 114 height 11
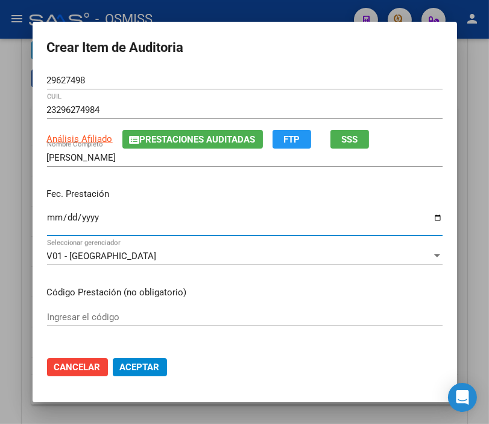
click at [49, 218] on input "Ingresar la fecha" at bounding box center [245, 221] width 396 height 19
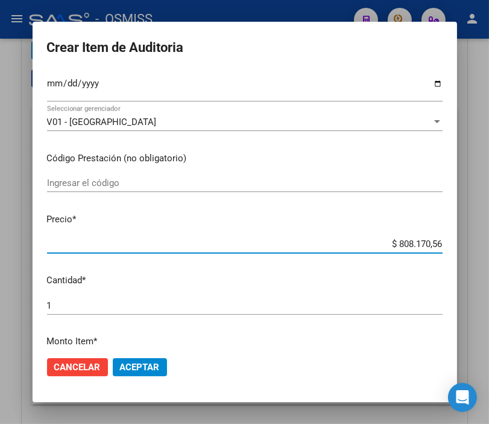
drag, startPoint x: 375, startPoint y: 248, endPoint x: 465, endPoint y: 247, distance: 90.5
click at [465, 247] on div "Crear Item de Auditoria 29627498 Nro Documento 23296274984 CUIL Análisis Afilia…" at bounding box center [244, 212] width 489 height 424
click at [222, 10] on div at bounding box center [244, 212] width 489 height 424
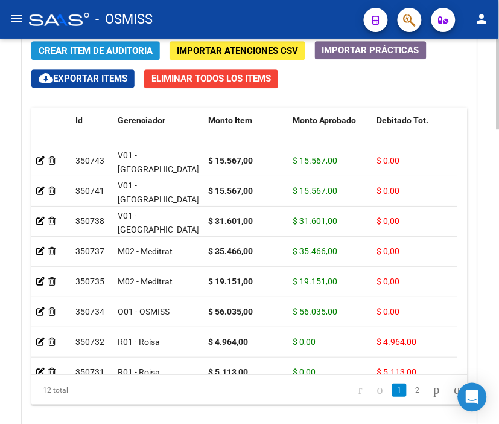
click at [88, 50] on span "Crear Item de Auditoria" at bounding box center [96, 50] width 114 height 11
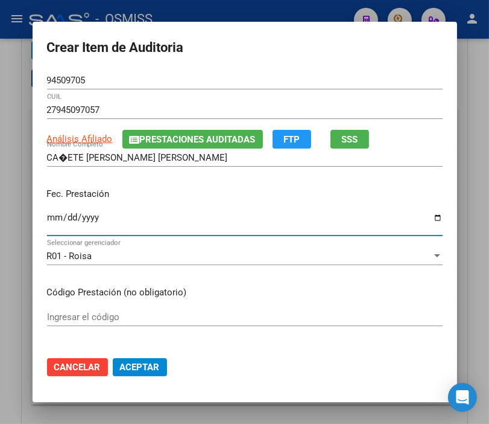
click at [47, 214] on input "Ingresar la fecha" at bounding box center [245, 221] width 396 height 19
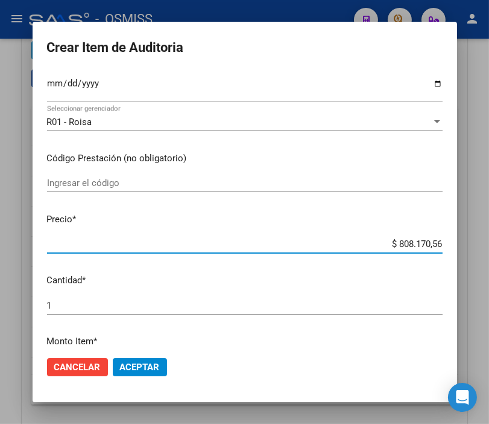
drag, startPoint x: 359, startPoint y: 243, endPoint x: 461, endPoint y: 250, distance: 102.2
click at [457, 250] on mat-dialog-content "94509705 Nro Documento 27945097057 CUIL Análisis Afiliado Prestaciones Auditada…" at bounding box center [245, 208] width 425 height 275
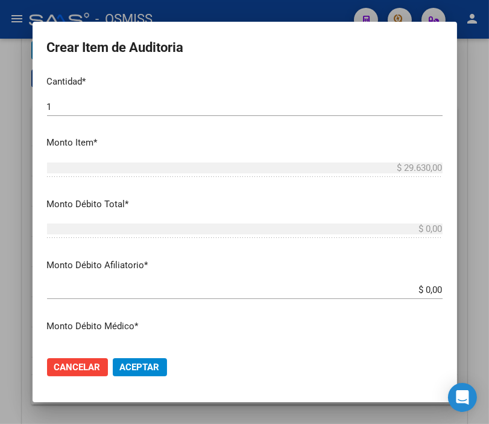
scroll to position [335, 0]
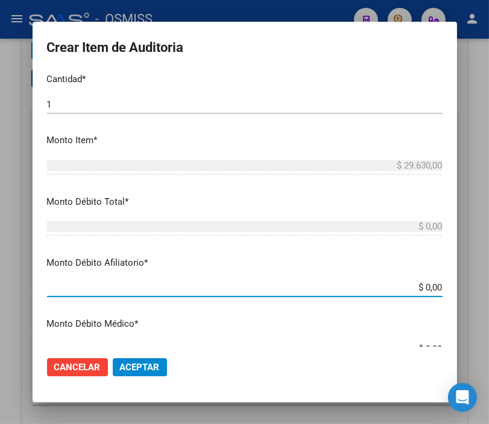
drag, startPoint x: 371, startPoint y: 282, endPoint x: 483, endPoint y: 285, distance: 111.7
click at [483, 285] on div "Crear Item de Auditoria 94509705 Nro Documento 27945097057 CUIL Análisis Afilia…" at bounding box center [244, 212] width 489 height 424
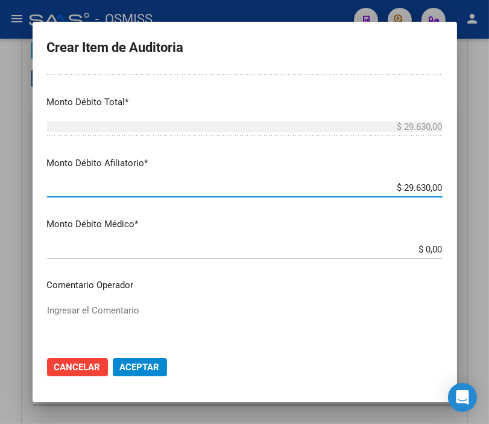
scroll to position [469, 0]
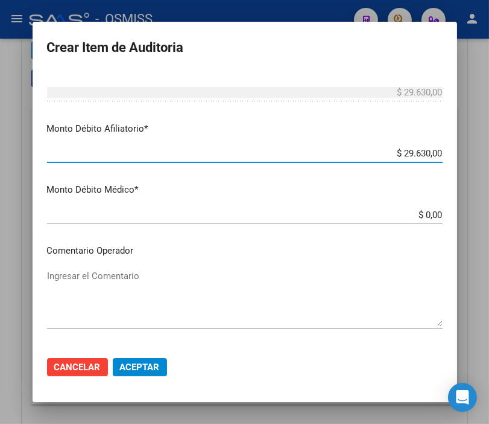
click at [106, 279] on textarea "Ingresar el Comentario" at bounding box center [245, 297] width 396 height 57
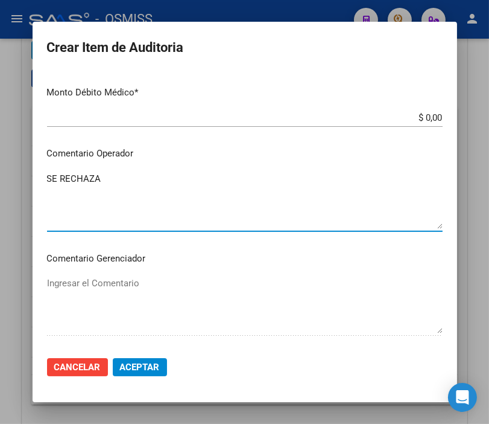
scroll to position [670, 0]
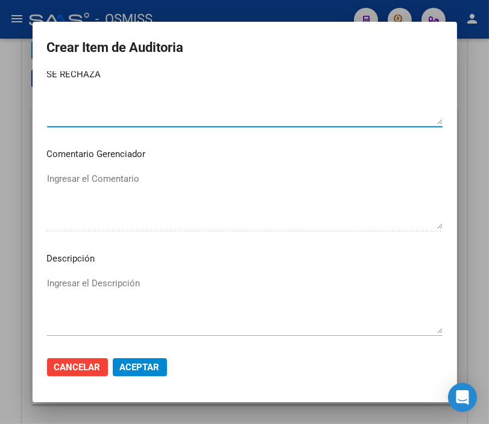
click at [64, 285] on textarea "Ingresar el Descripción" at bounding box center [245, 304] width 396 height 57
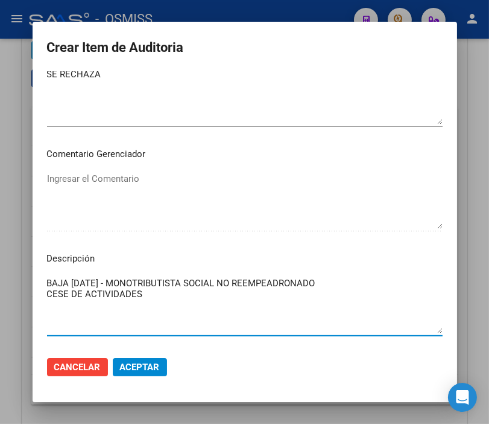
click at [384, 95] on textarea "SE RECHAZA" at bounding box center [245, 96] width 396 height 57
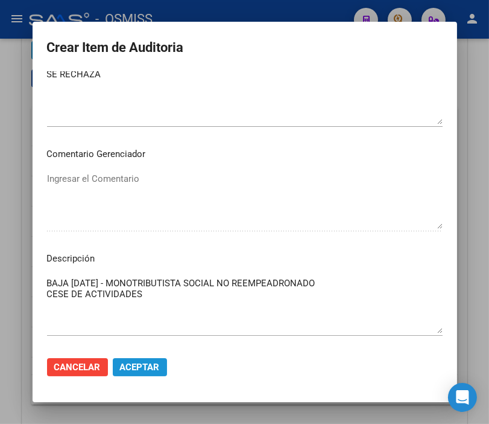
click at [136, 365] on span "Aceptar" at bounding box center [140, 366] width 40 height 11
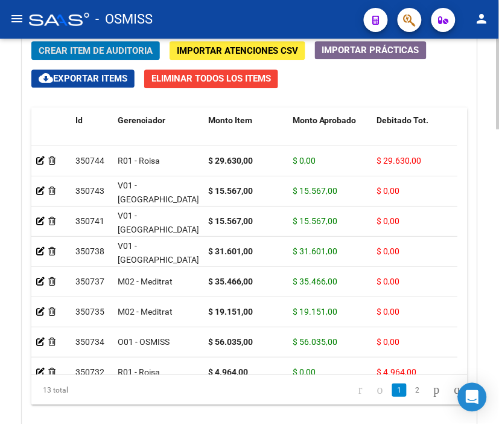
click at [100, 50] on span "Crear Item de Auditoria" at bounding box center [96, 50] width 114 height 11
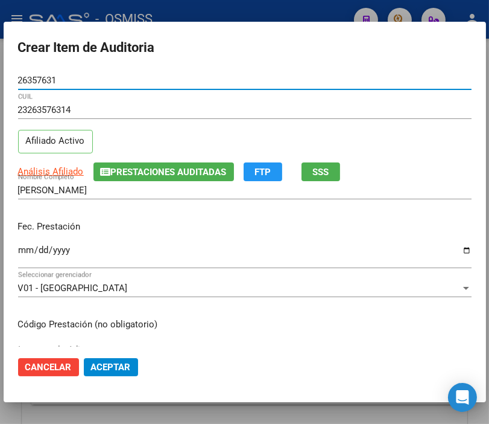
click at [27, 249] on input "Ingresar la fecha" at bounding box center [245, 254] width 454 height 19
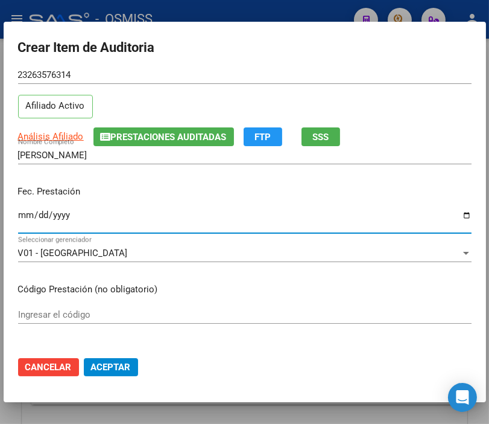
scroll to position [134, 0]
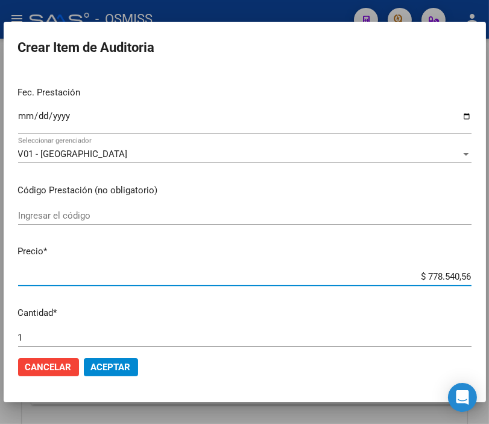
drag, startPoint x: 406, startPoint y: 281, endPoint x: 487, endPoint y: 285, distance: 80.9
click at [487, 285] on div "Crear Item de Auditoria 26357631 Nro Documento 23263576314 CUIL Afiliado Activo…" at bounding box center [244, 212] width 489 height 424
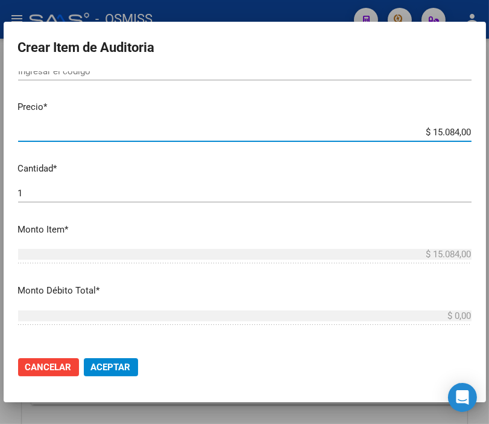
scroll to position [335, 0]
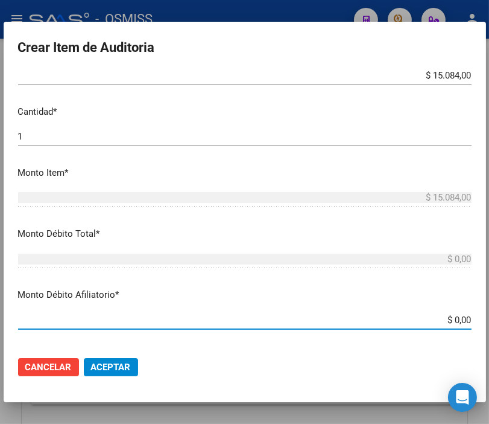
drag, startPoint x: 415, startPoint y: 319, endPoint x: 499, endPoint y: 322, distance: 84.5
click at [489, 322] on html "menu - OSMISS person Firma Express Padrón Padrón Ágil Análisis Afiliado Integra…" at bounding box center [244, 212] width 489 height 424
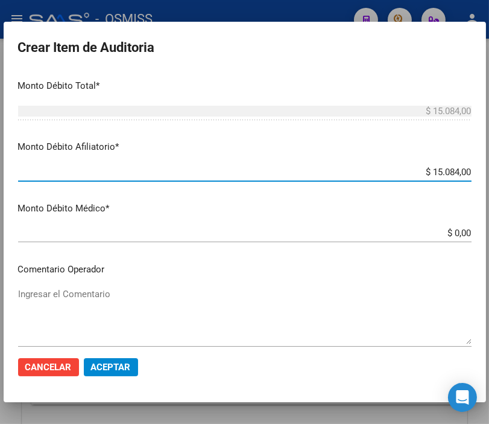
scroll to position [536, 0]
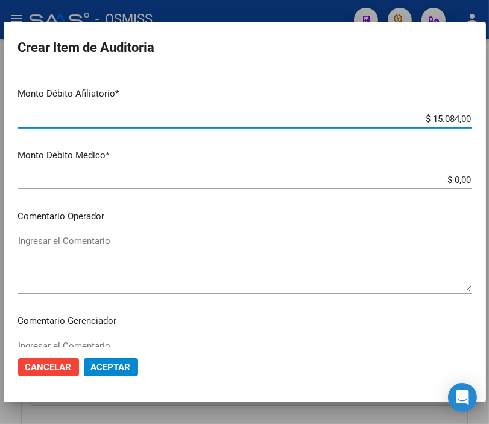
click at [99, 237] on textarea "Ingresar el Comentario" at bounding box center [245, 262] width 454 height 57
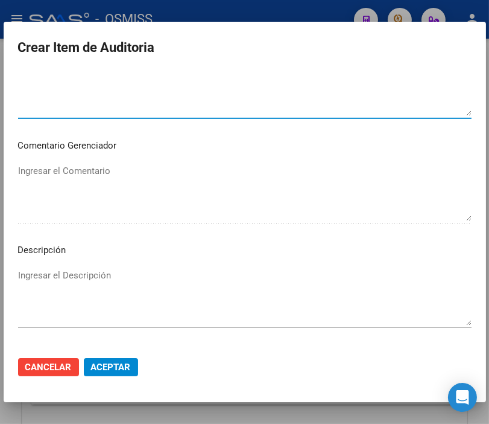
scroll to position [737, 0]
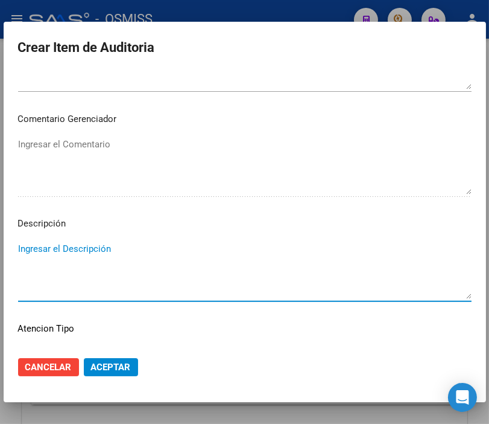
click at [51, 247] on textarea "Ingresar el Descripción" at bounding box center [245, 270] width 454 height 57
paste textarea "OBRA SOCIAL UNION PERSONAL DE LA UNION DEL PERSONAL CIVIL DE LA NACION"
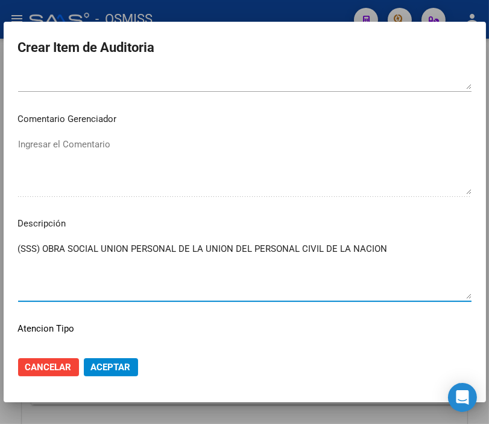
click at [109, 365] on span "Aceptar" at bounding box center [111, 366] width 40 height 11
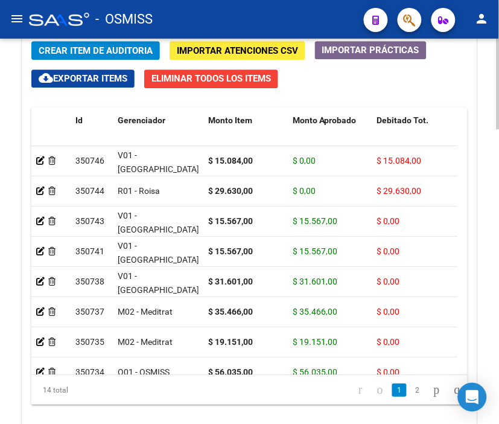
click at [110, 51] on span "Crear Item de Auditoria" at bounding box center [96, 50] width 114 height 11
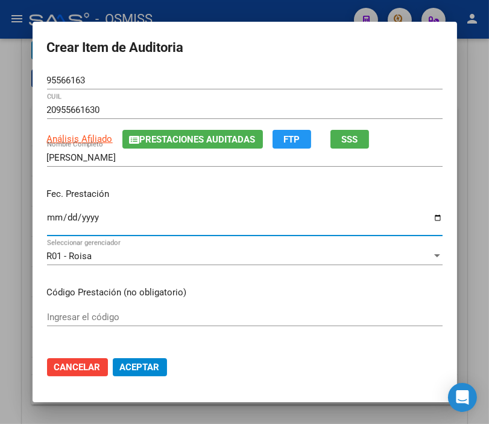
click at [47, 214] on input "Ingresar la fecha" at bounding box center [245, 221] width 396 height 19
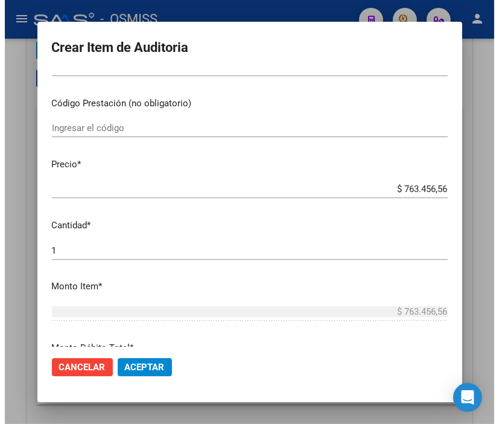
scroll to position [201, 0]
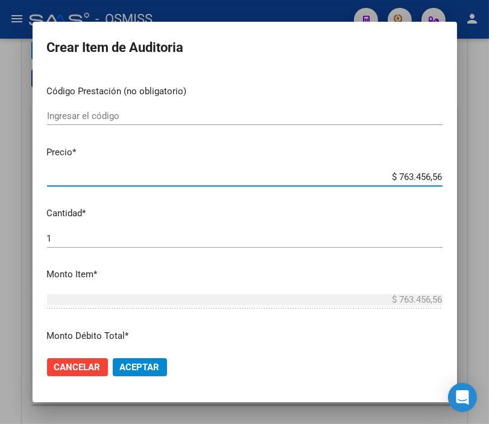
drag, startPoint x: 375, startPoint y: 177, endPoint x: 476, endPoint y: 176, distance: 100.8
click at [476, 176] on div "Crear Item de Auditoria 95566163 Nro Documento 20955661630 CUIL Análisis Afilia…" at bounding box center [244, 212] width 489 height 424
click at [150, 370] on span "Aceptar" at bounding box center [140, 366] width 40 height 11
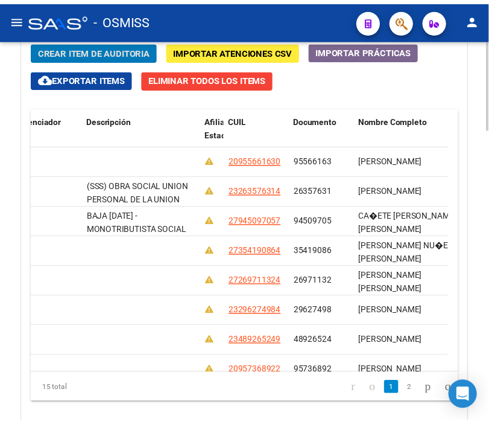
scroll to position [0, 0]
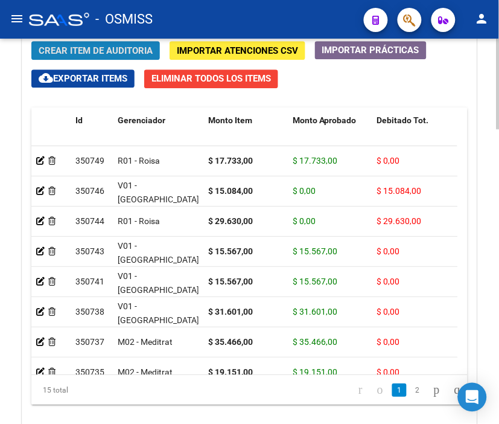
click at [143, 49] on span "Crear Item de Auditoria" at bounding box center [96, 50] width 114 height 11
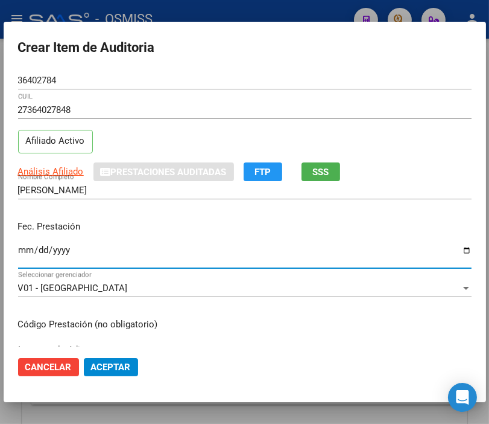
click at [22, 246] on input "Ingresar la fecha" at bounding box center [245, 254] width 454 height 19
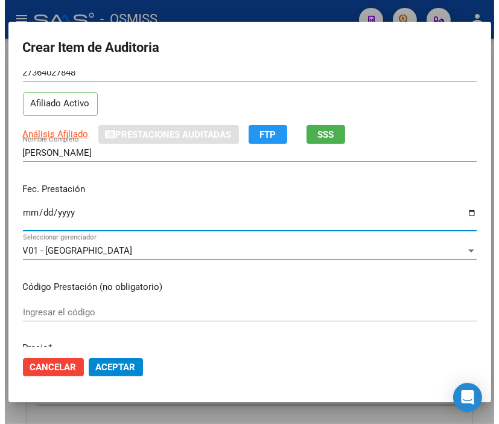
scroll to position [134, 0]
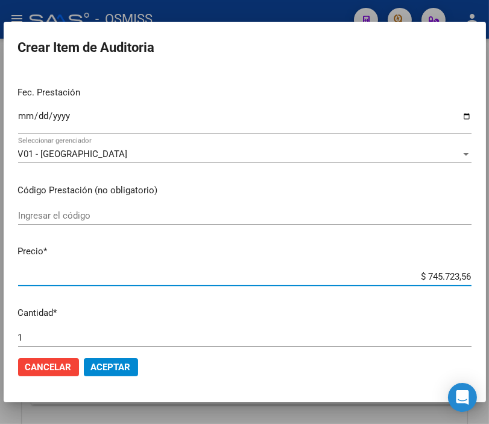
drag, startPoint x: 399, startPoint y: 279, endPoint x: 499, endPoint y: 281, distance: 100.2
click at [489, 281] on html "menu - OSMISS person Firma Express Padrón Padrón Ágil Análisis Afiliado Integra…" at bounding box center [244, 212] width 489 height 424
click at [118, 368] on span "Aceptar" at bounding box center [111, 366] width 40 height 11
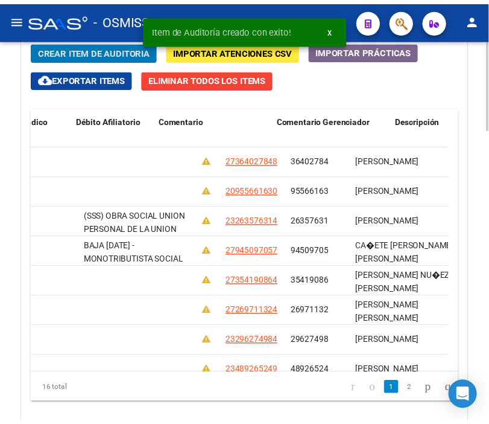
scroll to position [0, 0]
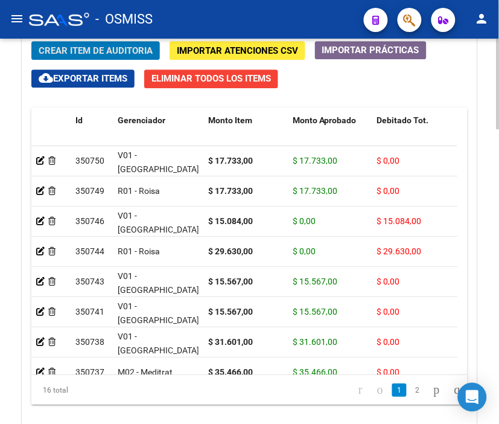
click at [60, 46] on span "Crear Item de Auditoria" at bounding box center [96, 50] width 114 height 11
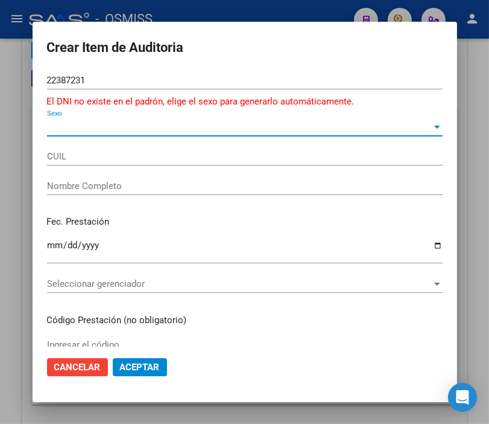
click at [61, 123] on span "Sexo" at bounding box center [239, 126] width 385 height 11
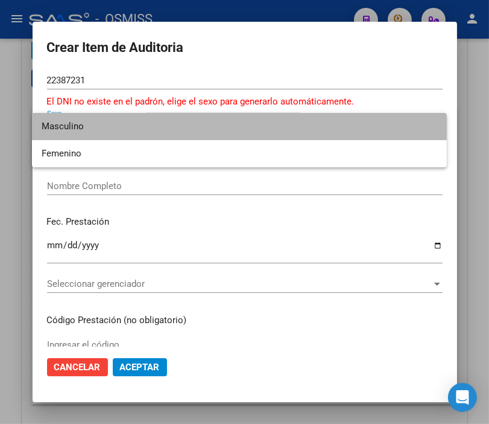
click at [67, 127] on span "Masculino" at bounding box center [240, 126] width 396 height 27
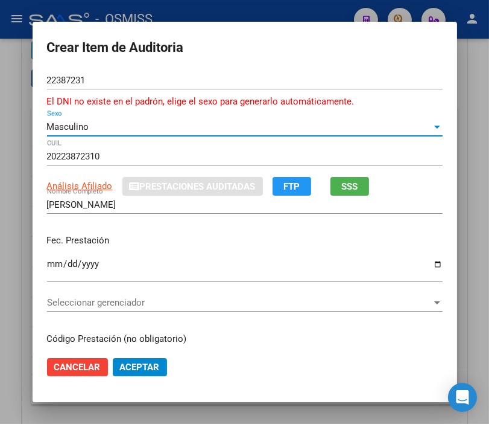
click at [53, 266] on input "Ingresar la fecha" at bounding box center [245, 268] width 396 height 19
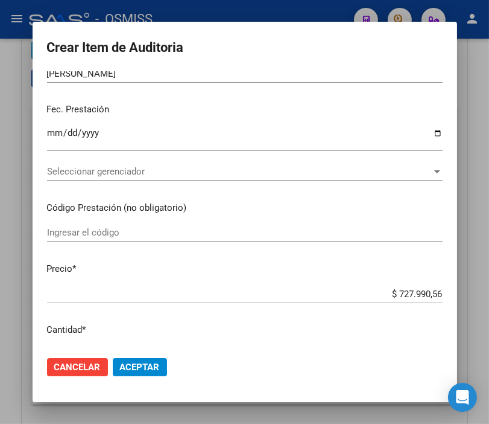
scroll to position [134, 0]
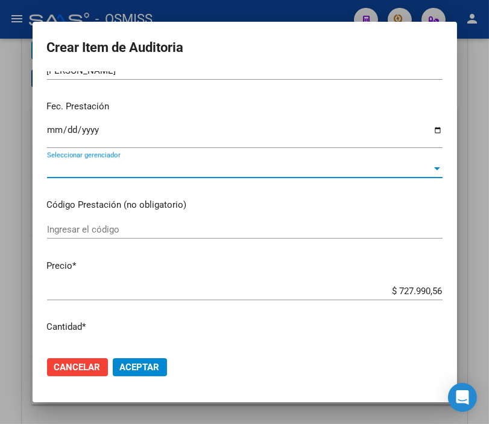
click at [80, 167] on span "Seleccionar gerenciador" at bounding box center [239, 168] width 385 height 11
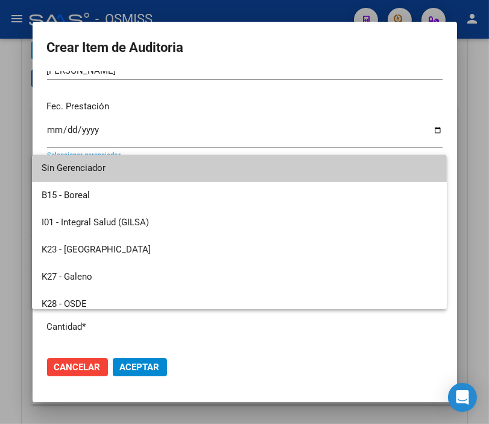
scroll to position [334, 0]
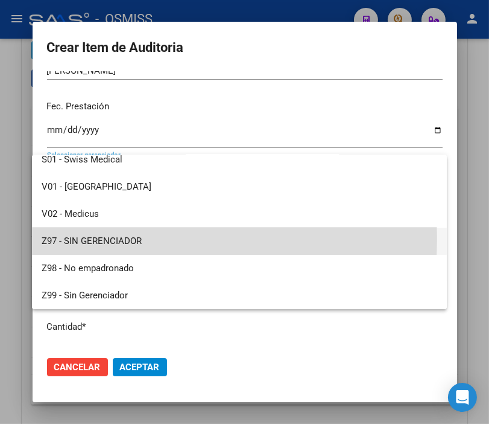
click at [84, 238] on span "Z97 - SIN GERENCIADOR" at bounding box center [240, 241] width 396 height 27
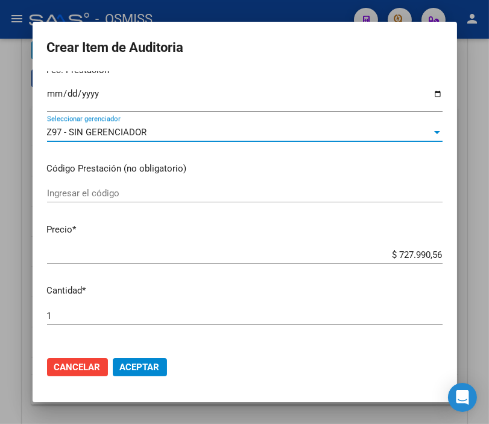
scroll to position [201, 0]
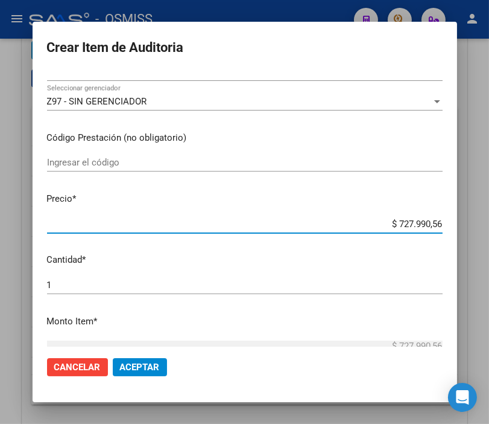
drag, startPoint x: 374, startPoint y: 218, endPoint x: 480, endPoint y: 221, distance: 105.7
click at [480, 221] on div "Crear Item de Auditoria 22387231 Nro Documento El DNI no existe en el padrón, e…" at bounding box center [244, 212] width 489 height 424
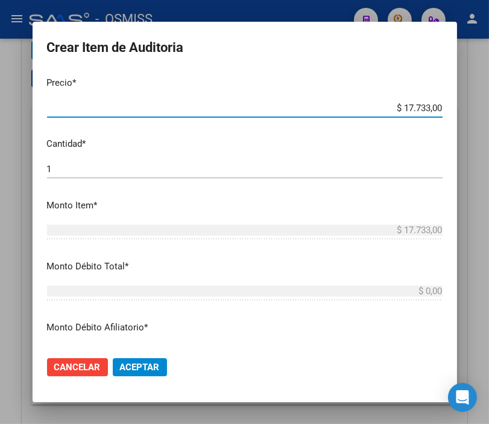
scroll to position [335, 0]
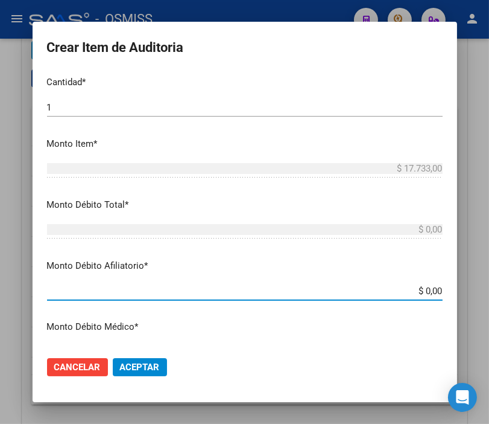
drag, startPoint x: 395, startPoint y: 335, endPoint x: 484, endPoint y: 339, distance: 89.4
click at [484, 339] on div "Crear Item de Auditoria 22387231 Nro Documento El DNI no existe en el padrón, e…" at bounding box center [244, 212] width 489 height 424
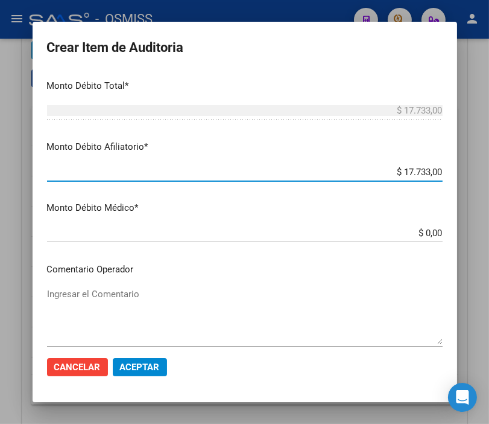
scroll to position [600, 0]
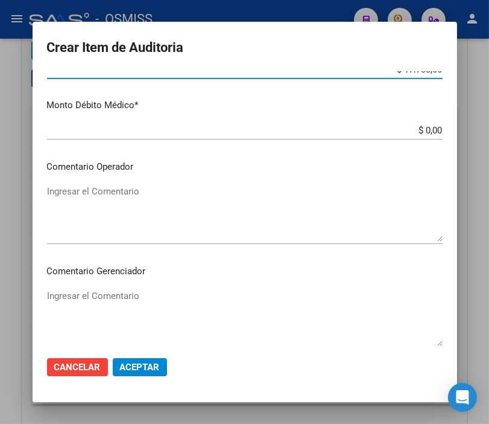
click at [95, 194] on textarea "Ingresar el Comentario" at bounding box center [245, 213] width 396 height 57
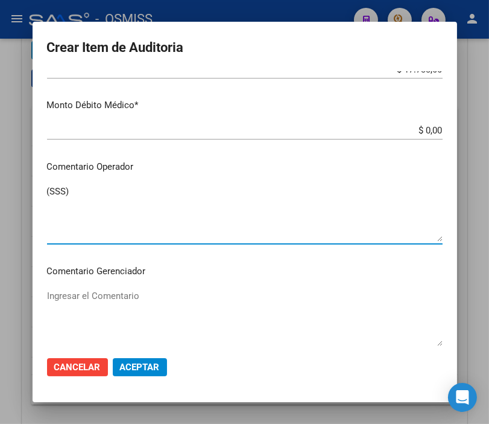
paste textarea "OBRA SOCIAL DEL PERSONAL DE LA ACTIVIDAD DEL TURF"
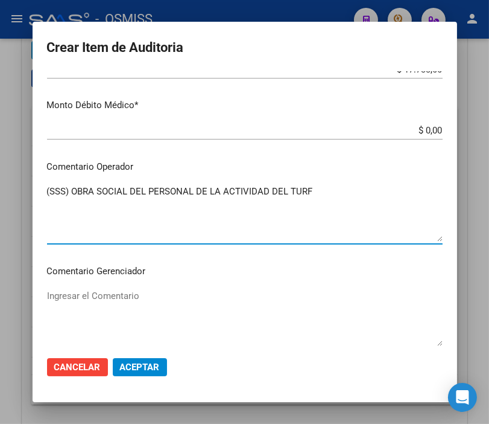
click at [142, 365] on span "Aceptar" at bounding box center [140, 366] width 40 height 11
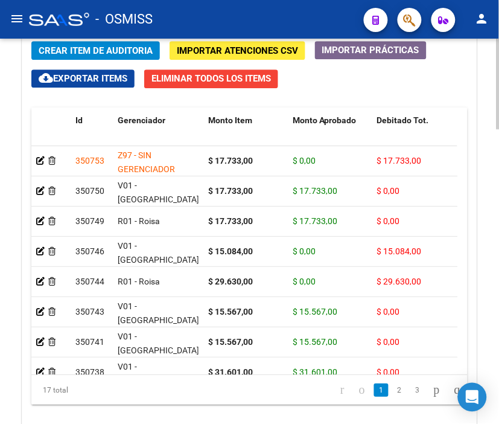
click at [88, 45] on span "Crear Item de Auditoria" at bounding box center [96, 50] width 114 height 11
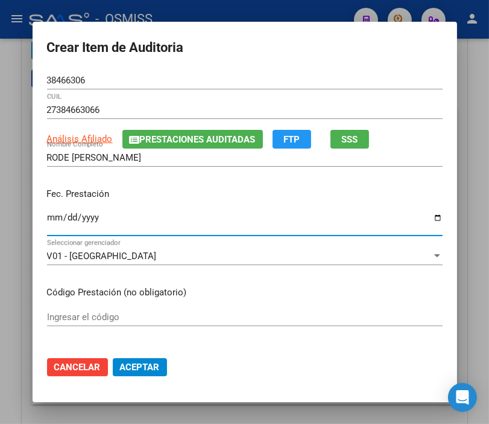
click at [47, 214] on input "Ingresar la fecha" at bounding box center [245, 221] width 396 height 19
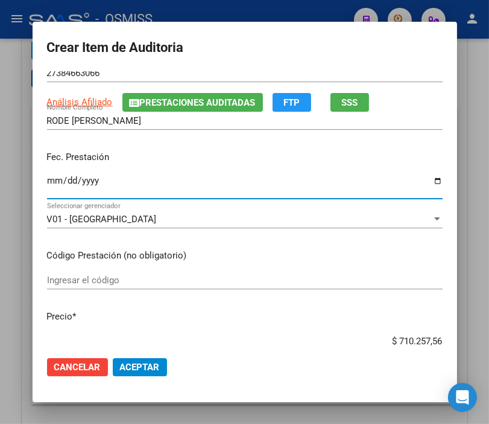
scroll to position [134, 0]
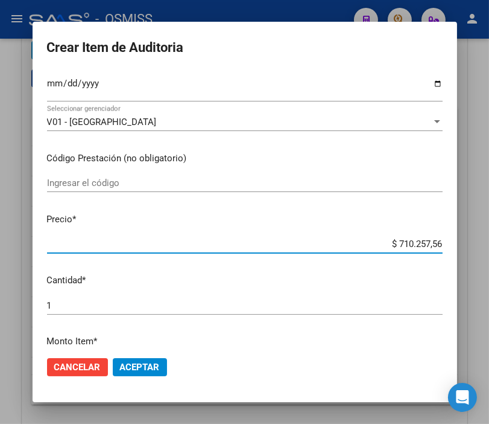
drag, startPoint x: 365, startPoint y: 244, endPoint x: 462, endPoint y: 243, distance: 97.8
click at [462, 243] on div "Crear Item de Auditoria 38466306 Nro Documento 27384663066 CUIL Análisis Afilia…" at bounding box center [244, 212] width 489 height 424
click at [363, 222] on p "Precio *" at bounding box center [245, 219] width 396 height 14
drag, startPoint x: 379, startPoint y: 244, endPoint x: 499, endPoint y: 245, distance: 120.1
click at [489, 245] on html "menu - OSMISS person Firma Express Padrón Padrón Ágil Análisis Afiliado Integra…" at bounding box center [244, 212] width 489 height 424
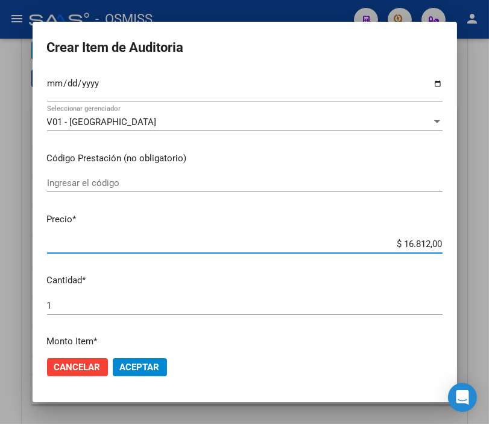
click at [130, 357] on mat-dialog-actions "Cancelar Aceptar" at bounding box center [245, 366] width 396 height 41
click at [130, 361] on span "Aceptar" at bounding box center [140, 366] width 40 height 11
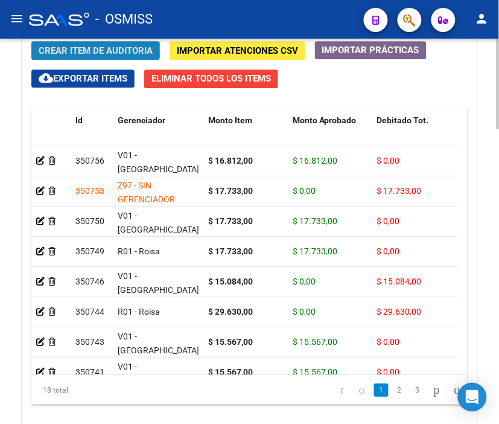
click at [138, 50] on span "Crear Item de Auditoria" at bounding box center [96, 50] width 114 height 11
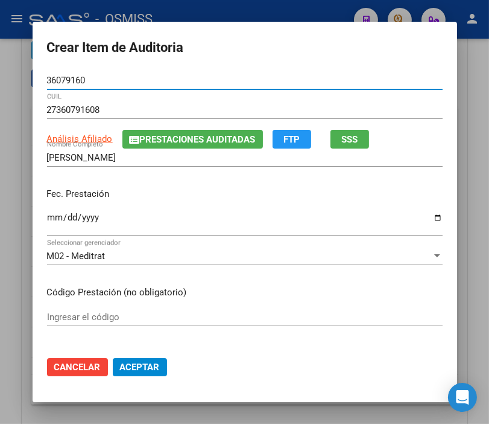
click at [47, 219] on input "Ingresar la fecha" at bounding box center [245, 221] width 396 height 19
drag, startPoint x: 344, startPoint y: 56, endPoint x: 185, endPoint y: 109, distance: 167.8
click at [344, 56] on h2 "Crear Item de Auditoria" at bounding box center [245, 47] width 396 height 23
click at [52, 220] on input "Ingresar la fecha" at bounding box center [245, 221] width 396 height 19
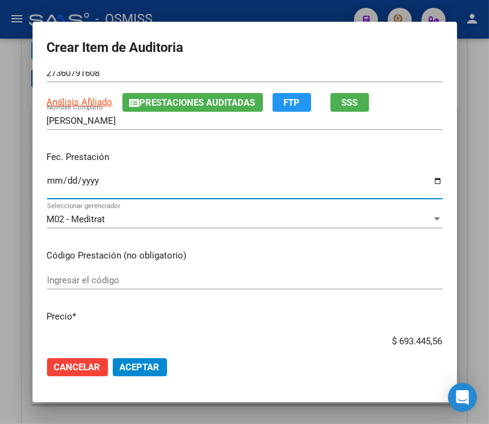
scroll to position [67, 0]
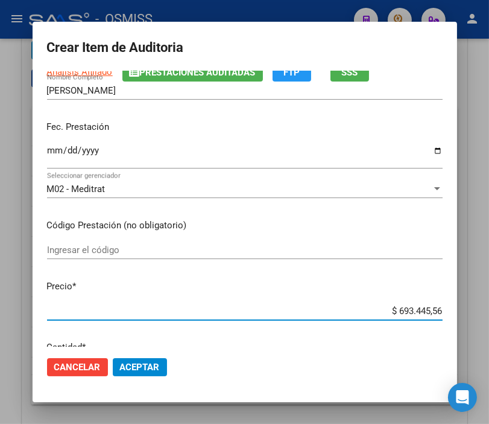
drag, startPoint x: 369, startPoint y: 306, endPoint x: 474, endPoint y: 308, distance: 104.4
click at [474, 308] on div "Crear Item de Auditoria 36079160 Nro Documento 27360791608 CUIL Análisis Afilia…" at bounding box center [244, 212] width 489 height 424
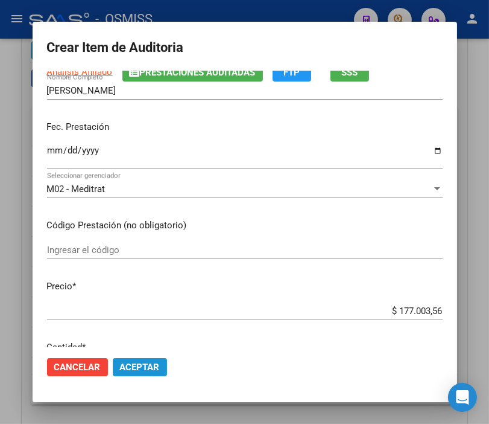
click at [129, 369] on span "Aceptar" at bounding box center [140, 366] width 40 height 11
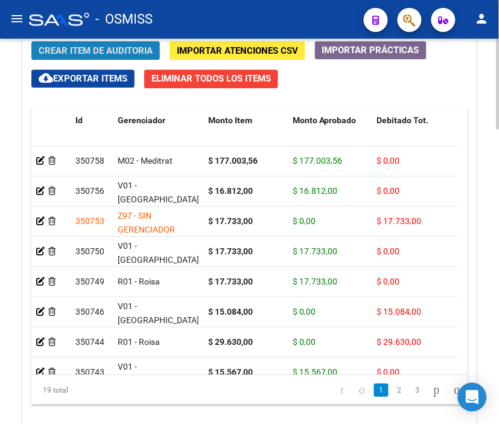
click at [100, 52] on span "Crear Item de Auditoria" at bounding box center [96, 50] width 114 height 11
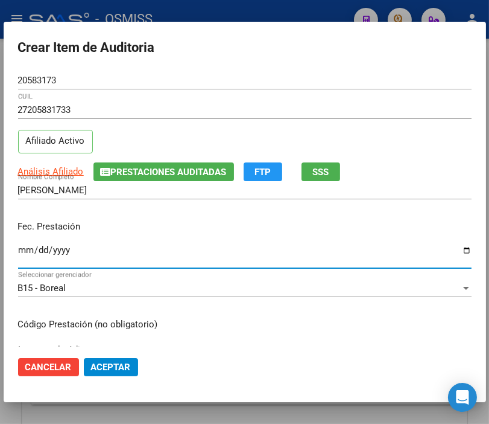
click at [28, 250] on input "Ingresar la fecha" at bounding box center [245, 254] width 454 height 19
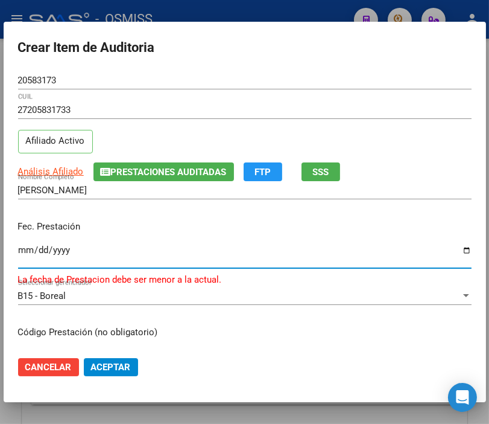
click at [28, 248] on input "[DATE]" at bounding box center [245, 254] width 454 height 19
click at [20, 250] on input "[DATE]" at bounding box center [245, 254] width 454 height 19
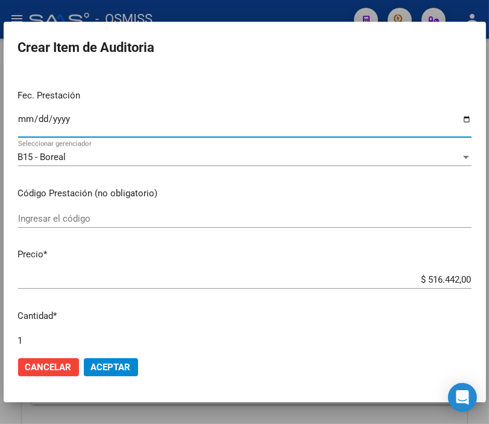
scroll to position [134, 0]
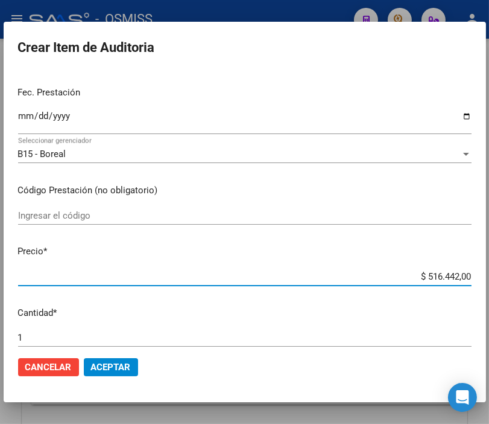
drag, startPoint x: 409, startPoint y: 276, endPoint x: 499, endPoint y: 280, distance: 90.0
click at [489, 280] on html "menu - OSMISS person Firma Express Padrón Padrón Ágil Análisis Afiliado Integra…" at bounding box center [244, 212] width 489 height 424
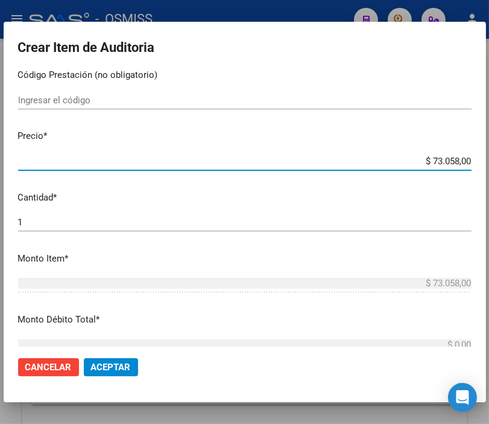
scroll to position [335, 0]
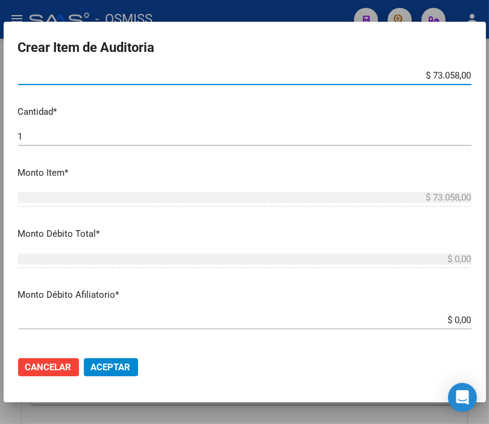
click at [104, 358] on button "Aceptar" at bounding box center [111, 367] width 54 height 18
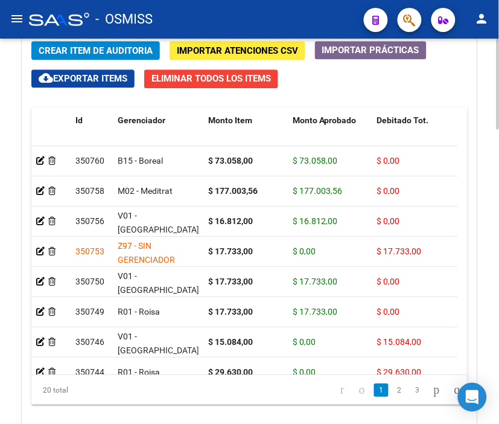
click at [116, 56] on span "Crear Item de Auditoria" at bounding box center [96, 50] width 114 height 11
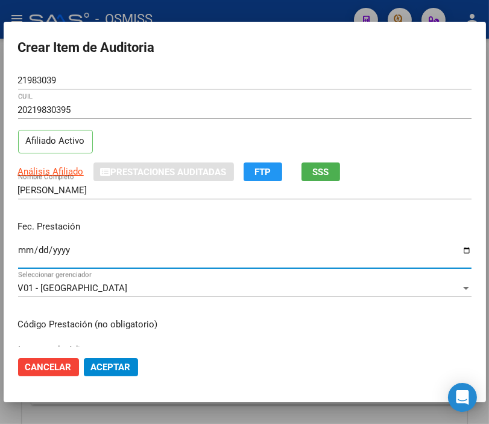
click at [24, 246] on input "Ingresar la fecha" at bounding box center [245, 254] width 454 height 19
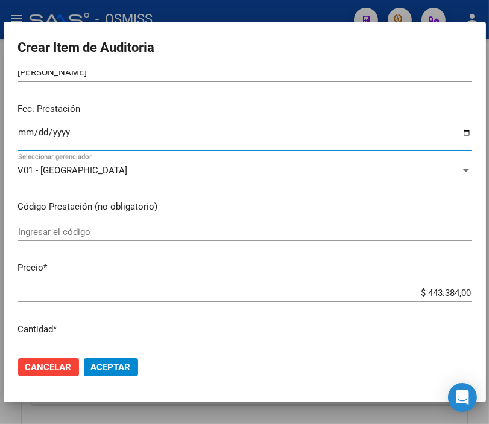
scroll to position [134, 0]
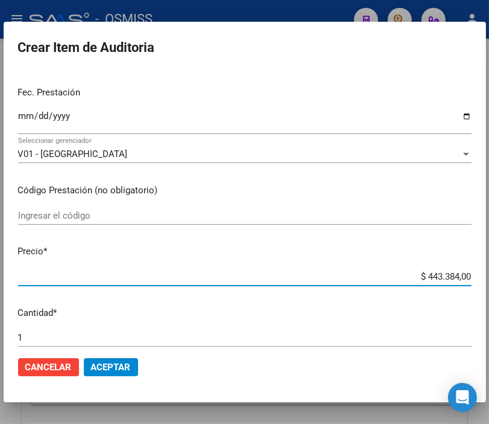
drag, startPoint x: 402, startPoint y: 276, endPoint x: 499, endPoint y: 280, distance: 97.3
click at [489, 280] on html "menu - OSMISS person Firma Express Padrón Padrón Ágil Análisis Afiliado Integra…" at bounding box center [244, 212] width 489 height 424
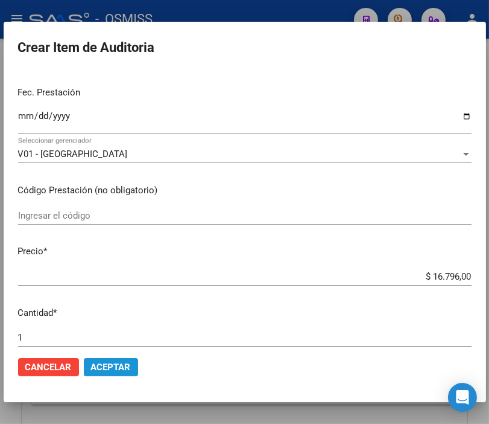
click at [109, 367] on span "Aceptar" at bounding box center [111, 366] width 40 height 11
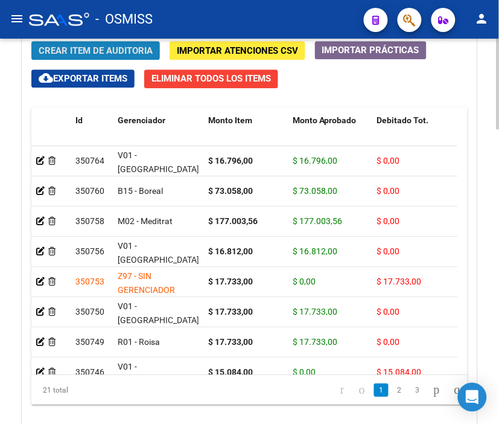
click at [124, 53] on span "Crear Item de Auditoria" at bounding box center [96, 50] width 114 height 11
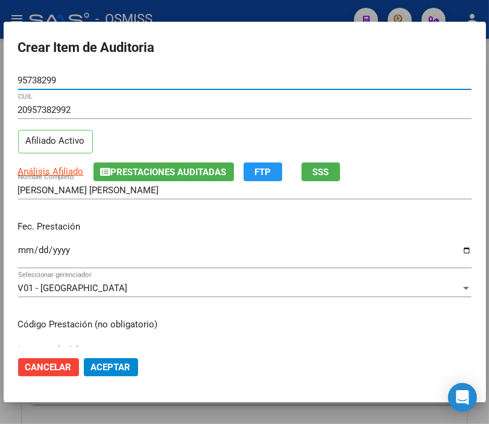
click at [23, 249] on input "Ingresar la fecha" at bounding box center [245, 254] width 454 height 19
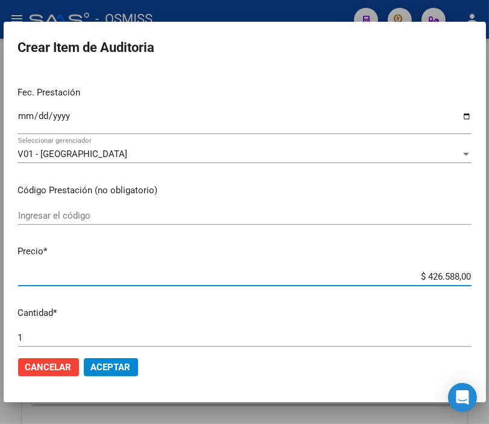
drag, startPoint x: 401, startPoint y: 276, endPoint x: 499, endPoint y: 276, distance: 97.8
click at [489, 276] on html "menu - OSMISS person Firma Express Padrón Padrón Ágil Análisis Afiliado Integra…" at bounding box center [244, 212] width 489 height 424
click at [131, 365] on button "Aceptar" at bounding box center [111, 367] width 54 height 18
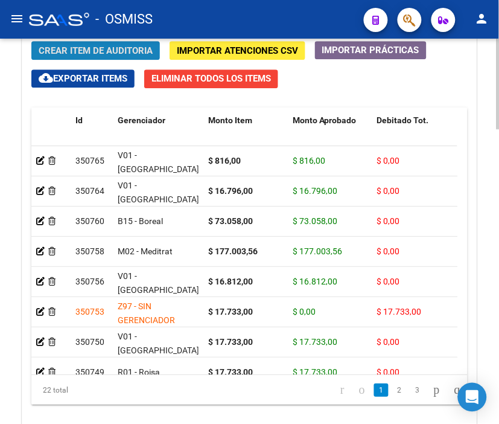
click at [116, 47] on span "Crear Item de Auditoria" at bounding box center [96, 50] width 114 height 11
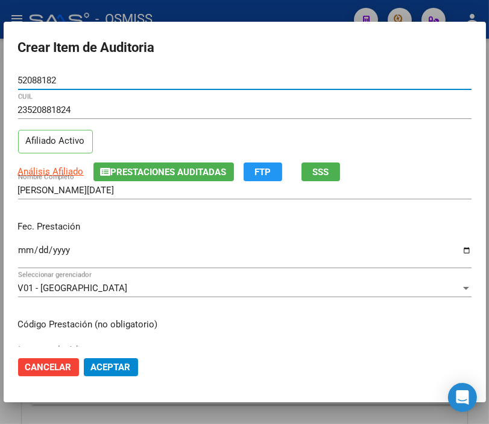
click at [21, 249] on input "Ingresar la fecha" at bounding box center [245, 254] width 454 height 19
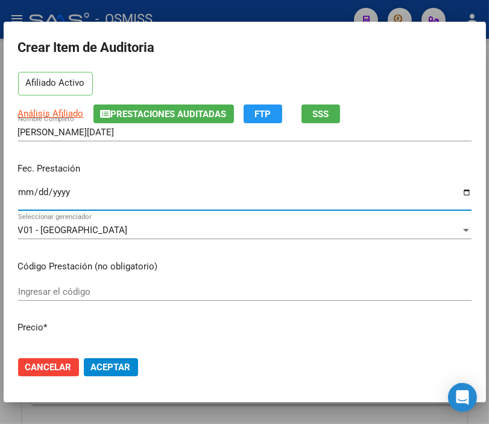
scroll to position [201, 0]
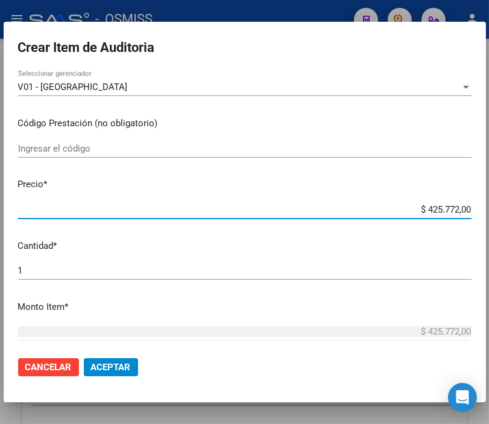
drag, startPoint x: 401, startPoint y: 210, endPoint x: 499, endPoint y: 216, distance: 98.6
click at [489, 216] on html "menu - OSMISS person Firma Express Padrón Padrón Ágil Análisis Afiliado Integra…" at bounding box center [244, 212] width 489 height 424
click at [116, 367] on span "Aceptar" at bounding box center [111, 366] width 40 height 11
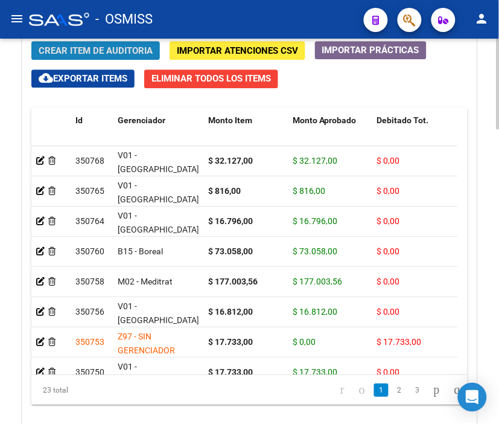
click at [104, 50] on span "Crear Item de Auditoria" at bounding box center [96, 50] width 114 height 11
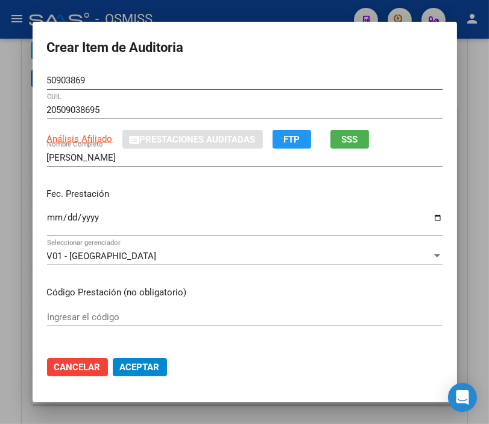
click at [48, 221] on input "Ingresar la fecha" at bounding box center [245, 221] width 396 height 19
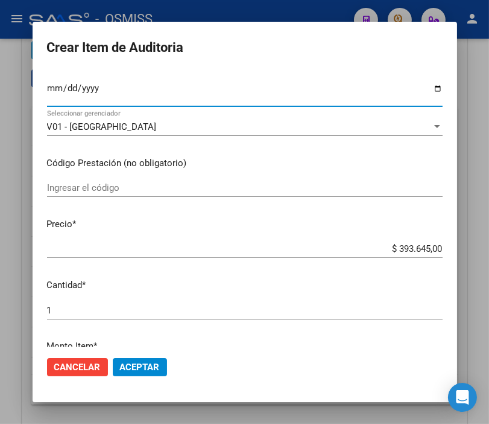
scroll to position [134, 0]
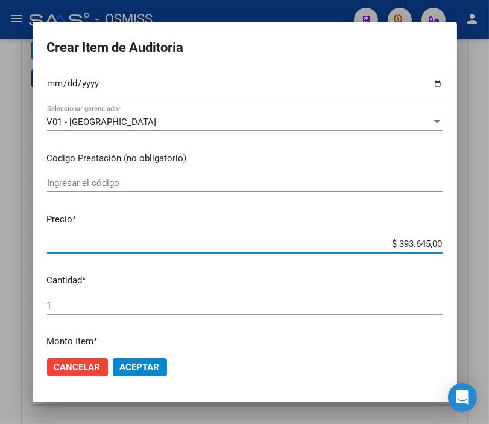
drag, startPoint x: 353, startPoint y: 238, endPoint x: 467, endPoint y: 240, distance: 114.1
click at [467, 240] on div "Crear Item de Auditoria 50903869 Nro Documento 20509038695 CUIL Análisis Afilia…" at bounding box center [244, 212] width 489 height 424
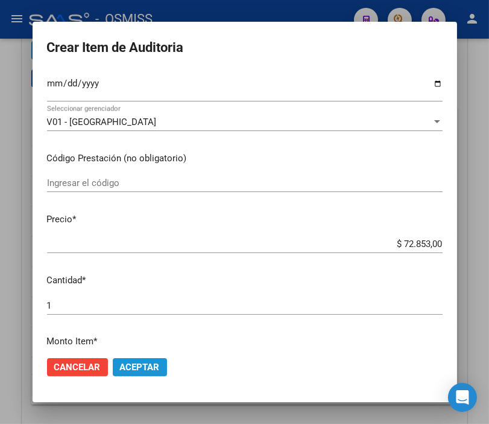
click at [139, 370] on span "Aceptar" at bounding box center [140, 366] width 40 height 11
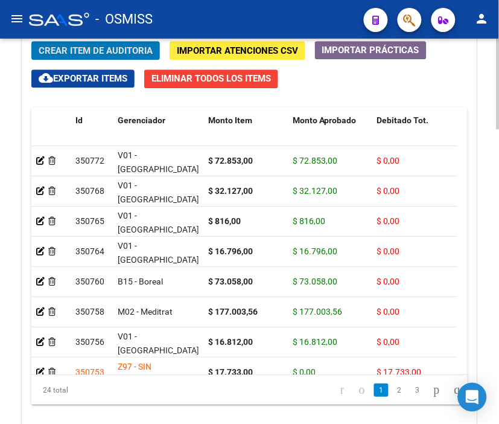
click at [100, 54] on span "Crear Item de Auditoria" at bounding box center [96, 50] width 114 height 11
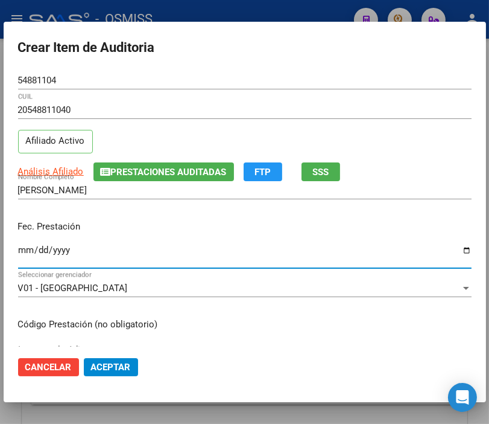
click at [23, 248] on input "Ingresar la fecha" at bounding box center [245, 254] width 454 height 19
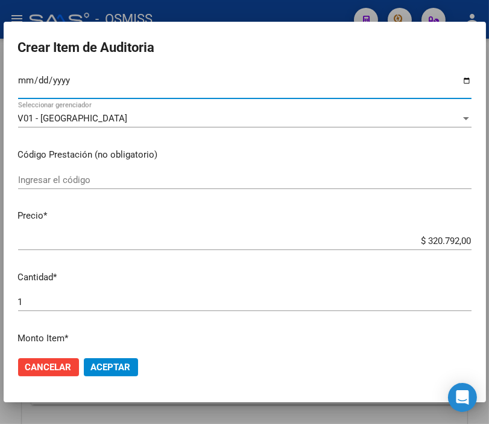
scroll to position [201, 0]
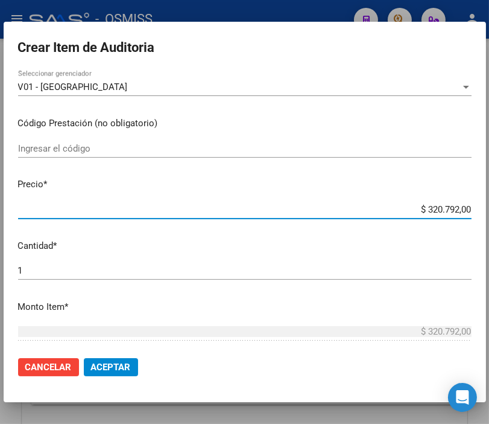
drag, startPoint x: 403, startPoint y: 209, endPoint x: 499, endPoint y: 209, distance: 96.6
click at [489, 209] on html "menu - OSMISS person Firma Express Padrón Padrón Ágil Análisis Afiliado Integra…" at bounding box center [244, 212] width 489 height 424
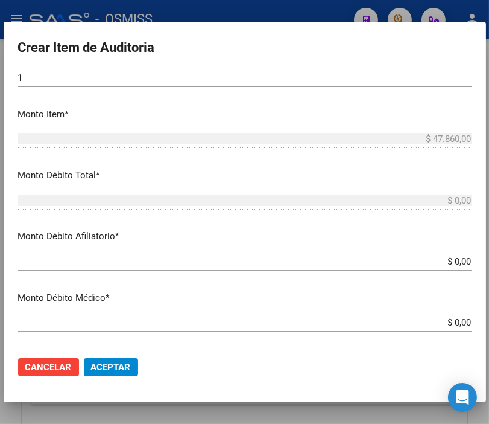
scroll to position [402, 0]
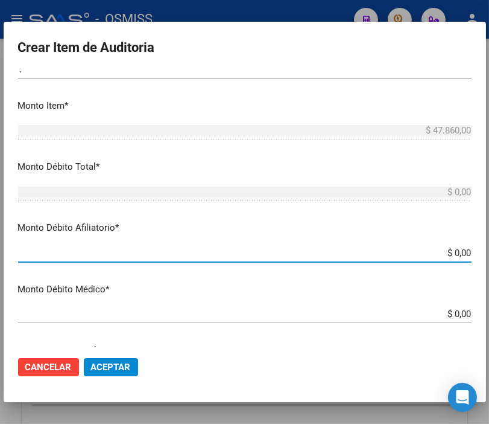
drag, startPoint x: 430, startPoint y: 249, endPoint x: 499, endPoint y: 255, distance: 69.1
click at [489, 255] on html "menu - OSMISS person Firma Express Padrón Padrón Ágil Análisis Afiliado Integra…" at bounding box center [244, 212] width 489 height 424
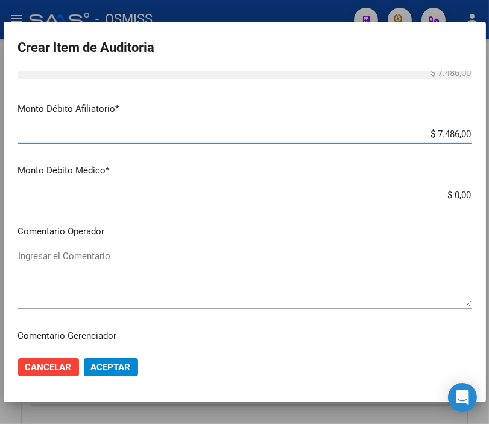
scroll to position [603, 0]
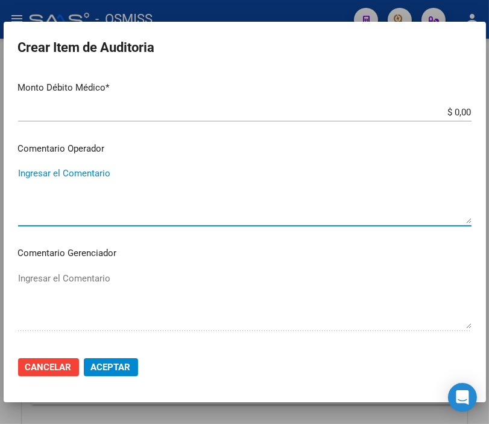
click at [22, 175] on textarea "Ingresar el Comentario" at bounding box center [245, 195] width 454 height 57
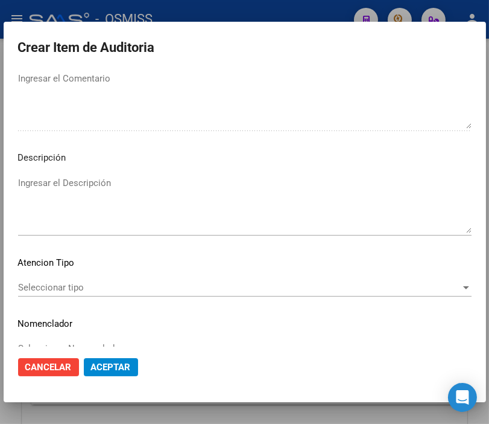
scroll to position [804, 0]
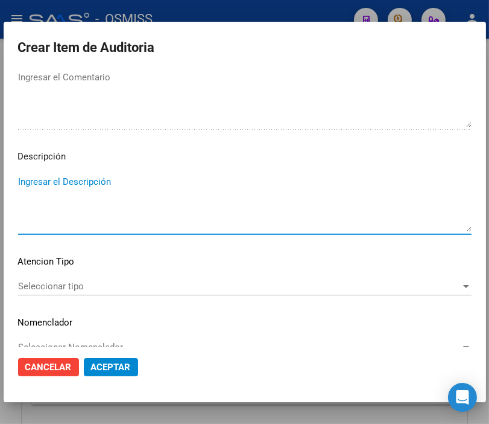
click at [21, 175] on textarea "Ingresar el Descripción" at bounding box center [245, 203] width 454 height 57
click at [342, 179] on textarea "BAJA" at bounding box center [245, 203] width 454 height 57
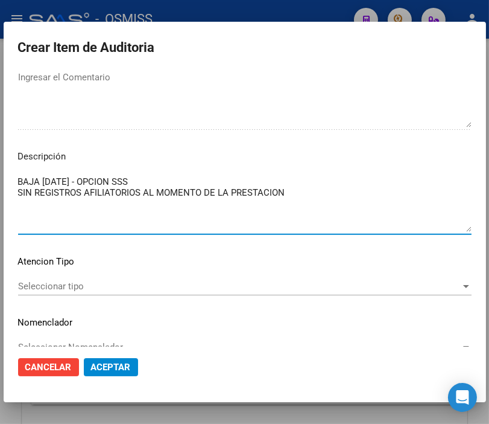
click at [101, 352] on mat-dialog-actions "Cancelar Aceptar" at bounding box center [245, 366] width 454 height 41
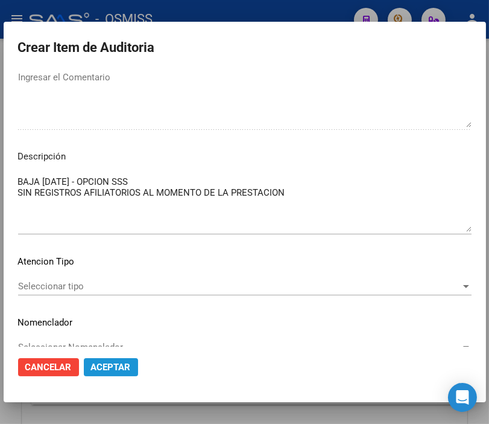
click at [103, 359] on button "Aceptar" at bounding box center [111, 367] width 54 height 18
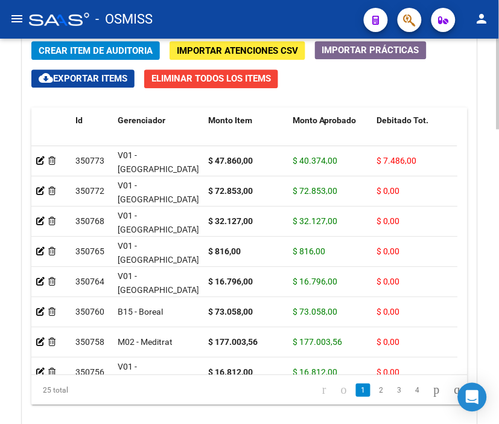
click at [103, 46] on span "Crear Item de Auditoria" at bounding box center [96, 50] width 114 height 11
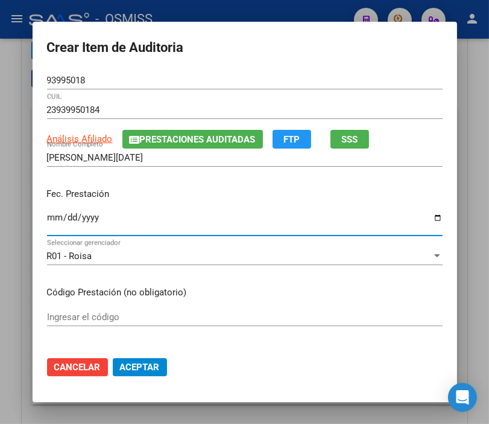
click at [47, 221] on input "Ingresar la fecha" at bounding box center [245, 221] width 396 height 19
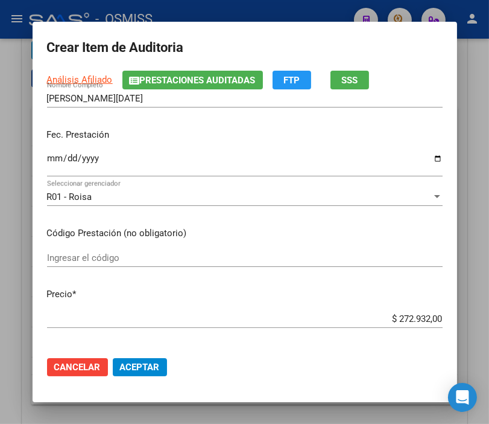
scroll to position [134, 0]
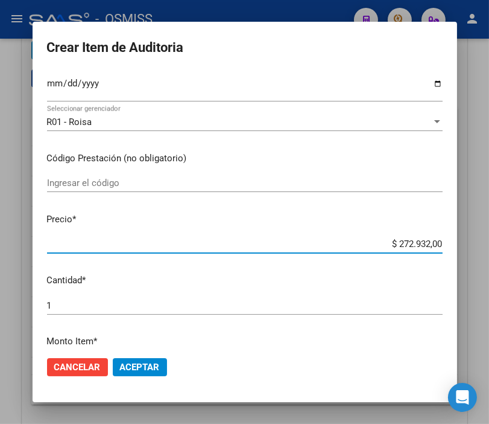
drag, startPoint x: 372, startPoint y: 240, endPoint x: 472, endPoint y: 244, distance: 99.7
click at [472, 244] on div "Crear Item de Auditoria 93995018 Nro Documento 23939950184 CUIL Análisis Afilia…" at bounding box center [244, 212] width 489 height 424
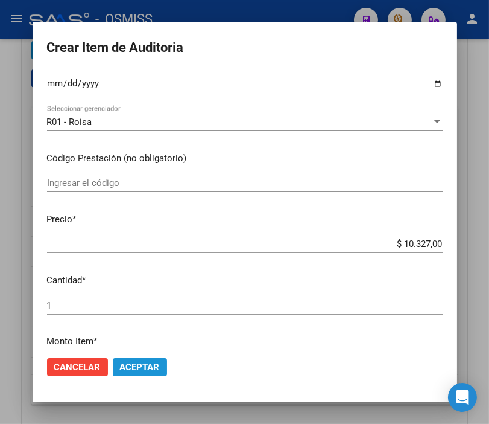
click at [136, 367] on span "Aceptar" at bounding box center [140, 366] width 40 height 11
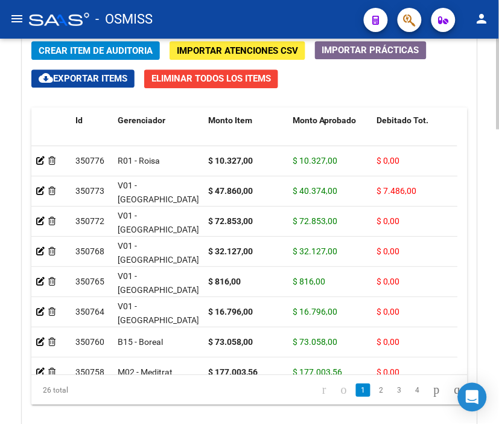
click at [86, 52] on span "Crear Item de Auditoria" at bounding box center [96, 50] width 114 height 11
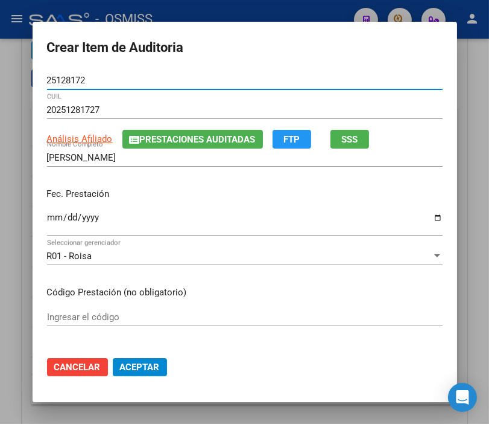
click at [49, 219] on input "Ingresar la fecha" at bounding box center [245, 221] width 396 height 19
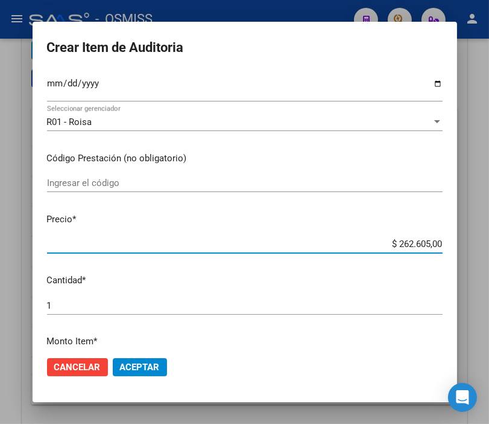
drag, startPoint x: 372, startPoint y: 239, endPoint x: 489, endPoint y: 252, distance: 118.4
click at [489, 252] on html "menu - OSMISS person Firma Express Padrón Padrón Ágil Análisis Afiliado Integra…" at bounding box center [244, 212] width 489 height 424
click at [149, 366] on span "Aceptar" at bounding box center [140, 366] width 40 height 11
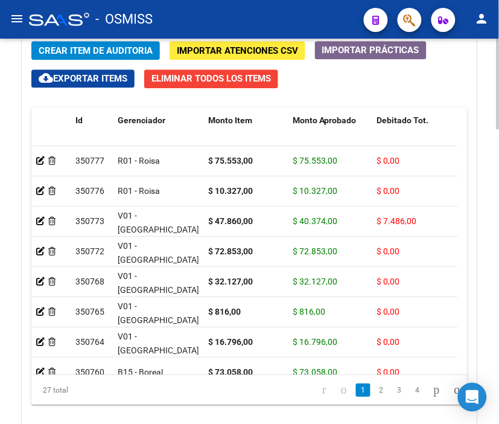
click at [95, 51] on span "Crear Item de Auditoria" at bounding box center [96, 50] width 114 height 11
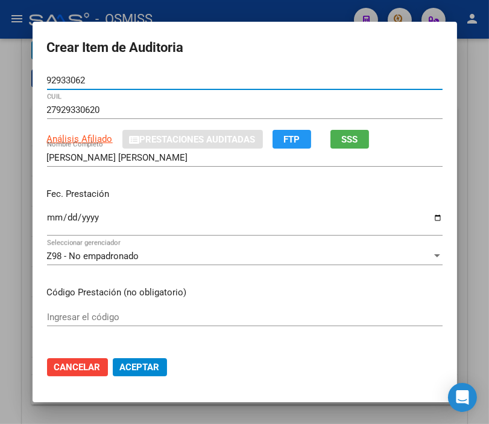
click at [48, 217] on input "Ingresar la fecha" at bounding box center [245, 221] width 396 height 19
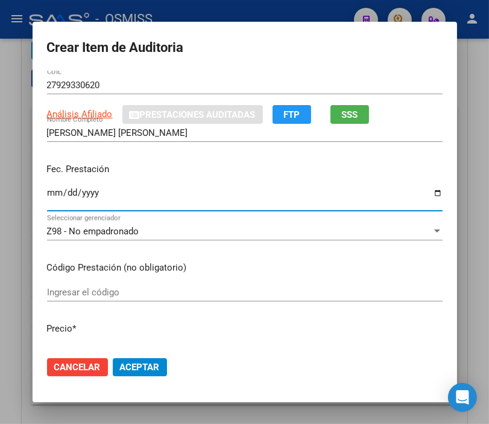
scroll to position [67, 0]
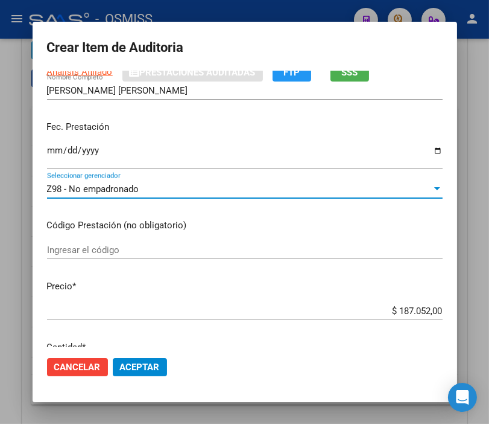
click at [130, 188] on span "Z98 - No empadronado" at bounding box center [93, 188] width 92 height 11
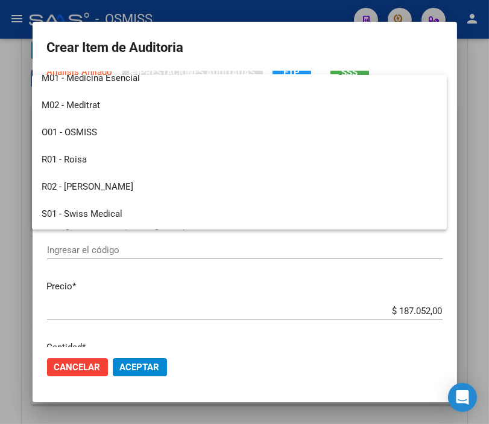
scroll to position [133, 0]
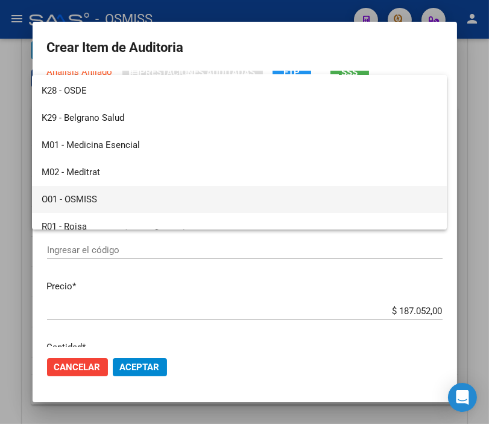
click at [63, 191] on span "O01 - OSMISS" at bounding box center [240, 199] width 396 height 27
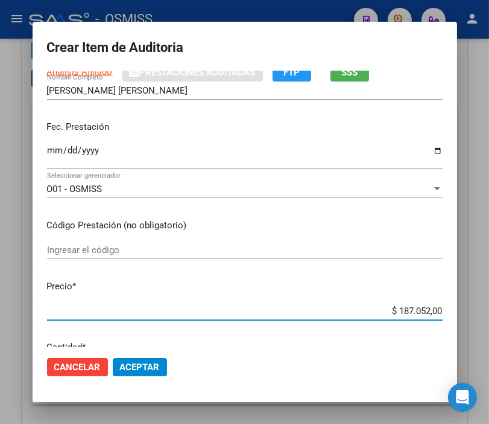
drag, startPoint x: 369, startPoint y: 310, endPoint x: 499, endPoint y: 310, distance: 130.4
click at [489, 310] on html "menu - OSMISS person Firma Express Padrón Padrón Ágil Análisis Afiliado Integra…" at bounding box center [244, 212] width 489 height 424
click at [144, 369] on span "Aceptar" at bounding box center [140, 366] width 40 height 11
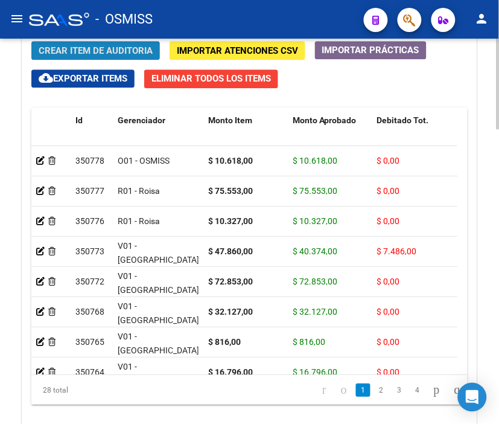
click at [106, 50] on span "Crear Item de Auditoria" at bounding box center [96, 50] width 114 height 11
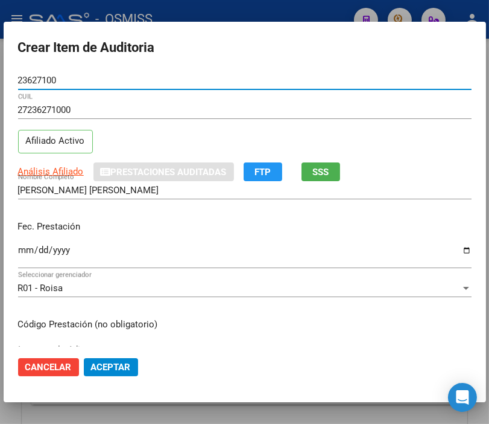
click at [21, 249] on input "Ingresar la fecha" at bounding box center [245, 254] width 454 height 19
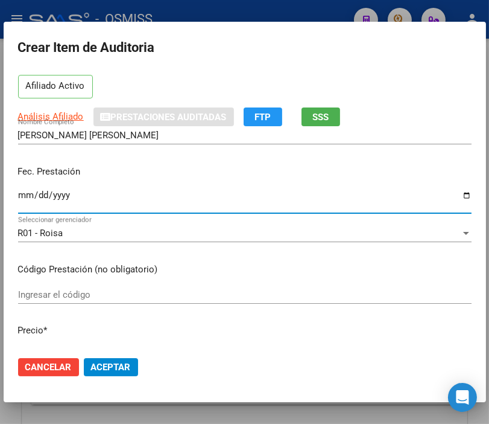
scroll to position [134, 0]
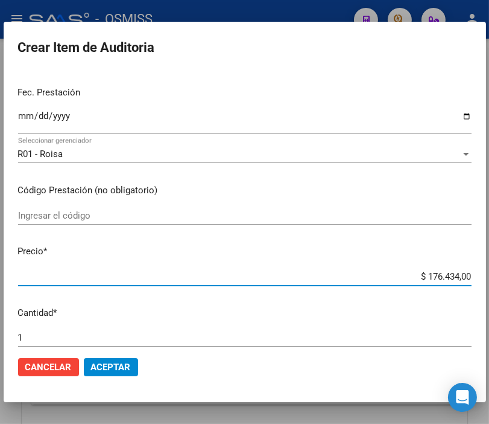
drag, startPoint x: 403, startPoint y: 276, endPoint x: 499, endPoint y: 276, distance: 96.6
click at [489, 276] on html "menu - OSMISS person Firma Express Padrón Padrón Ágil Análisis Afiliado Integra…" at bounding box center [244, 212] width 489 height 424
click at [429, 273] on input "$ 16.151,00" at bounding box center [245, 276] width 454 height 11
click at [119, 363] on span "Aceptar" at bounding box center [111, 366] width 40 height 11
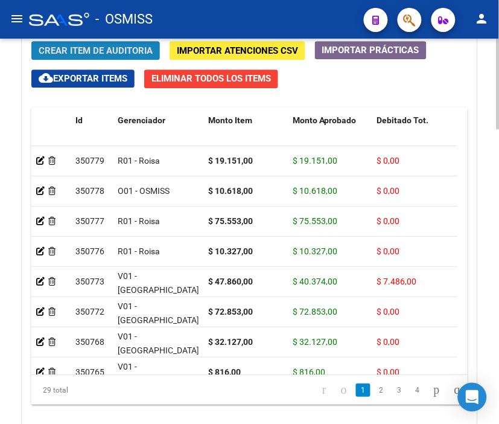
click at [73, 51] on span "Crear Item de Auditoria" at bounding box center [96, 50] width 114 height 11
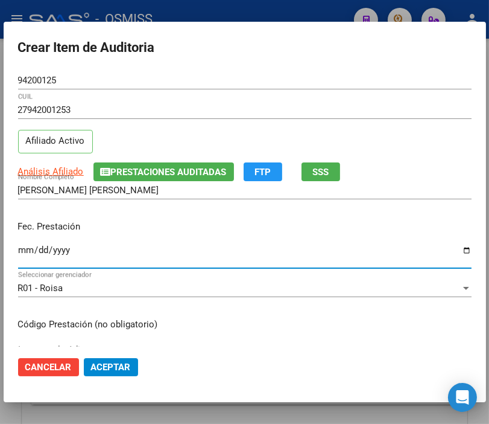
click at [23, 247] on input "Ingresar la fecha" at bounding box center [245, 254] width 454 height 19
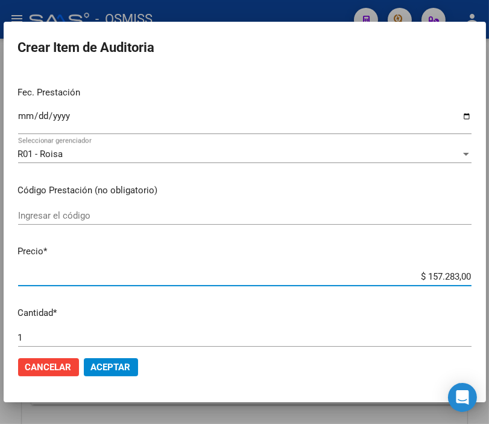
drag, startPoint x: 396, startPoint y: 275, endPoint x: 499, endPoint y: 287, distance: 103.8
click at [489, 287] on html "menu - OSMISS person Firma Express Padrón Padrón Ágil Análisis Afiliado Integra…" at bounding box center [244, 212] width 489 height 424
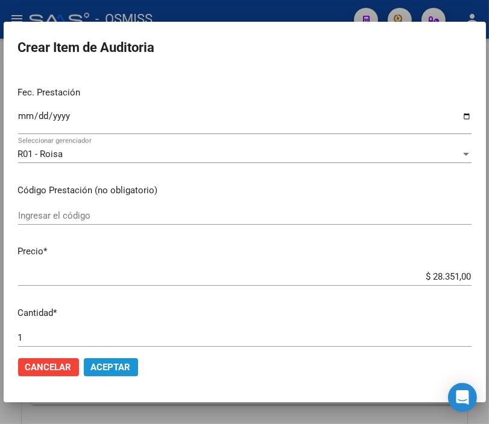
click at [121, 361] on span "Aceptar" at bounding box center [111, 366] width 40 height 11
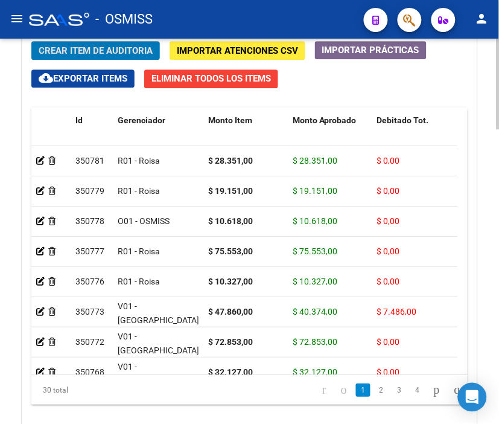
click at [100, 49] on span "Crear Item de Auditoria" at bounding box center [96, 50] width 114 height 11
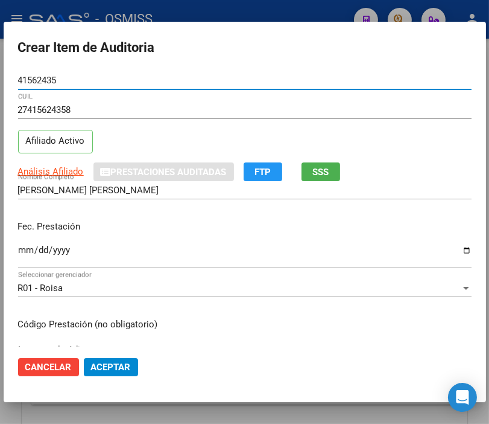
click at [27, 252] on input "Ingresar la fecha" at bounding box center [245, 254] width 454 height 19
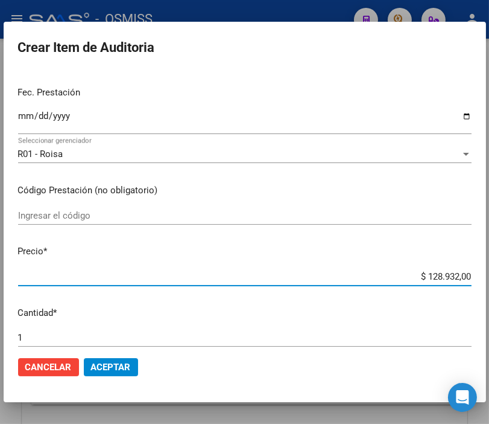
drag, startPoint x: 390, startPoint y: 276, endPoint x: 499, endPoint y: 278, distance: 109.2
click at [489, 278] on html "menu - OSMISS person Firma Express Padrón Padrón Ágil Análisis Afiliado Integra…" at bounding box center [244, 212] width 489 height 424
click at [119, 365] on span "Aceptar" at bounding box center [111, 366] width 40 height 11
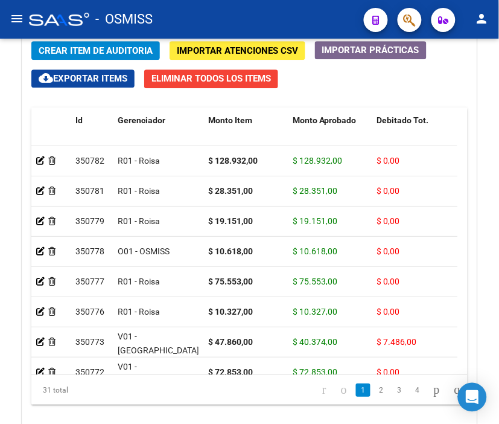
click at [226, 7] on div "- OSMISS" at bounding box center [191, 19] width 325 height 27
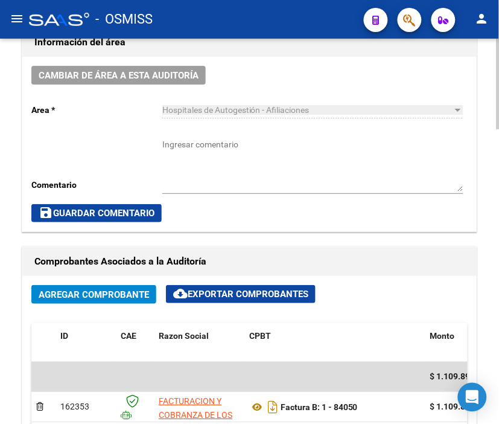
scroll to position [1248, 0]
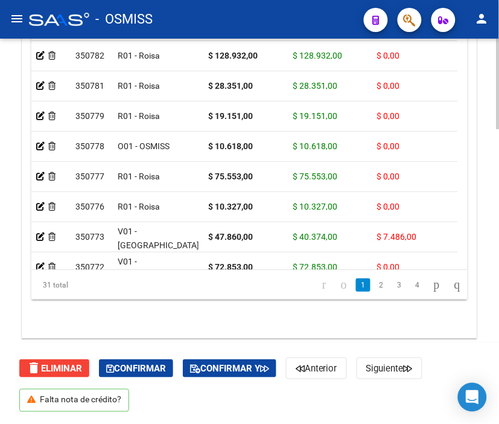
click at [483, 423] on html "menu - OSMISS person Firma Express Padrón Padrón Ágil Análisis Afiliado Integra…" at bounding box center [249, 212] width 499 height 424
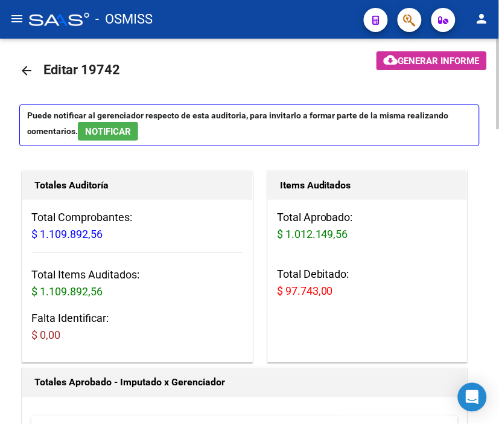
scroll to position [0, 0]
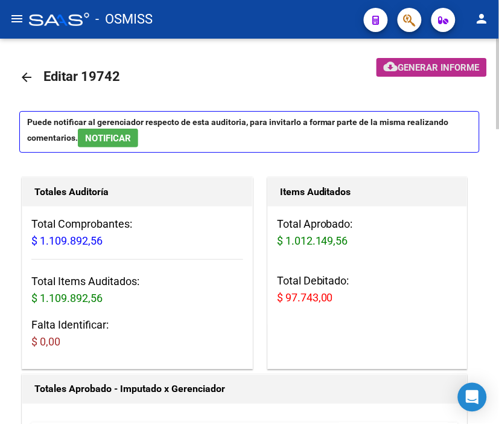
click at [406, 69] on span "Generar informe" at bounding box center [438, 67] width 81 height 11
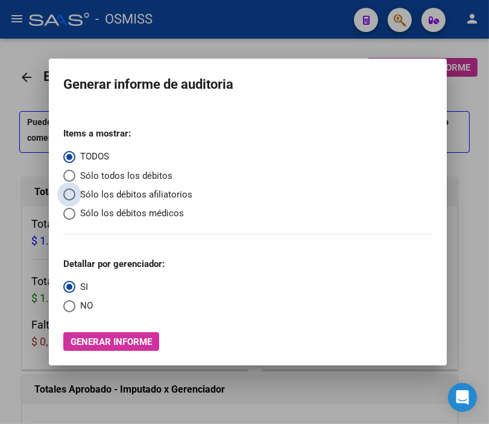
click at [104, 191] on span "Sólo los débitos afiliatorios" at bounding box center [133, 195] width 117 height 14
click at [75, 191] on input "Sólo los débitos afiliatorios" at bounding box center [69, 194] width 12 height 12
click at [69, 305] on span "Select an option" at bounding box center [69, 306] width 12 height 12
click at [69, 305] on input "NO" at bounding box center [69, 306] width 12 height 12
click at [116, 333] on button "Generar informe" at bounding box center [111, 341] width 96 height 19
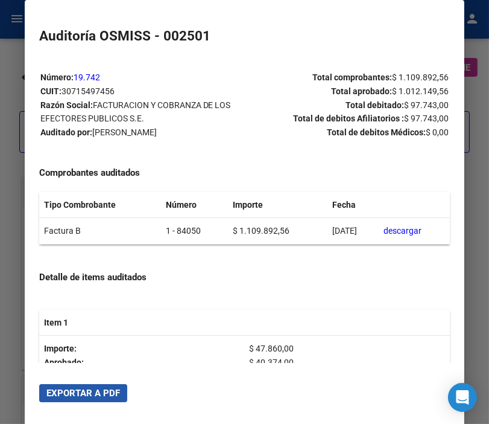
click at [97, 389] on span "Exportar a PDF" at bounding box center [83, 392] width 74 height 11
click at [8, 105] on div at bounding box center [244, 212] width 489 height 424
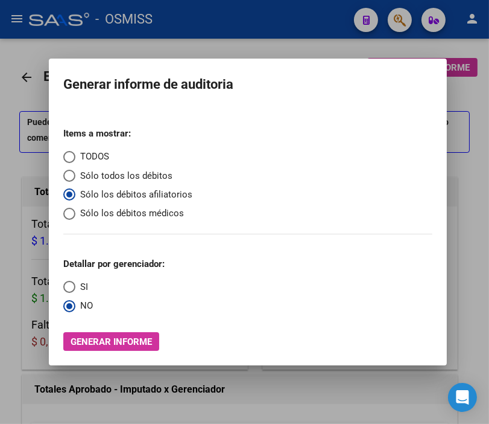
click at [8, 104] on div at bounding box center [244, 212] width 489 height 424
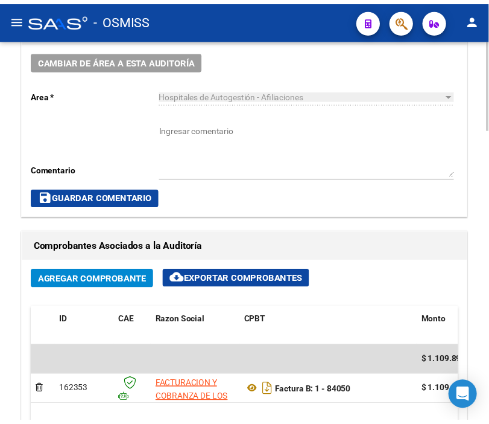
scroll to position [536, 0]
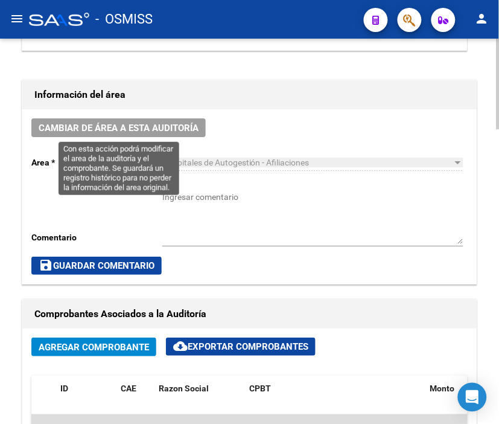
click at [101, 128] on span "Cambiar de área a esta auditoría" at bounding box center [119, 128] width 160 height 11
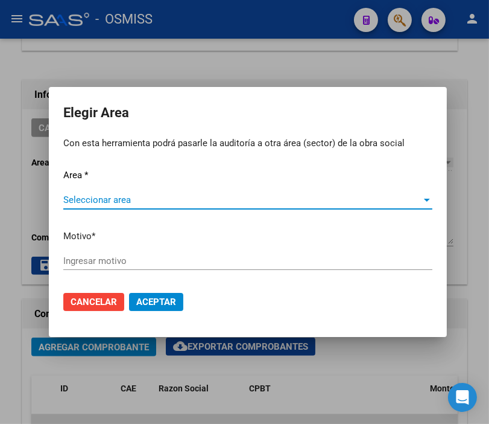
click at [119, 201] on span "Seleccionar area" at bounding box center [242, 199] width 358 height 11
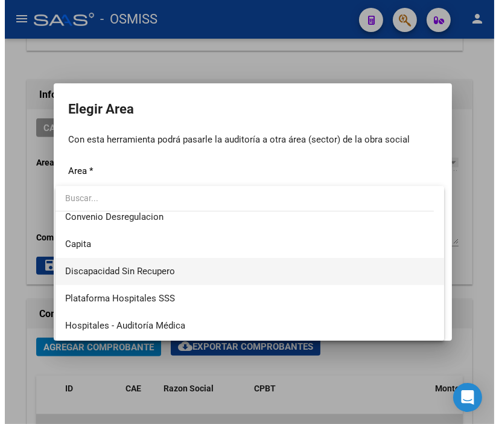
scroll to position [134, 0]
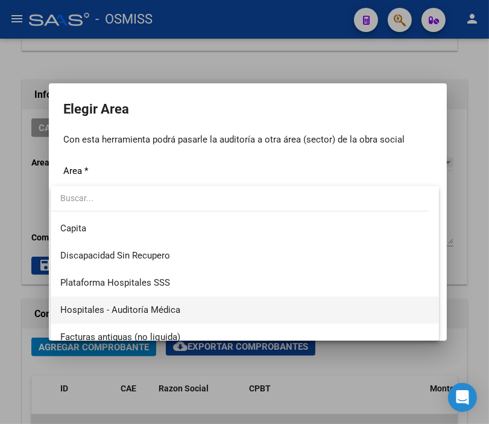
click at [187, 301] on span "Hospitales - Auditoría Médica" at bounding box center [244, 309] width 369 height 27
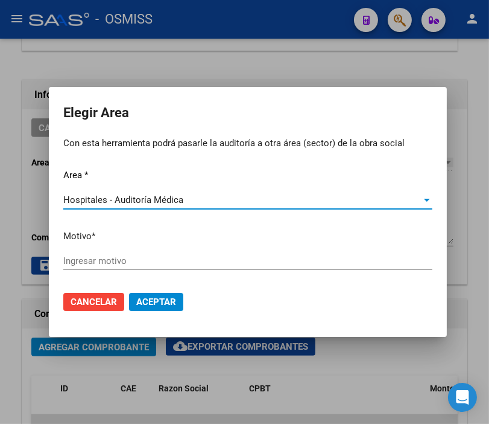
click at [124, 258] on input "Ingresar motivo" at bounding box center [247, 260] width 369 height 11
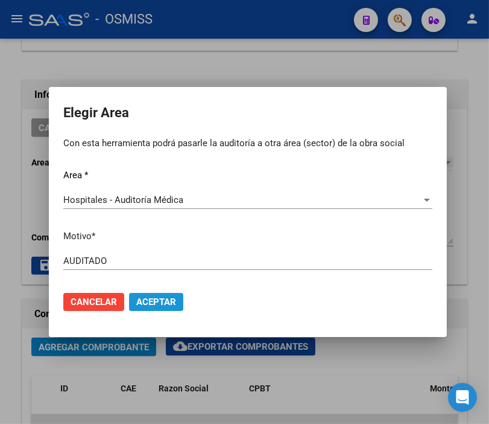
click at [146, 293] on button "Aceptar" at bounding box center [156, 302] width 54 height 18
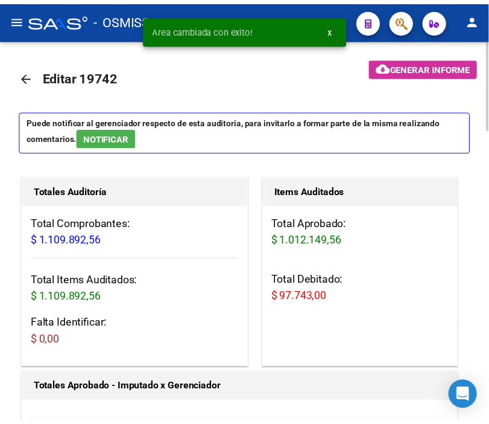
scroll to position [0, 0]
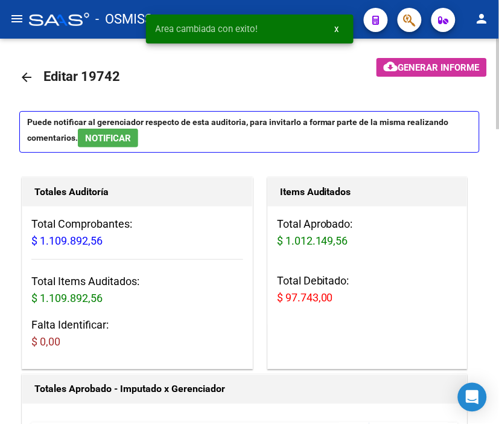
click at [19, 75] on mat-icon "arrow_back" at bounding box center [26, 77] width 14 height 14
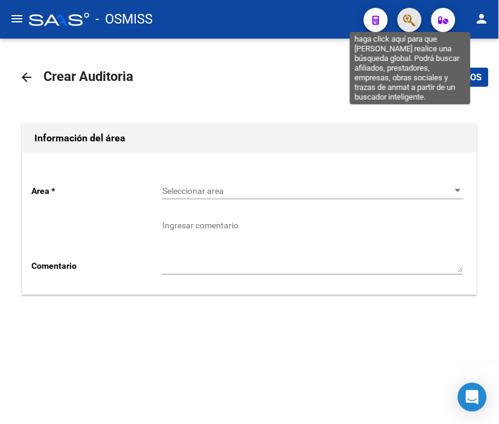
click at [415, 14] on icon "button" at bounding box center [410, 20] width 12 height 14
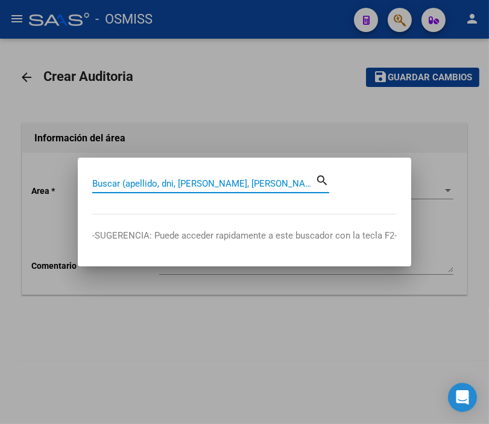
click at [157, 181] on input "Buscar (apellido, dni, [PERSON_NAME], [PERSON_NAME], cuit, obra social)" at bounding box center [203, 183] width 223 height 11
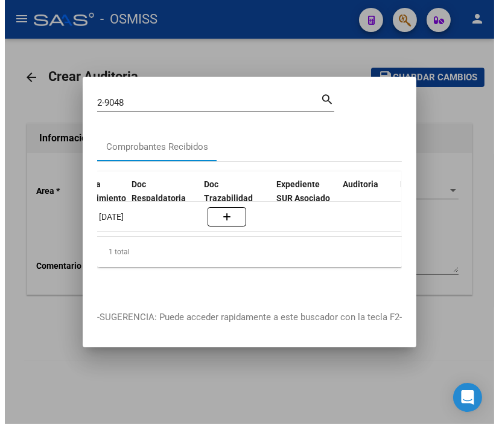
scroll to position [0, 812]
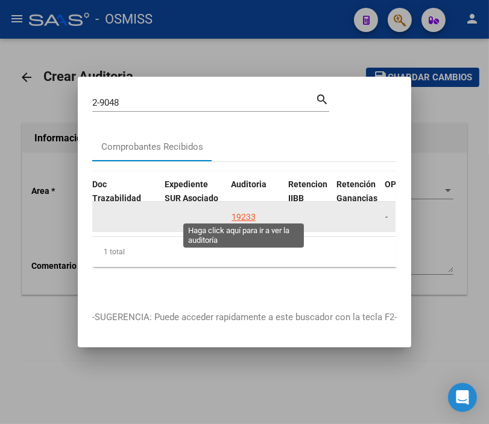
click at [247, 212] on div "19233" at bounding box center [244, 217] width 24 height 14
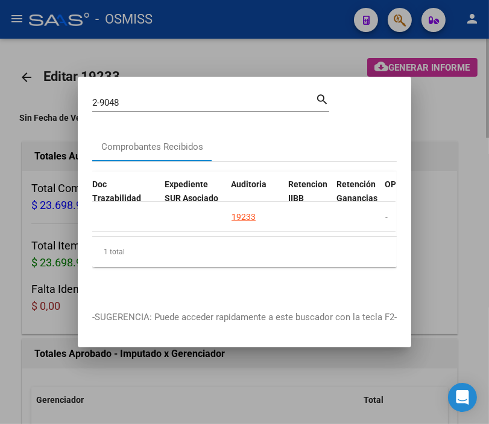
click at [202, 51] on div at bounding box center [244, 212] width 489 height 424
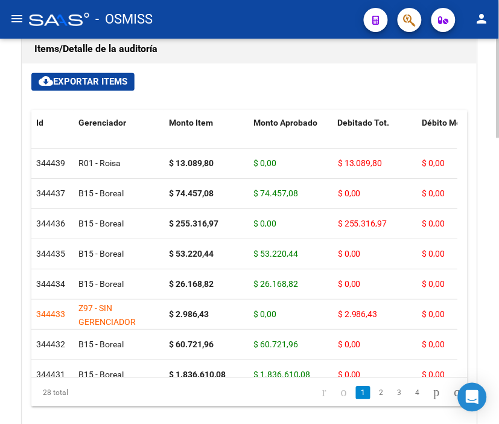
scroll to position [1072, 0]
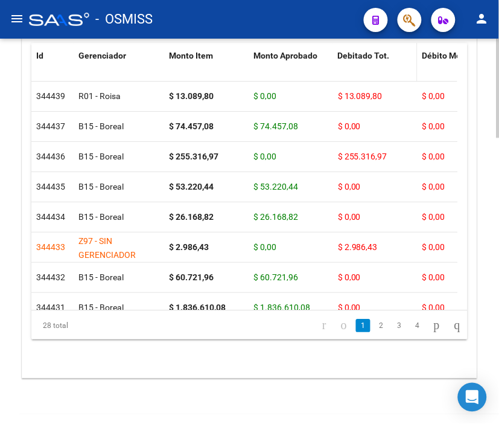
click at [375, 59] on span "Debitado Tot." at bounding box center [364, 56] width 52 height 10
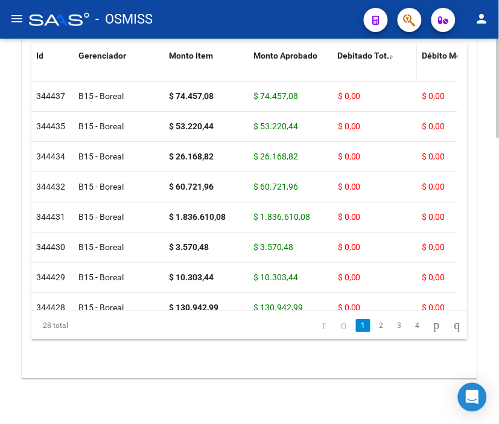
click at [375, 59] on span "Debitado Tot." at bounding box center [364, 56] width 52 height 10
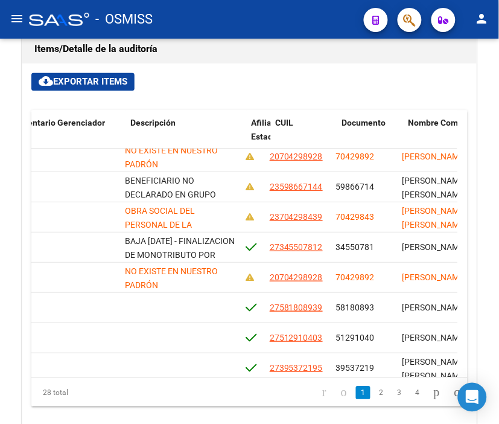
scroll to position [67, 702]
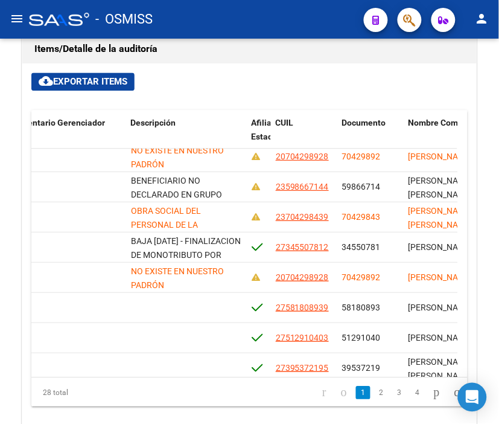
click at [321, 16] on div "- OSMISS" at bounding box center [191, 19] width 325 height 27
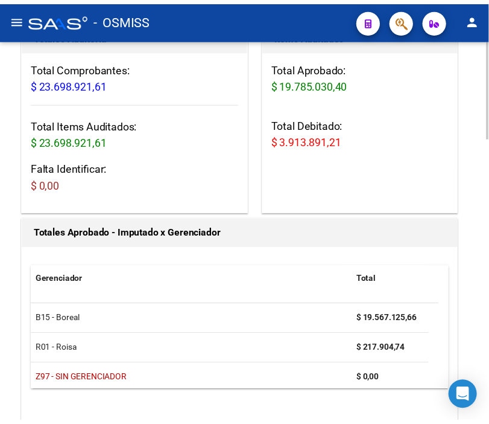
scroll to position [0, 0]
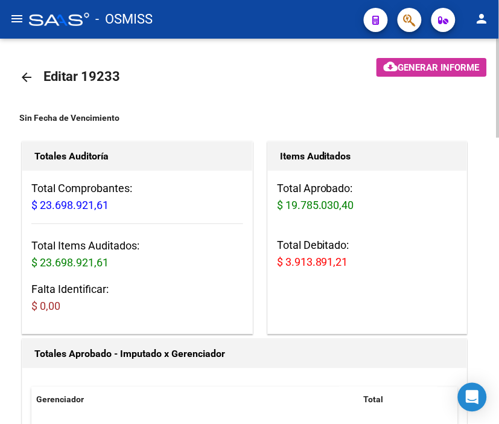
click at [27, 75] on mat-icon "arrow_back" at bounding box center [26, 77] width 14 height 14
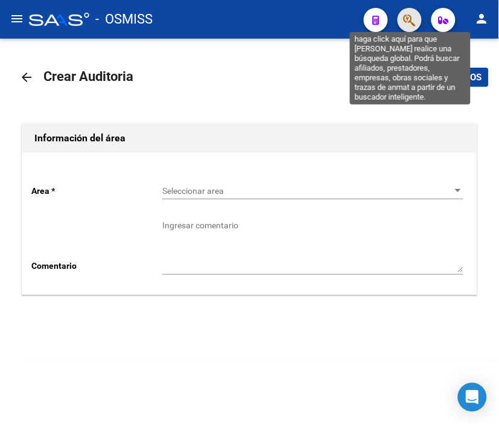
click at [407, 21] on icon "button" at bounding box center [410, 20] width 12 height 14
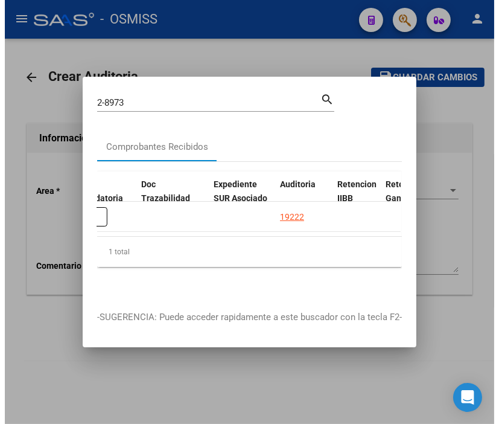
scroll to position [0, 926]
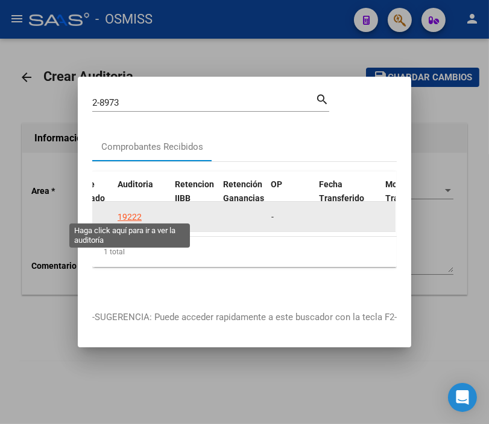
click at [130, 210] on div "19222" at bounding box center [130, 217] width 24 height 14
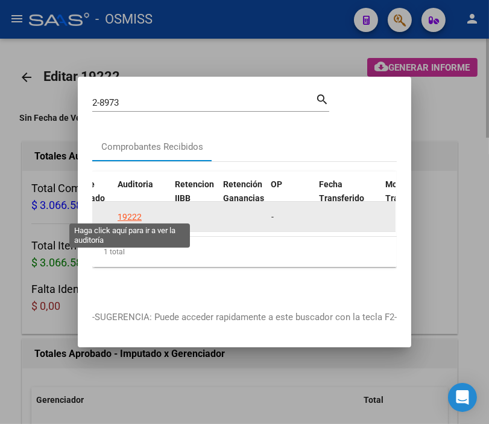
click at [129, 210] on div "19222" at bounding box center [130, 217] width 24 height 14
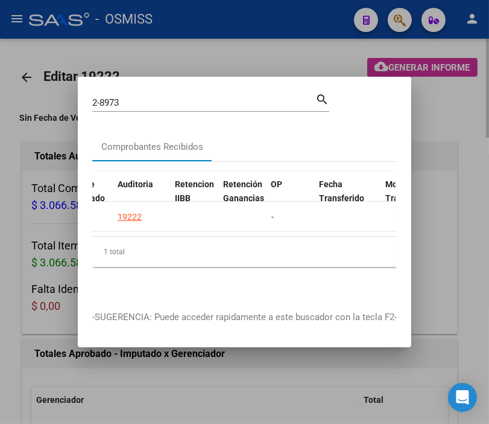
click at [173, 44] on div at bounding box center [244, 212] width 489 height 424
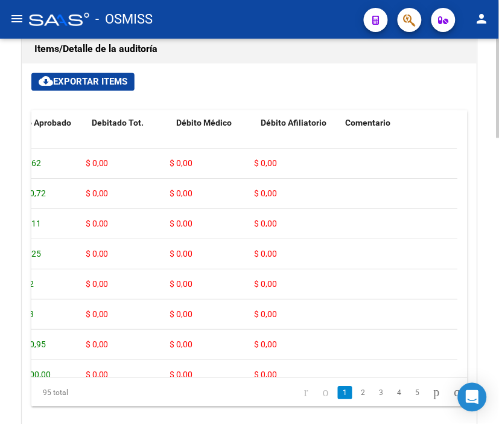
scroll to position [0, 246]
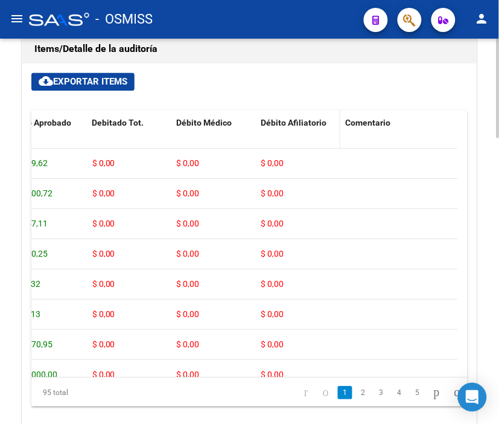
click at [295, 118] on span "Débito Afiliatorio" at bounding box center [294, 123] width 66 height 10
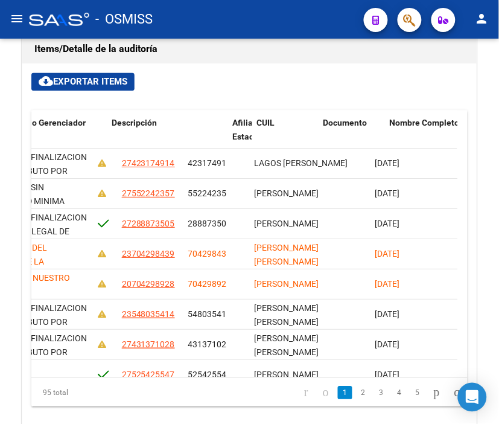
scroll to position [0, 721]
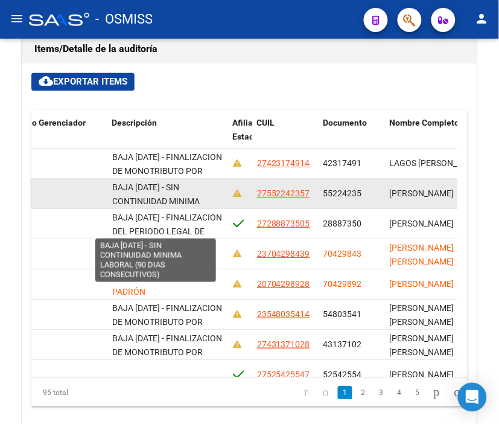
click at [178, 199] on span "BAJA [DATE] - SIN CONTINUIDAD MINIMA LABORAL (90 DIAS CONSECUTIVOS)" at bounding box center [156, 207] width 88 height 51
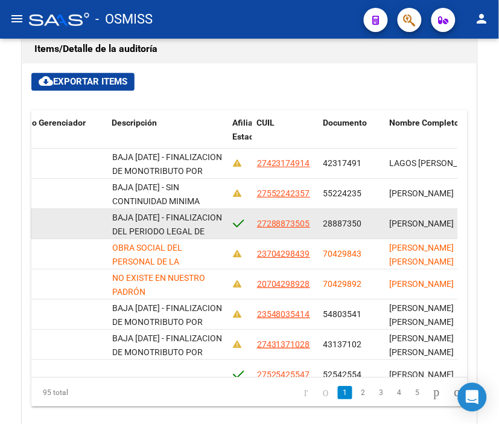
click at [160, 210] on datatable-body-cell "BAJA [DATE] - FINALIZACION DEL PERIODO LEGAL DE EXTENSION DE COBERTURA (LEY 23.…" at bounding box center [167, 224] width 121 height 30
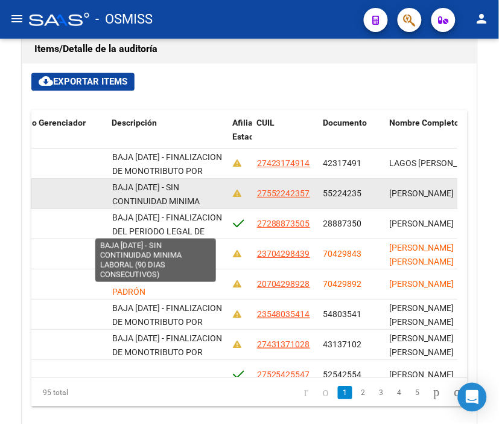
click at [160, 189] on span "BAJA [DATE] - SIN CONTINUIDAD MINIMA LABORAL (90 DIAS CONSECUTIVOS)" at bounding box center [156, 207] width 88 height 51
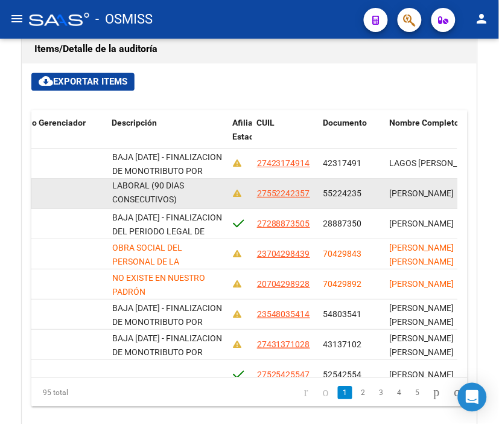
drag, startPoint x: 113, startPoint y: 197, endPoint x: 208, endPoint y: 207, distance: 95.2
click at [208, 207] on datatable-body-cell "BAJA [DATE] - SIN CONTINUIDAD MINIMA LABORAL (90 DIAS CONSECUTIVOS)" at bounding box center [167, 194] width 121 height 30
click at [202, 192] on div "BAJA [DATE] - SIN CONTINUIDAD MINIMA LABORAL (90 DIAS CONSECUTIVOS)" at bounding box center [167, 192] width 111 height 25
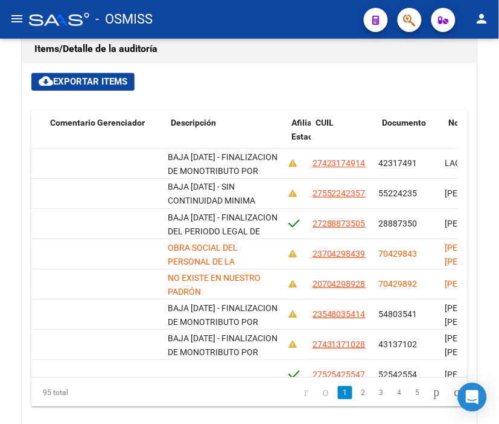
scroll to position [0, 661]
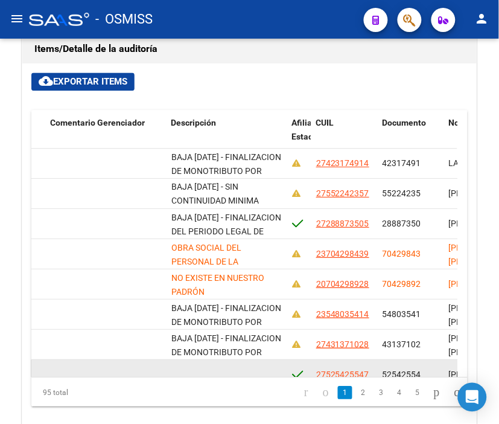
drag, startPoint x: 215, startPoint y: 366, endPoint x: 308, endPoint y: 363, distance: 93.0
click at [308, 363] on div "344404 B15 - Boreal $ 1.789,62 $ 1.789,62 $ 0,00 $ 0,00 $ 0,00 27525425547 5254…" at bounding box center [269, 375] width 1798 height 30
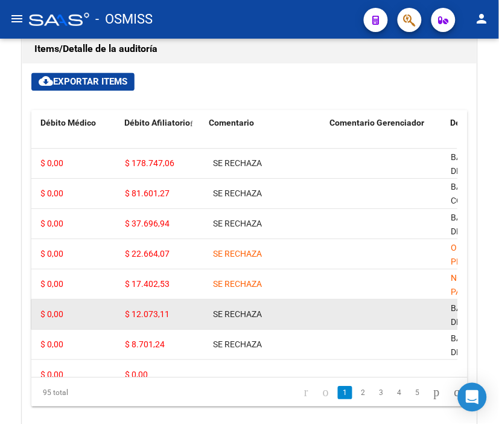
scroll to position [0, 378]
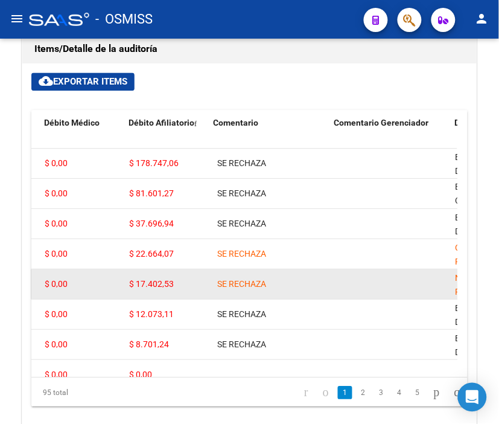
drag, startPoint x: 129, startPoint y: 282, endPoint x: 182, endPoint y: 282, distance: 53.1
click at [182, 282] on div "$ 17.402,53" at bounding box center [166, 284] width 75 height 14
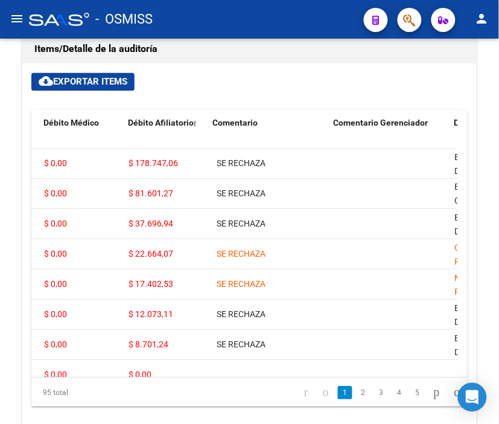
scroll to position [0, 375]
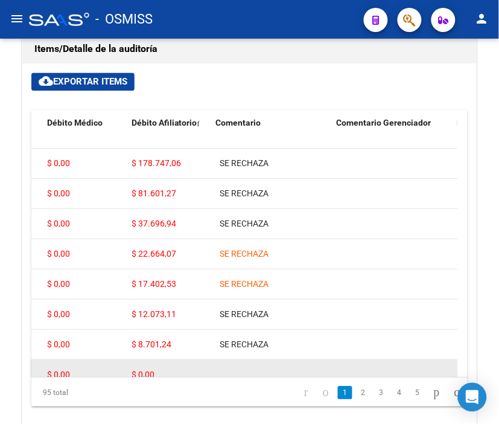
click at [157, 362] on datatable-body-cell "$ 0,00" at bounding box center [169, 375] width 84 height 30
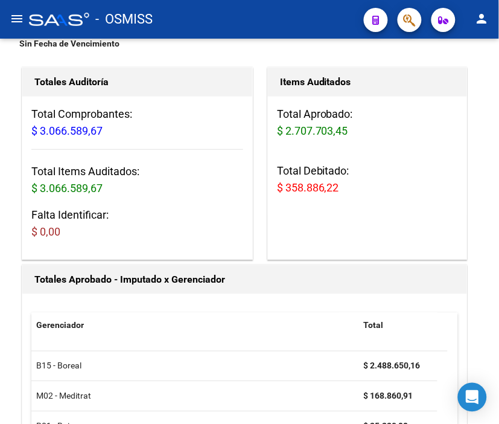
scroll to position [0, 0]
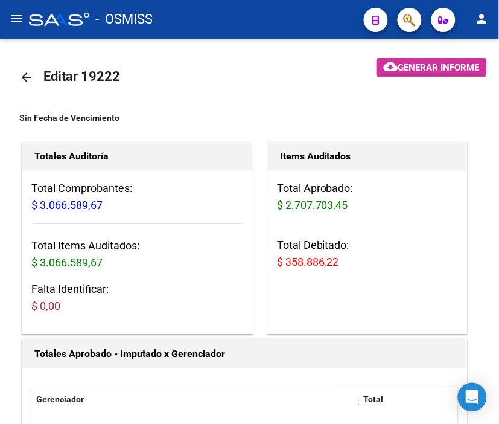
click at [23, 76] on mat-icon "arrow_back" at bounding box center [26, 77] width 14 height 14
